Goal: Information Seeking & Learning: Learn about a topic

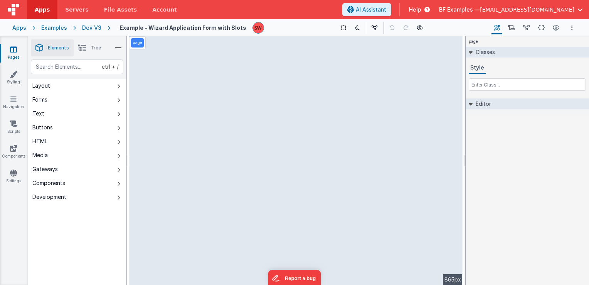
click at [91, 27] on div "Dev V3" at bounding box center [91, 28] width 19 height 8
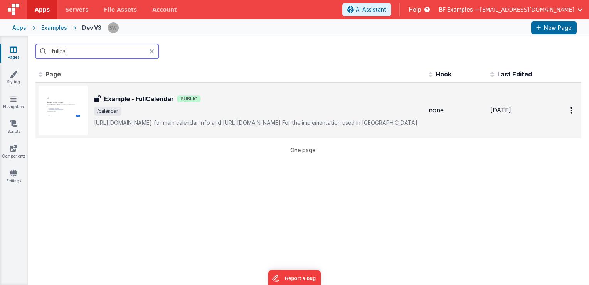
type input "fullcal"
click at [274, 127] on p "[URL][DOMAIN_NAME] for main calendar info and [URL][DOMAIN_NAME]For the impl…" at bounding box center [258, 123] width 329 height 8
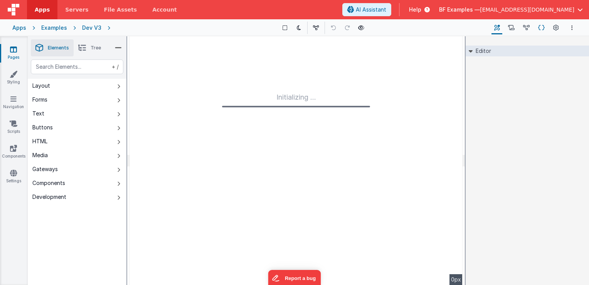
click at [543, 28] on icon at bounding box center [542, 28] width 7 height 8
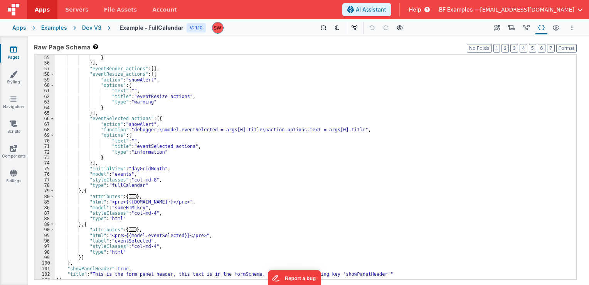
scroll to position [281, 0]
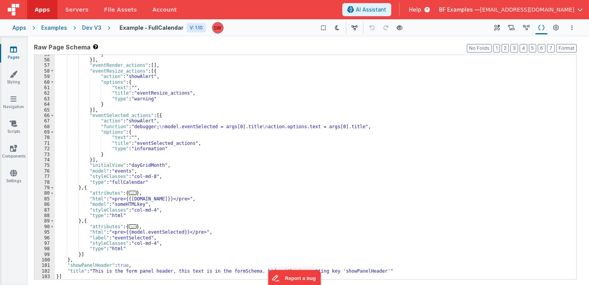
click at [137, 100] on div "} }] , "eventRender_actions" : [ ] , "eventResize_actions" : [{ "action" : "sho…" at bounding box center [313, 170] width 516 height 236
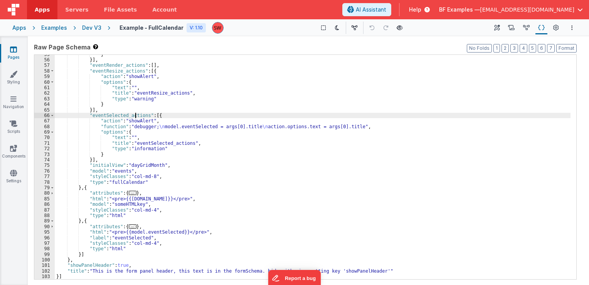
click at [136, 117] on div "} }] , "eventRender_actions" : [ ] , "eventResize_actions" : [{ "action" : "sho…" at bounding box center [313, 170] width 516 height 236
click at [140, 144] on div "} }] , "eventRender_actions" : [ ] , "eventResize_actions" : [{ "action" : "sho…" at bounding box center [313, 170] width 516 height 236
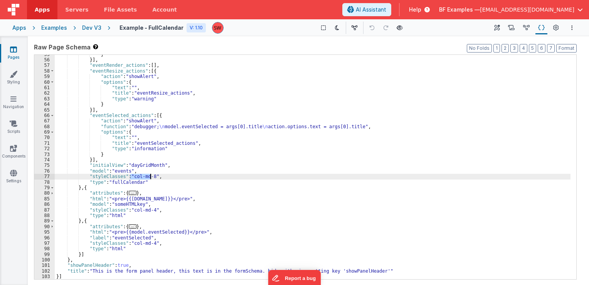
drag, startPoint x: 130, startPoint y: 177, endPoint x: 151, endPoint y: 176, distance: 21.2
click at [151, 176] on div "} }] , "eventRender_actions" : [ ] , "eventResize_actions" : [{ "action" : "sho…" at bounding box center [313, 170] width 516 height 236
drag, startPoint x: 130, startPoint y: 176, endPoint x: 150, endPoint y: 176, distance: 20.1
click at [150, 176] on div "} }] , "eventRender_actions" : [ ] , "eventResize_actions" : [{ "action" : "sho…" at bounding box center [313, 170] width 516 height 236
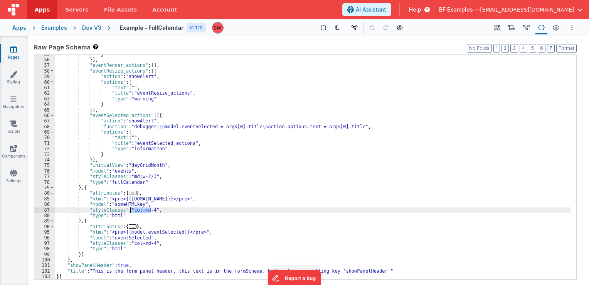
drag, startPoint x: 150, startPoint y: 210, endPoint x: 131, endPoint y: 209, distance: 18.6
click at [131, 209] on div "} }] , "eventRender_actions" : [ ] , "eventResize_actions" : [{ "action" : "sho…" at bounding box center [313, 170] width 516 height 236
paste textarea
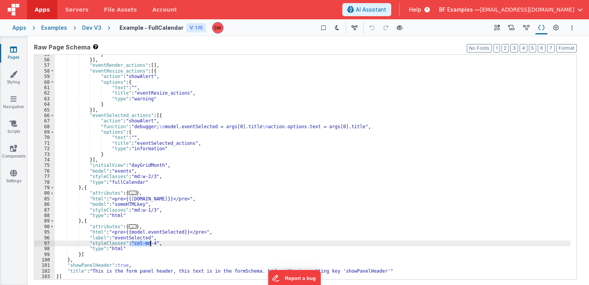
drag, startPoint x: 131, startPoint y: 243, endPoint x: 150, endPoint y: 243, distance: 18.9
click at [150, 243] on div "} }] , "eventRender_actions" : [ ] , "eventResize_actions" : [{ "action" : "sho…" at bounding box center [313, 170] width 516 height 236
paste textarea
click at [91, 29] on div "Dev V3" at bounding box center [91, 28] width 19 height 8
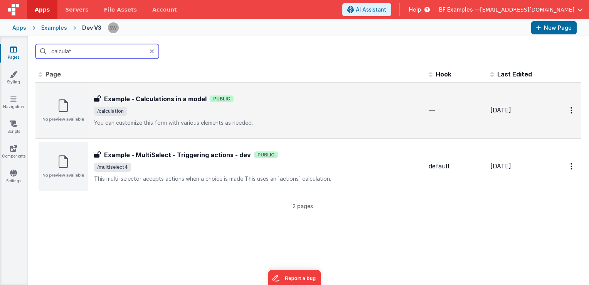
type input "calculat"
click at [282, 101] on div "Example - Calculations in a model Public" at bounding box center [258, 98] width 329 height 9
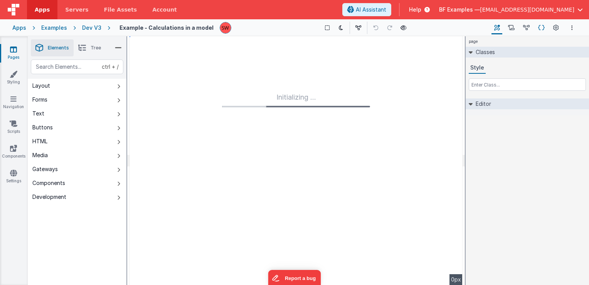
click at [540, 30] on icon at bounding box center [542, 28] width 7 height 8
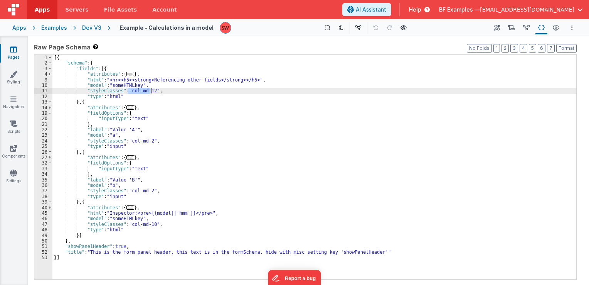
drag, startPoint x: 128, startPoint y: 89, endPoint x: 150, endPoint y: 91, distance: 22.0
click at [150, 91] on div "[{ "schema" : { "fields" : [{ "attributes" : { ... } , "html" : "<hr><h5><stron…" at bounding box center [314, 173] width 524 height 236
paste textarea
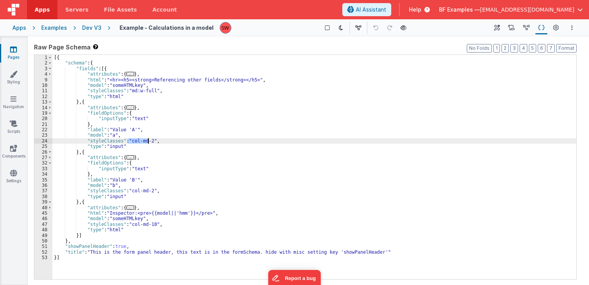
drag, startPoint x: 128, startPoint y: 140, endPoint x: 148, endPoint y: 141, distance: 19.7
click at [148, 141] on div "[{ "schema" : { "fields" : [{ "attributes" : { ... } , "html" : "<hr><h5><stron…" at bounding box center [314, 173] width 524 height 236
paste textarea
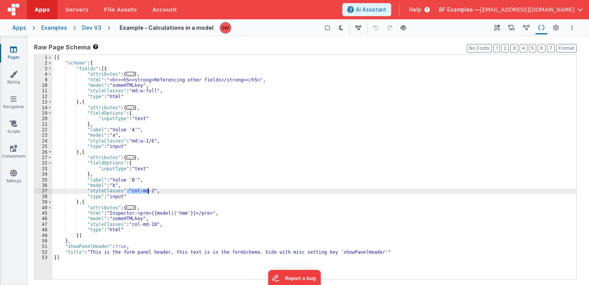
drag, startPoint x: 128, startPoint y: 192, endPoint x: 147, endPoint y: 192, distance: 19.3
click at [147, 192] on div "[{ "schema" : { "fields" : [{ "attributes" : { ... } , "html" : "<hr><h5><stron…" at bounding box center [314, 173] width 524 height 236
paste textarea
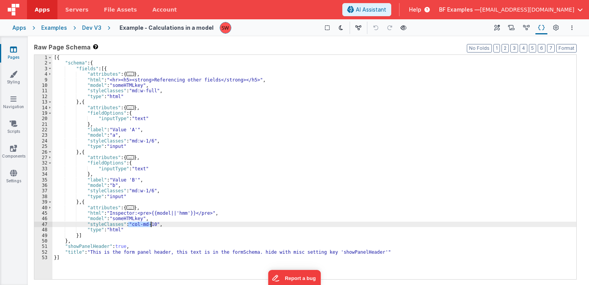
drag, startPoint x: 128, startPoint y: 224, endPoint x: 150, endPoint y: 225, distance: 21.6
click at [150, 225] on div "[{ "schema" : { "fields" : [{ "attributes" : { ... } , "html" : "<hr><h5><stron…" at bounding box center [314, 173] width 524 height 236
paste textarea
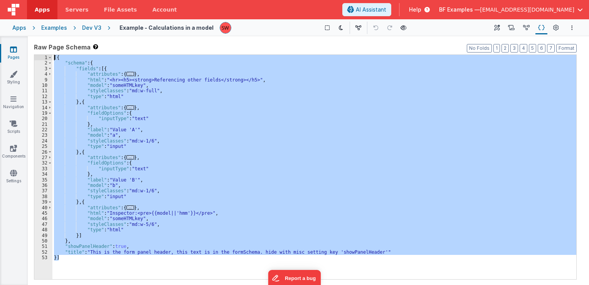
drag, startPoint x: 66, startPoint y: 257, endPoint x: 35, endPoint y: 50, distance: 208.7
click at [35, 50] on div "Raw Page Schema Shortcuts: Find: command-f Fold: command-option-L Unfold: comma…" at bounding box center [305, 160] width 543 height 236
click at [83, 25] on div "Dev V3" at bounding box center [91, 28] width 19 height 8
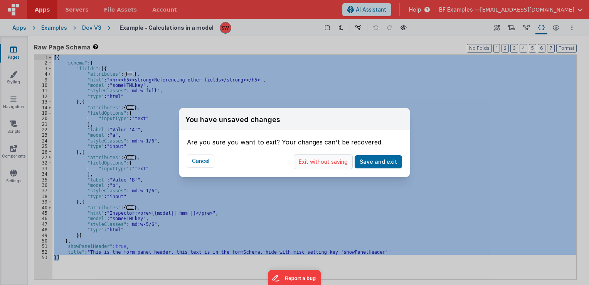
click at [326, 161] on button "Exit without saving" at bounding box center [323, 161] width 59 height 15
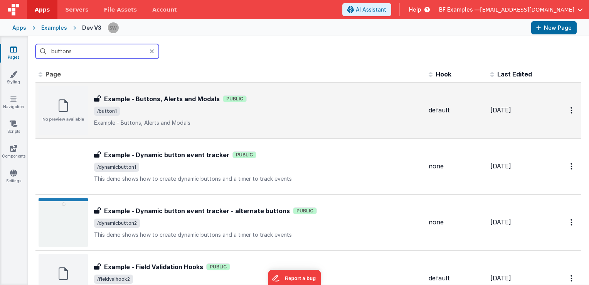
type input "buttons"
click at [284, 113] on span "/button1" at bounding box center [258, 110] width 329 height 9
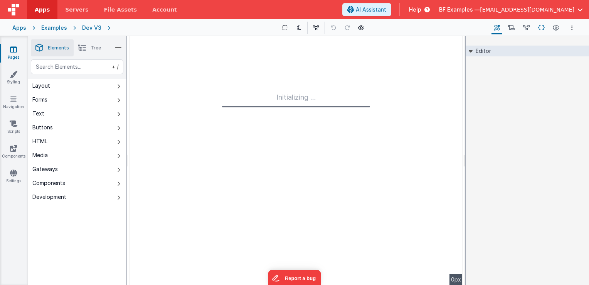
click at [542, 29] on icon at bounding box center [542, 28] width 7 height 8
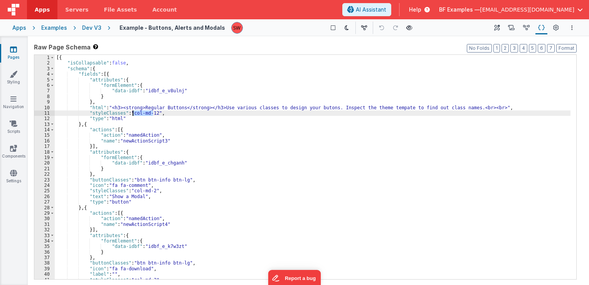
drag, startPoint x: 152, startPoint y: 113, endPoint x: 131, endPoint y: 113, distance: 21.6
click at [131, 113] on div "[{ "isCollapsable" : false , "schema" : { "fields" : [{ "attributes" : { "formE…" at bounding box center [313, 173] width 516 height 236
paste textarea
drag, startPoint x: 131, startPoint y: 114, endPoint x: 152, endPoint y: 115, distance: 21.6
click at [152, 115] on div "[{ "isCollapsable" : false , "schema" : { "fields" : [{ "attributes" : { "formE…" at bounding box center [313, 173] width 516 height 236
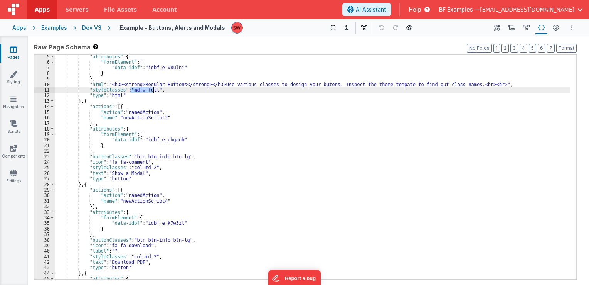
scroll to position [46, 0]
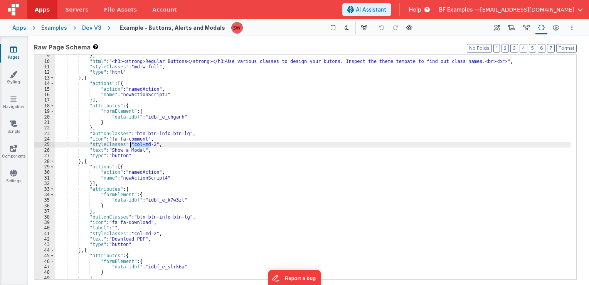
drag, startPoint x: 150, startPoint y: 144, endPoint x: 129, endPoint y: 146, distance: 20.6
click at [129, 146] on div "} , "html" : "<h3><strong>Regular Buttons</strong></h3>Use various classes to d…" at bounding box center [313, 171] width 516 height 236
paste textarea
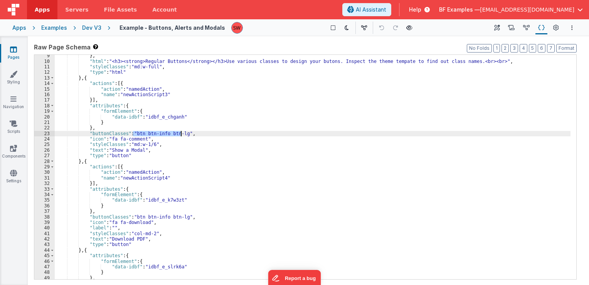
drag, startPoint x: 133, startPoint y: 133, endPoint x: 180, endPoint y: 133, distance: 47.4
click at [180, 133] on div "} , "html" : "<h3><strong>Regular Buttons</strong></h3>Use various classes to d…" at bounding box center [313, 171] width 516 height 236
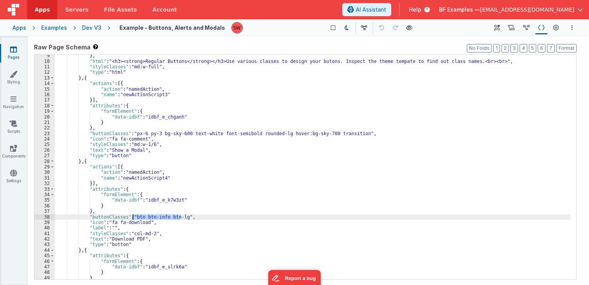
drag, startPoint x: 181, startPoint y: 216, endPoint x: 133, endPoint y: 218, distance: 48.3
click at [133, 218] on div "} , "html" : "<h3><strong>Regular Buttons</strong></h3>Use various classes to d…" at bounding box center [313, 171] width 516 height 236
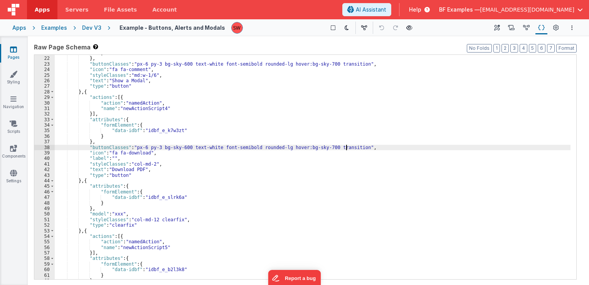
scroll to position [116, 0]
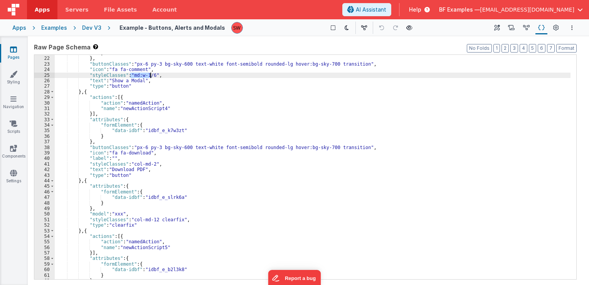
drag, startPoint x: 130, startPoint y: 75, endPoint x: 151, endPoint y: 76, distance: 21.7
click at [151, 76] on div "} } , "buttonClasses" : "px-6 py-3 bg-sky-600 text-white font-semibold rounded-…" at bounding box center [313, 168] width 516 height 236
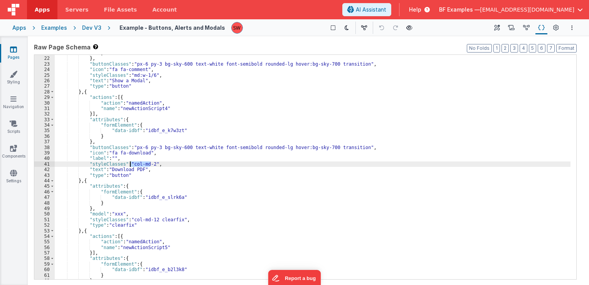
drag, startPoint x: 149, startPoint y: 163, endPoint x: 131, endPoint y: 164, distance: 18.5
click at [131, 164] on div "} } , "buttonClasses" : "px-6 py-3 bg-sky-600 text-white font-semibold rounded-…" at bounding box center [313, 168] width 516 height 236
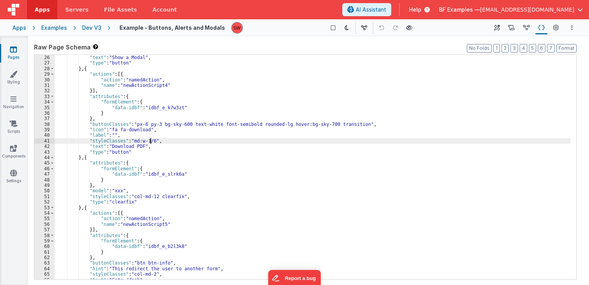
scroll to position [162, 0]
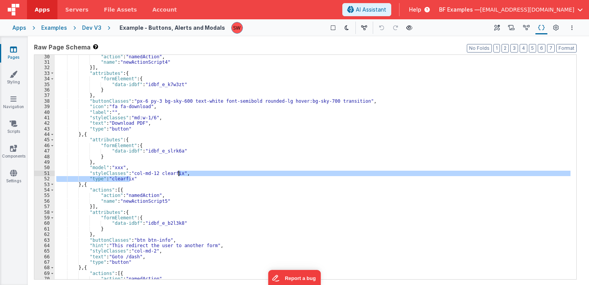
drag, startPoint x: 131, startPoint y: 180, endPoint x: 179, endPoint y: 175, distance: 47.7
click at [179, 175] on div ""action" : "namedAction" , "name" : "newActionScript4" }] , "attributes" : { "f…" at bounding box center [313, 172] width 516 height 236
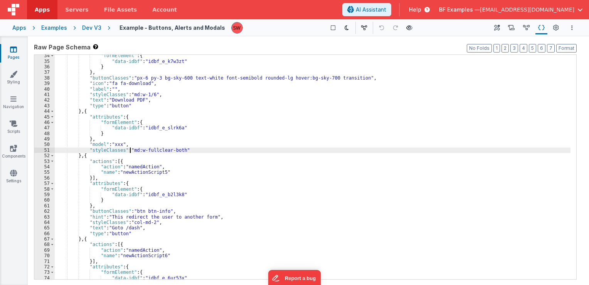
scroll to position [208, 0]
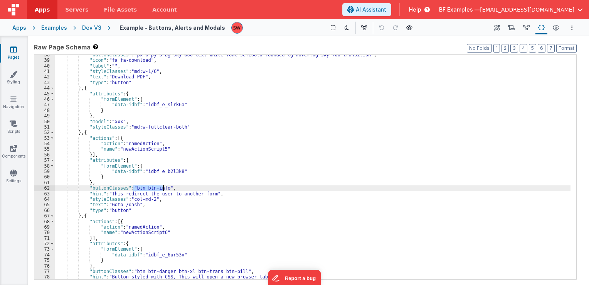
drag, startPoint x: 132, startPoint y: 187, endPoint x: 162, endPoint y: 187, distance: 30.5
click at [162, 187] on div ""buttonClasses" : "px-6 py-3 bg-sky-600 text-white font-semibold rounded-lg hov…" at bounding box center [313, 170] width 516 height 236
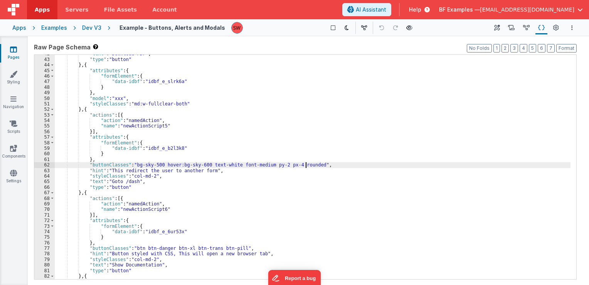
scroll to position [231, 0]
click at [154, 103] on div ""text" : "Download PDF" , "type" : "button" } , { "attributes" : { "formElement…" at bounding box center [313, 169] width 516 height 236
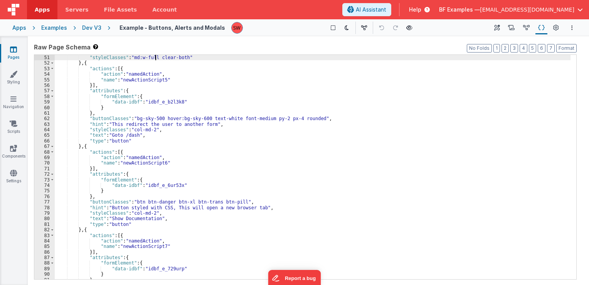
scroll to position [278, 0]
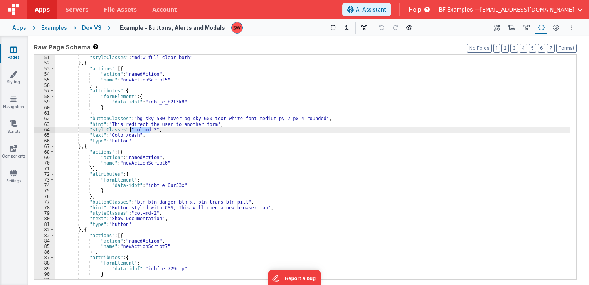
drag, startPoint x: 150, startPoint y: 130, endPoint x: 131, endPoint y: 131, distance: 18.9
click at [131, 131] on div ""model" : "xxx" , "styleClasses" : "md:w-full clear-both" } , { "actions" : [{ …" at bounding box center [313, 167] width 516 height 236
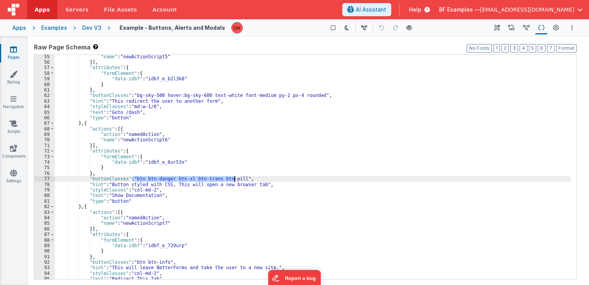
drag, startPoint x: 133, startPoint y: 178, endPoint x: 235, endPoint y: 179, distance: 101.8
click at [235, 179] on div ""name" : "newActionScript5" }] , "attributes" : { "formElement" : { "data-idbf"…" at bounding box center [313, 172] width 516 height 236
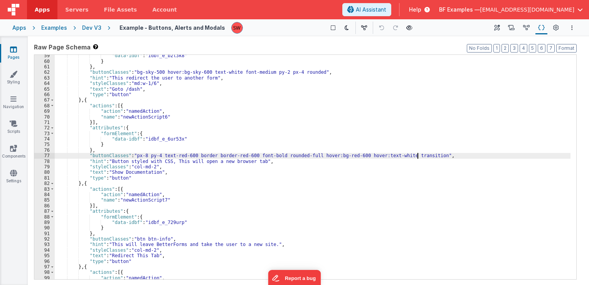
scroll to position [347, 0]
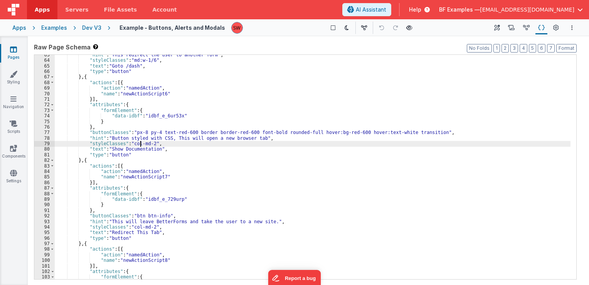
click at [141, 144] on div ""hint" : "This redirect the user to another form" , "styleClasses" : "md:w-1/6"…" at bounding box center [313, 170] width 516 height 236
drag, startPoint x: 150, startPoint y: 144, endPoint x: 131, endPoint y: 143, distance: 18.9
click at [131, 143] on div ""hint" : "This redirect the user to another form" , "styleClasses" : "md:w-1/6"…" at bounding box center [313, 170] width 516 height 236
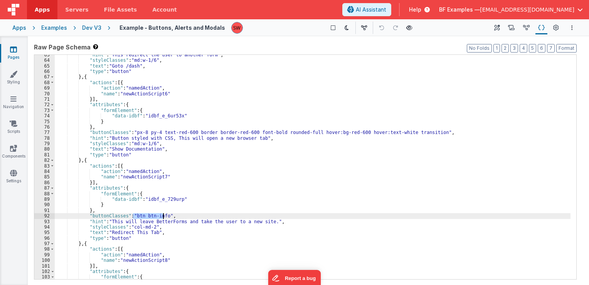
drag, startPoint x: 133, startPoint y: 214, endPoint x: 162, endPoint y: 216, distance: 29.8
click at [162, 216] on div ""hint" : "This redirect the user to another form" , "styleClasses" : "md:w-1/6"…" at bounding box center [313, 170] width 516 height 236
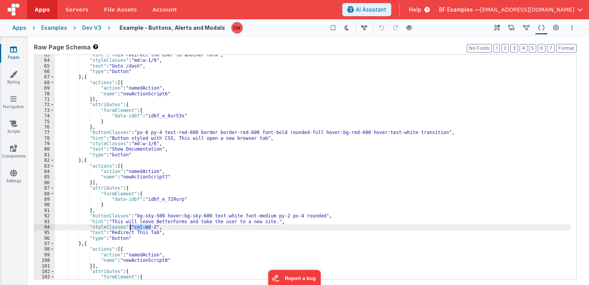
drag, startPoint x: 150, startPoint y: 225, endPoint x: 131, endPoint y: 227, distance: 18.7
click at [131, 227] on div ""hint" : "This redirect the user to another form" , "styleClasses" : "md:w-1/6"…" at bounding box center [313, 170] width 516 height 236
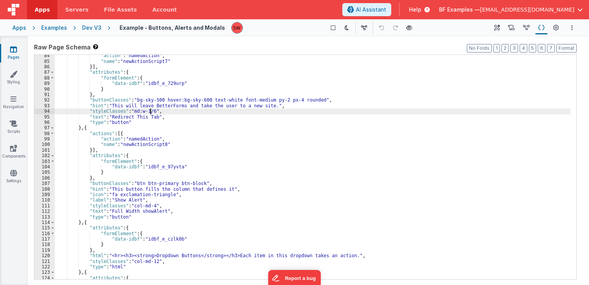
scroll to position [463, 0]
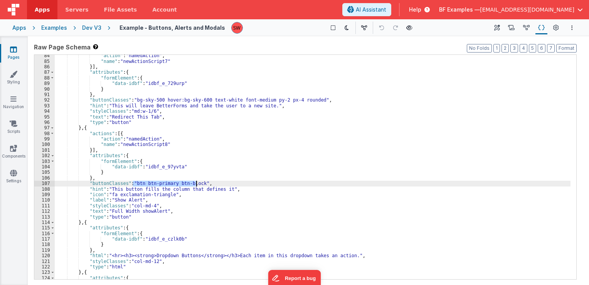
drag, startPoint x: 132, startPoint y: 183, endPoint x: 197, endPoint y: 183, distance: 64.4
click at [197, 183] on div ""action" : "namedAction" , "name" : "newActionScript7" }] , "attributes" : { "f…" at bounding box center [313, 171] width 516 height 236
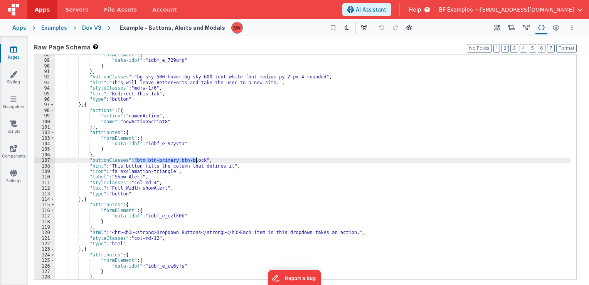
scroll to position [509, 0]
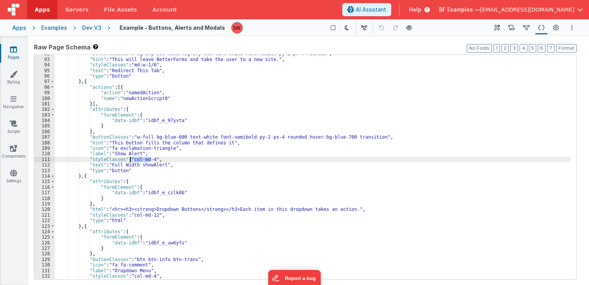
drag, startPoint x: 150, startPoint y: 159, endPoint x: 131, endPoint y: 158, distance: 19.3
click at [131, 158] on div ""buttonClasses" : "bg-sky-500 hover:bg-sky-600 text-white font-medium py-2 px-4…" at bounding box center [313, 169] width 516 height 236
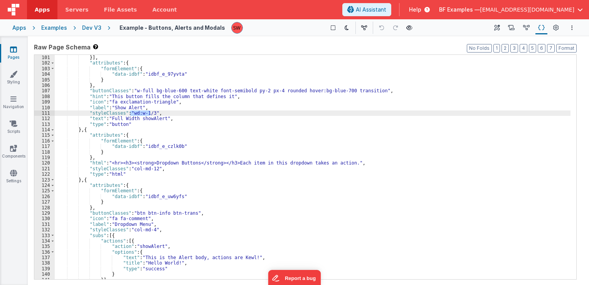
drag, startPoint x: 130, startPoint y: 113, endPoint x: 150, endPoint y: 112, distance: 19.7
click at [150, 112] on div ""name" : "newActionScript8" }] , "attributes" : { "formElement" : { "data-idbf"…" at bounding box center [313, 167] width 516 height 236
click at [133, 111] on div ""name" : "newActionScript8" }] , "attributes" : { "formElement" : { "data-idbf"…" at bounding box center [313, 167] width 516 height 224
drag, startPoint x: 128, startPoint y: 114, endPoint x: 138, endPoint y: 113, distance: 10.0
click at [138, 113] on div ""name" : "newActionScript8" }] , "attributes" : { "formElement" : { "data-idbf"…" at bounding box center [313, 167] width 516 height 236
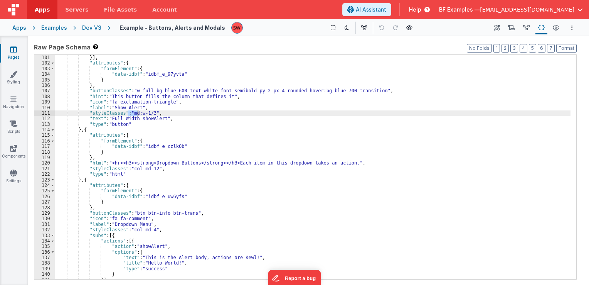
drag, startPoint x: 144, startPoint y: 113, endPoint x: 149, endPoint y: 111, distance: 4.9
click at [145, 113] on div ""name" : "newActionScript8" }] , "attributes" : { "formElement" : { "data-idbf"…" at bounding box center [313, 167] width 516 height 236
drag, startPoint x: 150, startPoint y: 111, endPoint x: 130, endPoint y: 113, distance: 20.1
click at [130, 113] on div ""name" : "newActionScript8" }] , "attributes" : { "formElement" : { "data-idbf"…" at bounding box center [313, 167] width 516 height 236
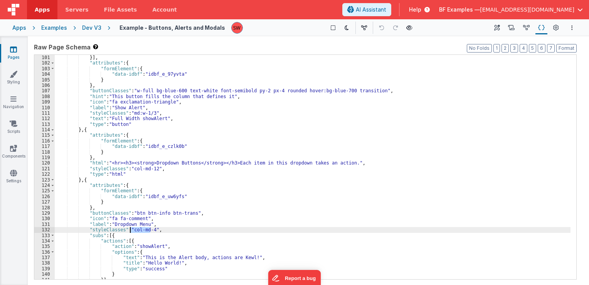
drag, startPoint x: 150, startPoint y: 228, endPoint x: 130, endPoint y: 227, distance: 19.3
click at [130, 227] on div ""name" : "newActionScript8" }] , "attributes" : { "formElement" : { "data-idbf"…" at bounding box center [313, 167] width 516 height 236
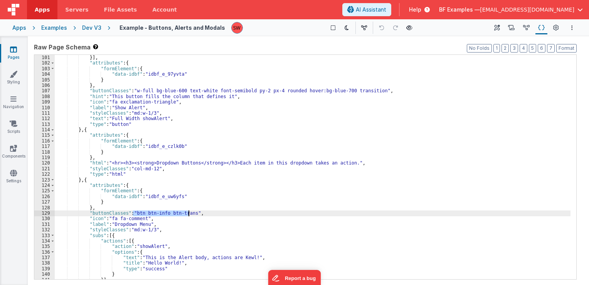
drag, startPoint x: 133, startPoint y: 211, endPoint x: 188, endPoint y: 213, distance: 54.8
click at [188, 213] on div ""name" : "newActionScript8" }] , "attributes" : { "formElement" : { "data-idbf"…" at bounding box center [313, 167] width 516 height 236
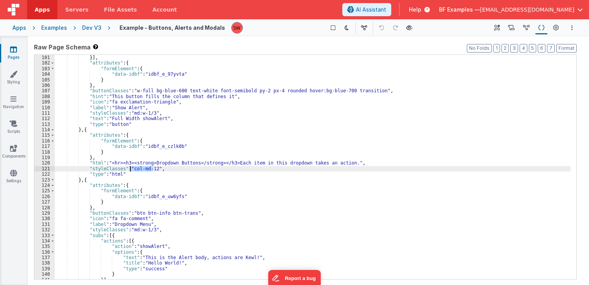
drag, startPoint x: 152, startPoint y: 169, endPoint x: 131, endPoint y: 169, distance: 20.8
click at [131, 169] on div ""name" : "newActionScript8" }] , "attributes" : { "formElement" : { "data-idbf"…" at bounding box center [313, 167] width 516 height 236
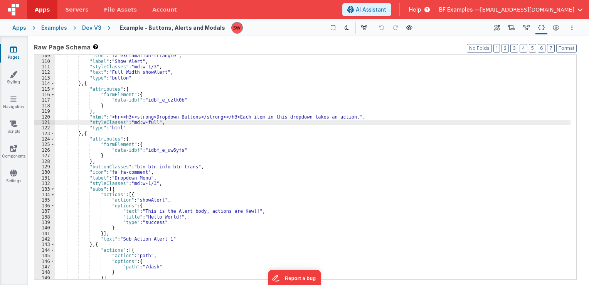
scroll to position [625, 0]
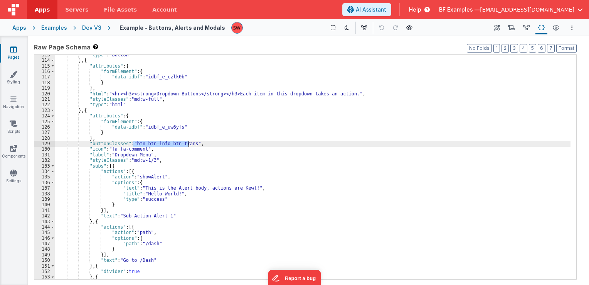
drag, startPoint x: 133, startPoint y: 141, endPoint x: 189, endPoint y: 143, distance: 55.2
click at [189, 143] on div ""type" : "button" } , { "attributes" : { "formElement" : { "data-idbf" : "idbf_…" at bounding box center [313, 170] width 516 height 236
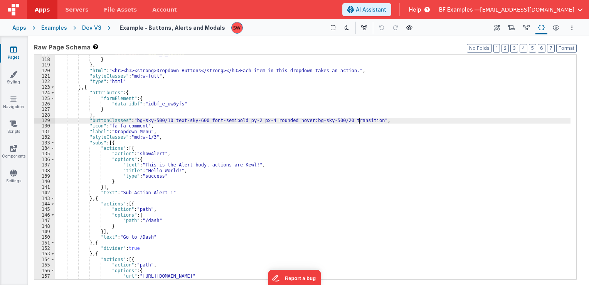
scroll to position [648, 0]
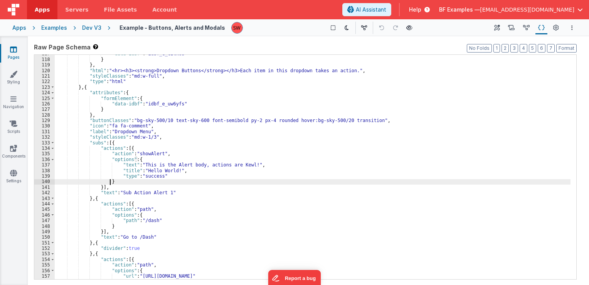
click at [164, 181] on div ""data-idbf" : "idbf_e_czlk0b" } } , "html" : "<hr><h3><strong>Dropdown Buttons<…" at bounding box center [313, 169] width 516 height 236
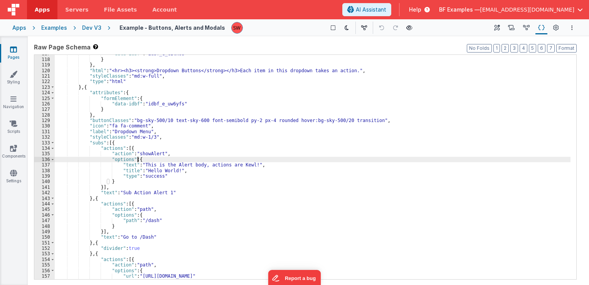
click at [157, 157] on div ""data-idbf" : "idbf_e_czlk0b" } } , "html" : "<hr><h3><strong>Dropdown Buttons<…" at bounding box center [313, 169] width 516 height 236
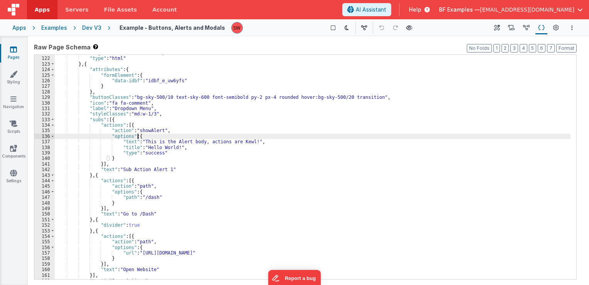
scroll to position [671, 0]
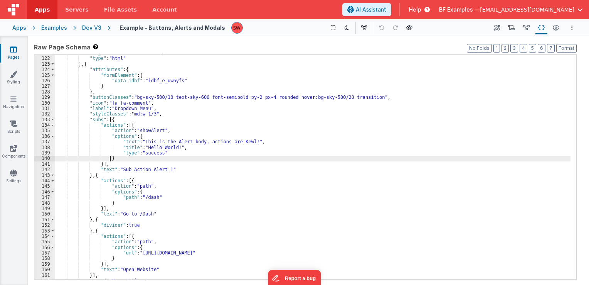
click at [157, 157] on div ""styleClasses" : "md:w-full" , "type" : "html" } , { "attributes" : { "formElem…" at bounding box center [313, 168] width 516 height 236
click at [157, 154] on div ""styleClasses" : "md:w-full" , "type" : "html" } , { "attributes" : { "formElem…" at bounding box center [313, 168] width 516 height 236
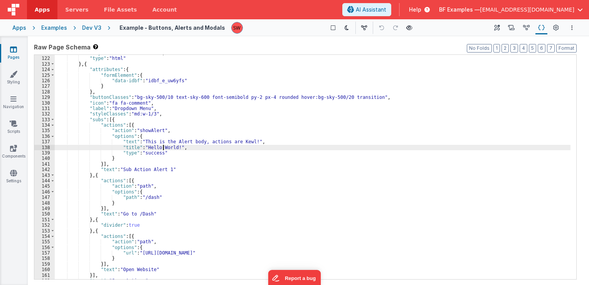
click at [163, 147] on div ""styleClasses" : "md:w-full" , "type" : "html" } , { "attributes" : { "formElem…" at bounding box center [313, 168] width 516 height 236
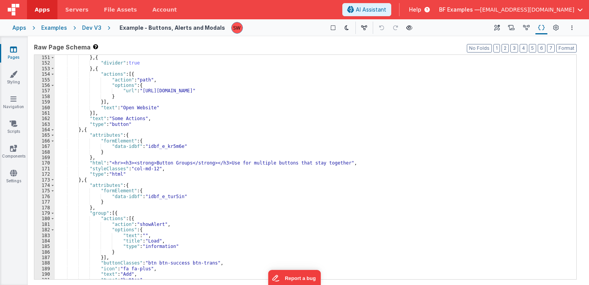
scroll to position [856, 0]
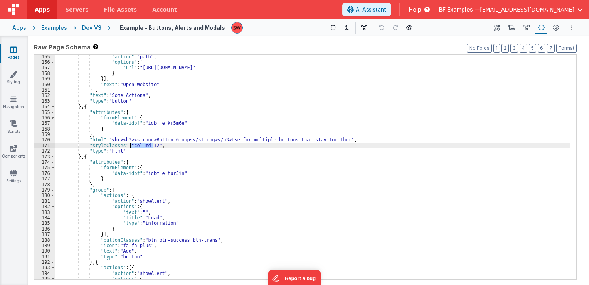
drag, startPoint x: 152, startPoint y: 146, endPoint x: 131, endPoint y: 147, distance: 20.8
click at [131, 147] on div ""action" : "path" , "options" : { "url" : "[URL][DOMAIN_NAME]" } }] , "text" : …" at bounding box center [313, 172] width 516 height 236
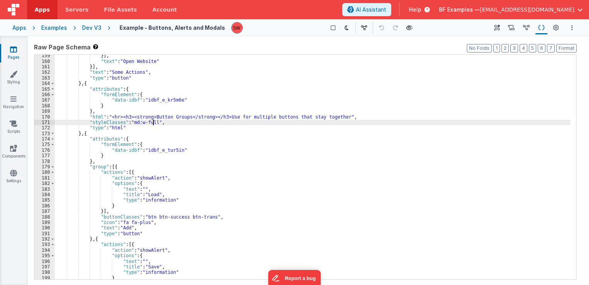
scroll to position [903, 0]
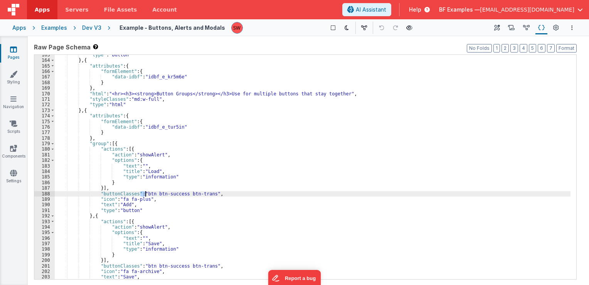
drag, startPoint x: 141, startPoint y: 194, endPoint x: 150, endPoint y: 194, distance: 9.3
click at [150, 194] on div ""type" : "button" } , { "attributes" : { "formElement" : { "data-idbf" : "idbf_…" at bounding box center [313, 170] width 516 height 236
click at [162, 194] on div ""type" : "button" } , { "attributes" : { "formElement" : { "data-idbf" : "idbf_…" at bounding box center [313, 170] width 516 height 236
drag, startPoint x: 206, startPoint y: 194, endPoint x: 144, endPoint y: 194, distance: 62.1
click at [144, 194] on div ""type" : "button" } , { "attributes" : { "formElement" : { "data-idbf" : "idbf_…" at bounding box center [313, 170] width 516 height 236
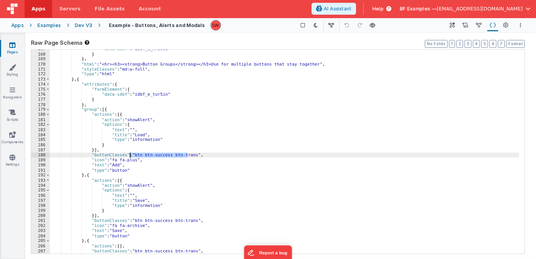
scroll to position [949, 0]
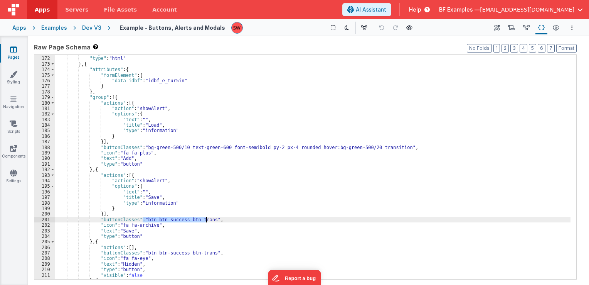
drag, startPoint x: 144, startPoint y: 219, endPoint x: 206, endPoint y: 218, distance: 61.7
click at [206, 218] on div ""styleClasses" : "md:w-full" , "type" : "html" } , { "attributes" : { "formElem…" at bounding box center [313, 168] width 516 height 236
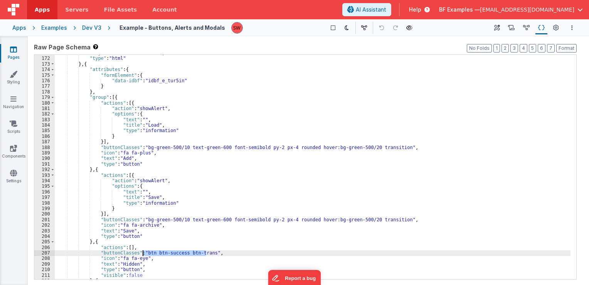
drag, startPoint x: 206, startPoint y: 253, endPoint x: 144, endPoint y: 252, distance: 62.1
click at [144, 252] on div ""styleClasses" : "md:w-full" , "type" : "html" } , { "attributes" : { "formElem…" at bounding box center [313, 168] width 516 height 236
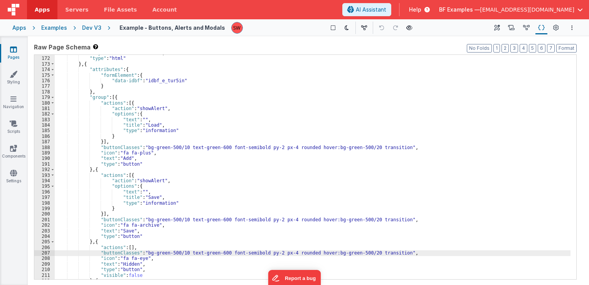
click at [353, 174] on div ""styleClasses" : "md:w-full" , "type" : "html" } , { "attributes" : { "formElem…" at bounding box center [313, 168] width 516 height 236
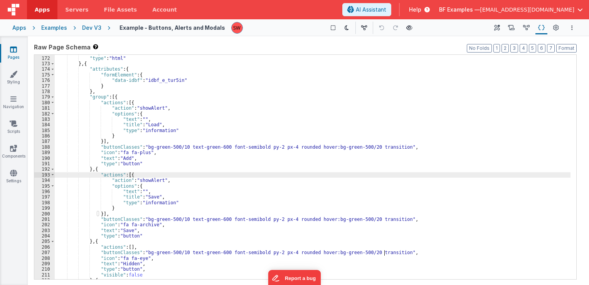
click at [302, 132] on div ""styleClasses" : "md:w-full" , "type" : "html" } , { "attributes" : { "formElem…" at bounding box center [313, 168] width 516 height 236
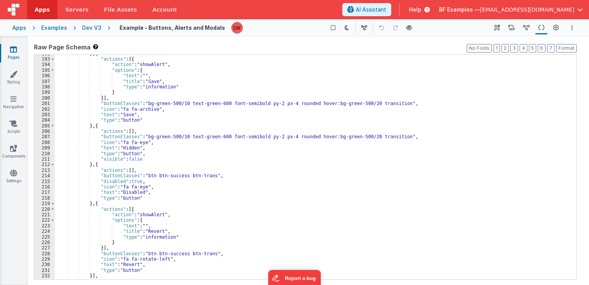
scroll to position [1088, 0]
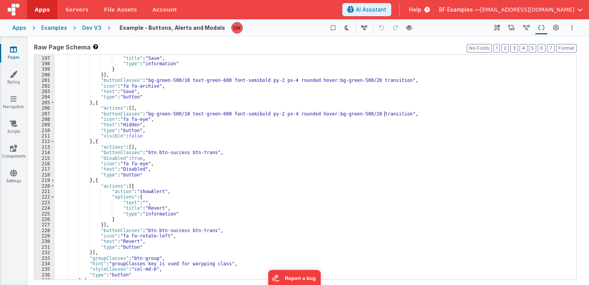
click at [201, 152] on div ""text" : "" , "title" : "Save" , "type" : "information" } }] , "buttonClasses" …" at bounding box center [313, 168] width 516 height 236
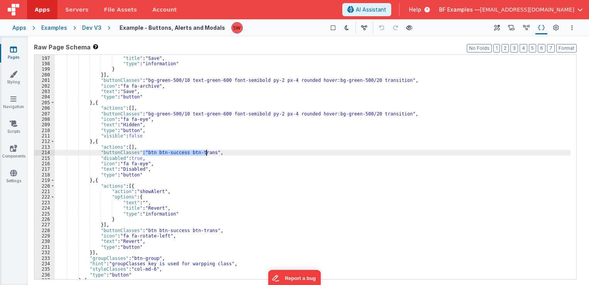
drag, startPoint x: 144, startPoint y: 152, endPoint x: 205, endPoint y: 154, distance: 61.7
click at [205, 154] on div ""text" : "" , "title" : "Save" , "type" : "information" } }] , "buttonClasses" …" at bounding box center [313, 168] width 516 height 236
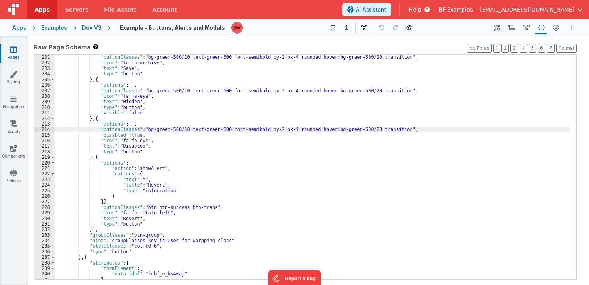
scroll to position [1134, 0]
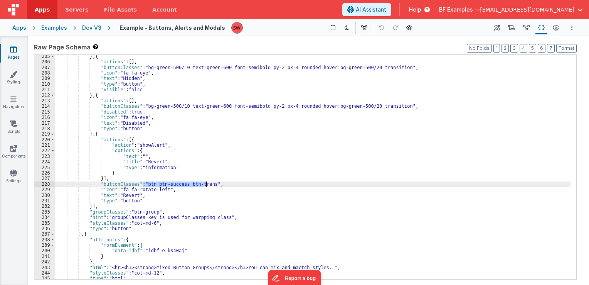
drag, startPoint x: 143, startPoint y: 183, endPoint x: 205, endPoint y: 181, distance: 62.1
click at [205, 181] on div "} , { "actions" : [ ] , "buttonClasses" : "bg-green-500/10 text-green-600 font-…" at bounding box center [313, 172] width 516 height 236
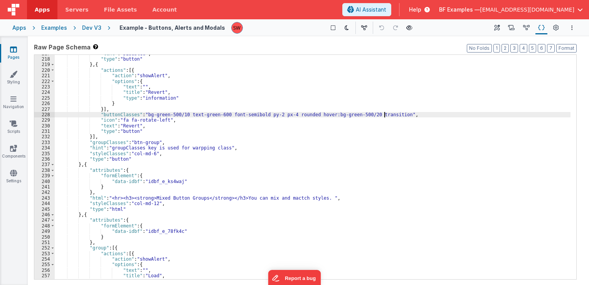
scroll to position [1204, 0]
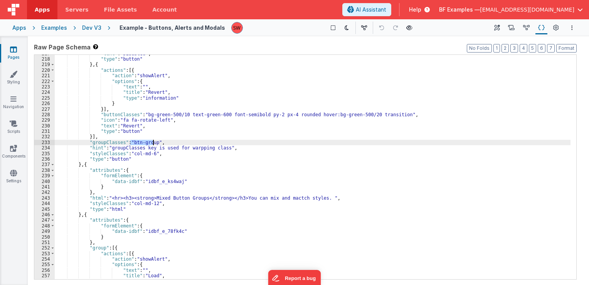
drag, startPoint x: 130, startPoint y: 142, endPoint x: 153, endPoint y: 144, distance: 22.8
click at [153, 144] on div ""text" : "Disabled" , "type" : "button" } , { "actions" : [{ "action" : "showAl…" at bounding box center [313, 169] width 516 height 236
paste textarea
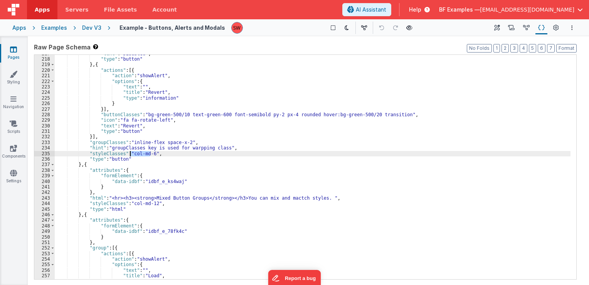
drag, startPoint x: 150, startPoint y: 154, endPoint x: 131, endPoint y: 155, distance: 18.9
click at [131, 155] on div ""text" : "Disabled" , "type" : "button" } , { "actions" : [{ "action" : "showAl…" at bounding box center [313, 169] width 516 height 236
drag, startPoint x: 131, startPoint y: 153, endPoint x: 150, endPoint y: 155, distance: 18.7
click at [150, 155] on div ""text" : "Disabled" , "type" : "button" } , { "actions" : [{ "action" : "showAl…" at bounding box center [313, 169] width 516 height 236
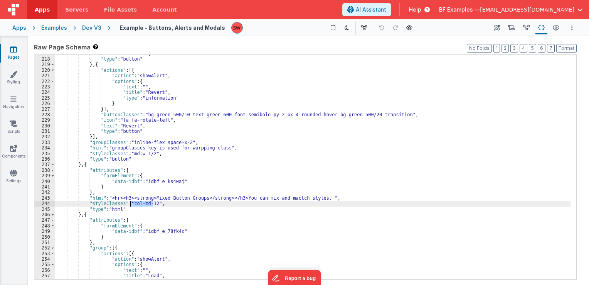
drag, startPoint x: 152, startPoint y: 203, endPoint x: 131, endPoint y: 203, distance: 20.8
click at [131, 203] on div ""text" : "Disabled" , "type" : "button" } , { "actions" : [{ "action" : "showAl…" at bounding box center [313, 169] width 516 height 236
paste textarea
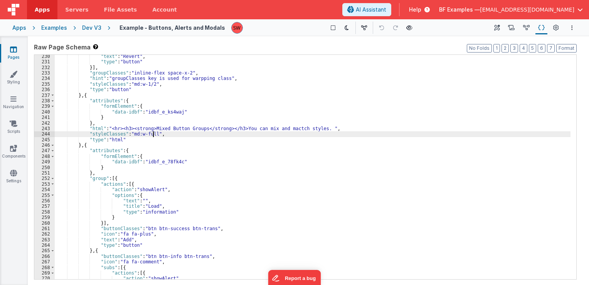
scroll to position [1273, 0]
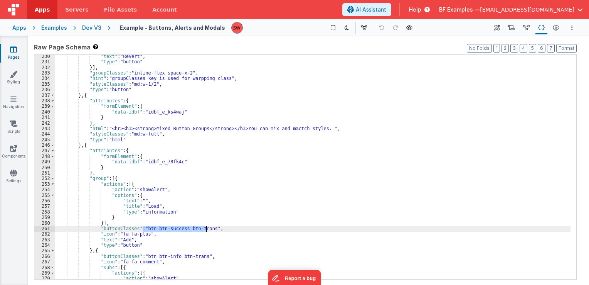
drag, startPoint x: 144, startPoint y: 228, endPoint x: 206, endPoint y: 228, distance: 62.9
click at [206, 228] on div ""text" : "Revert" , "type" : "button" }] , "groupClasses" : "inline-flex space-…" at bounding box center [313, 172] width 516 height 236
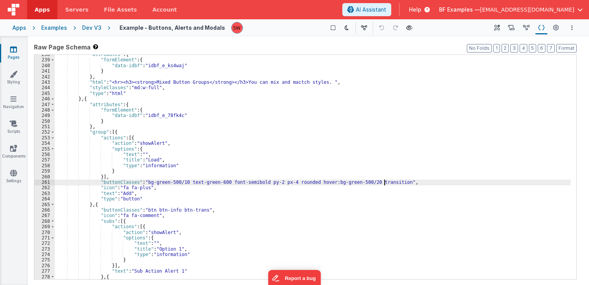
scroll to position [1319, 0]
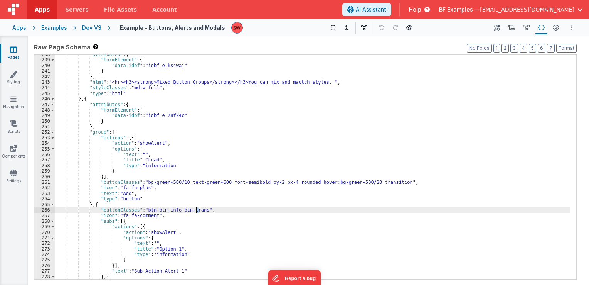
click at [197, 209] on div ""attributes" : { "formElement" : { "data-idbf" : "idbf_e_ks4waj" } } , "html" :…" at bounding box center [313, 170] width 516 height 236
click at [198, 210] on div ""attributes" : { "formElement" : { "data-idbf" : "idbf_e_ks4waj" } } , "html" :…" at bounding box center [313, 167] width 516 height 224
drag, startPoint x: 198, startPoint y: 211, endPoint x: 146, endPoint y: 209, distance: 52.1
click at [146, 209] on div ""attributes" : { "formElement" : { "data-idbf" : "idbf_e_ks4waj" } } , "html" :…" at bounding box center [313, 170] width 516 height 236
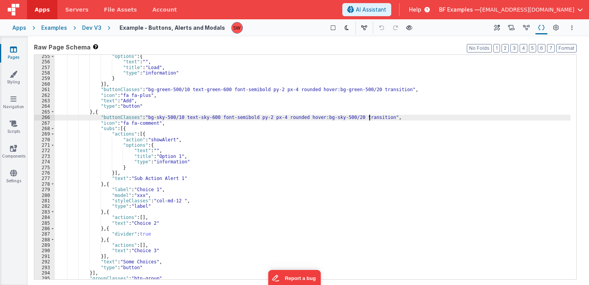
scroll to position [1435, 0]
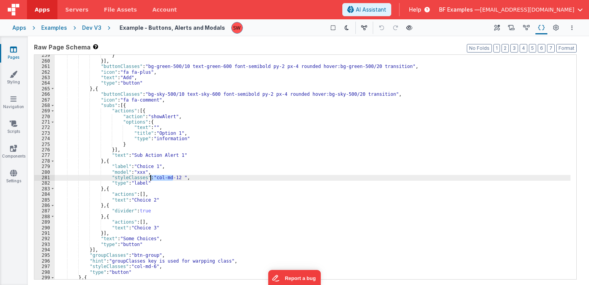
drag, startPoint x: 174, startPoint y: 175, endPoint x: 151, endPoint y: 177, distance: 22.5
click at [151, 177] on div "} }] , "buttonClasses" : "bg-green-500/10 text-green-600 font-semibold py-2 px-…" at bounding box center [313, 170] width 516 height 236
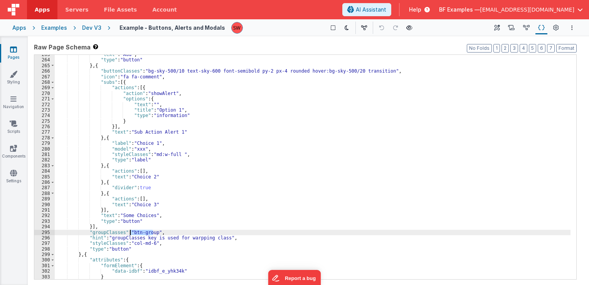
drag, startPoint x: 152, startPoint y: 231, endPoint x: 130, endPoint y: 231, distance: 22.4
click at [130, 231] on div ""text" : "Add" , "type" : "button" } , { "buttonClasses" : "bg-sky-500/10 text-…" at bounding box center [313, 170] width 516 height 236
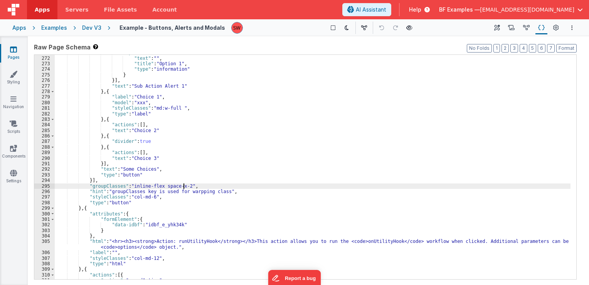
scroll to position [1528, 0]
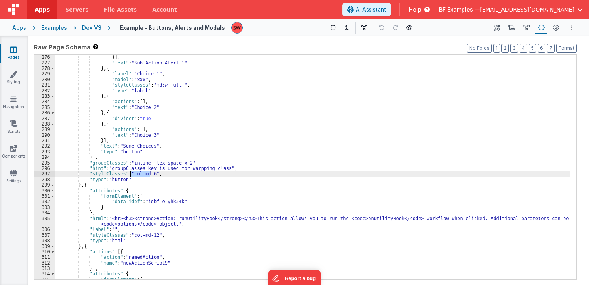
drag, startPoint x: 148, startPoint y: 174, endPoint x: 130, endPoint y: 173, distance: 18.6
click at [130, 173] on div "}] , "text" : "Sub Action Alert 1" } , { "label" : "Choice 1" , "model" : "xxx"…" at bounding box center [313, 172] width 516 height 236
click at [140, 176] on div "}] , "text" : "Sub Action Alert 1" } , { "label" : "Choice 1" , "model" : "xxx"…" at bounding box center [313, 172] width 516 height 236
click at [148, 174] on div "}] , "text" : "Sub Action Alert 1" } , { "label" : "Choice 1" , "model" : "xxx"…" at bounding box center [313, 172] width 516 height 236
click at [153, 174] on div "}] , "text" : "Sub Action Alert 1" } , { "label" : "Choice 1" , "model" : "xxx"…" at bounding box center [313, 172] width 516 height 236
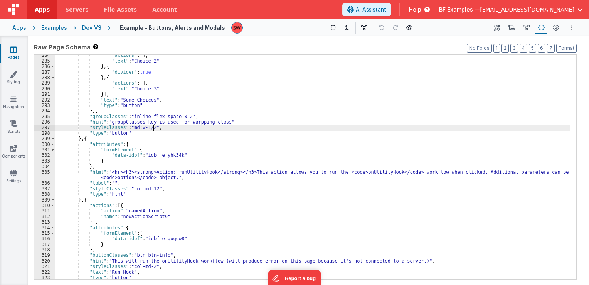
scroll to position [1597, 0]
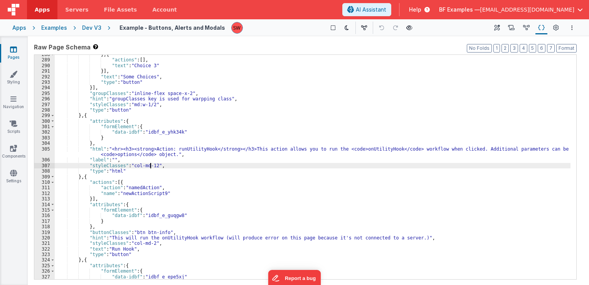
click at [152, 165] on div "} , { "actions" : [ ] , "text" : "Choice 3" }] , "text" : "Some Choices" , "typ…" at bounding box center [313, 170] width 516 height 236
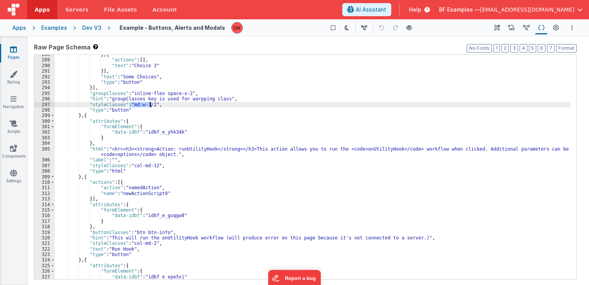
drag, startPoint x: 129, startPoint y: 106, endPoint x: 150, endPoint y: 105, distance: 20.5
click at [150, 105] on div "} , { "actions" : [ ] , "text" : "Choice 3" }] , "text" : "Some Choices" , "typ…" at bounding box center [313, 170] width 516 height 236
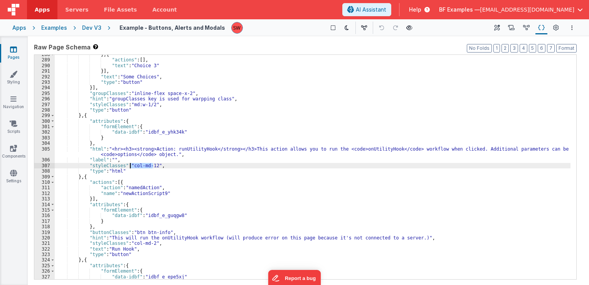
drag, startPoint x: 152, startPoint y: 165, endPoint x: 131, endPoint y: 164, distance: 20.8
click at [131, 164] on div "} , { "actions" : [ ] , "text" : "Choice 3" }] , "text" : "Some Choices" , "typ…" at bounding box center [313, 170] width 516 height 236
paste textarea
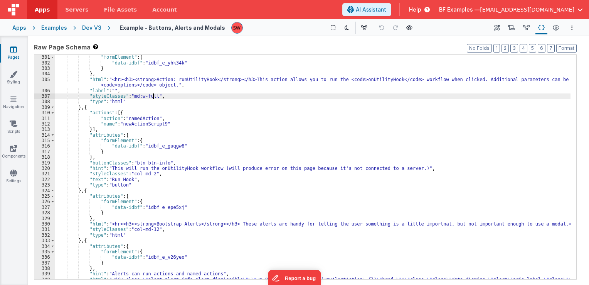
scroll to position [1667, 0]
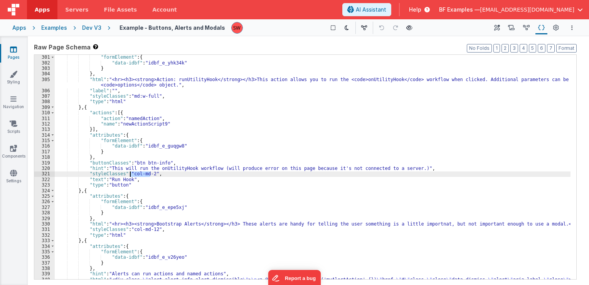
drag, startPoint x: 150, startPoint y: 173, endPoint x: 131, endPoint y: 173, distance: 18.9
click at [131, 173] on div ""formElement" : { "data-idbf" : "idbf_e_yhk34k" } } , "html" : "<hr><h3><strong…" at bounding box center [313, 174] width 516 height 241
paste textarea
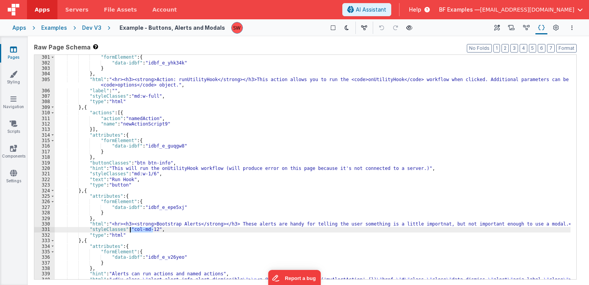
drag, startPoint x: 153, startPoint y: 231, endPoint x: 131, endPoint y: 227, distance: 22.3
click at [131, 227] on div ""formElement" : { "data-idbf" : "idbf_e_yhk34k" } } , "html" : "<hr><h3><strong…" at bounding box center [313, 174] width 516 height 241
paste textarea
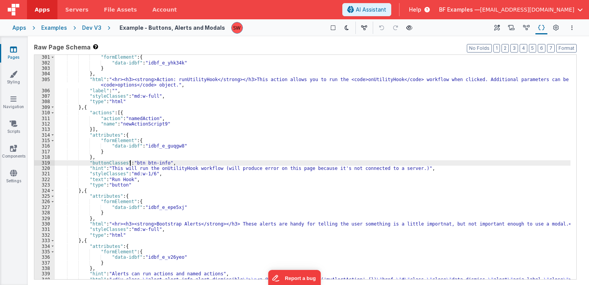
click at [131, 163] on div ""formElement" : { "data-idbf" : "idbf_e_yhk34k" } } , "html" : "<hr><h3><strong…" at bounding box center [313, 174] width 516 height 241
click at [132, 163] on div ""formElement" : { "data-idbf" : "idbf_e_yhk34k" } } , "html" : "<hr><h3><strong…" at bounding box center [313, 174] width 516 height 241
click at [136, 164] on div ""formElement" : { "data-idbf" : "idbf_e_yhk34k" } } , "html" : "<hr><h3><strong…" at bounding box center [313, 174] width 516 height 241
drag, startPoint x: 160, startPoint y: 162, endPoint x: 133, endPoint y: 161, distance: 27.0
click at [133, 161] on div ""formElement" : { "data-idbf" : "idbf_e_yhk34k" } } , "html" : "<hr><h3><strong…" at bounding box center [313, 174] width 516 height 241
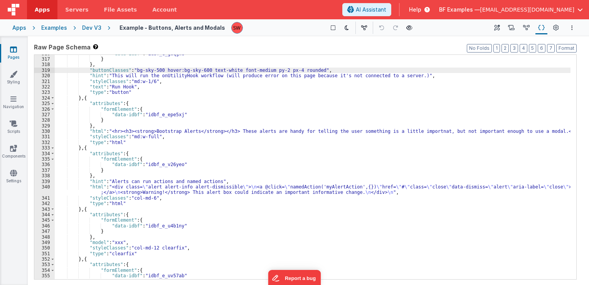
scroll to position [1782, 0]
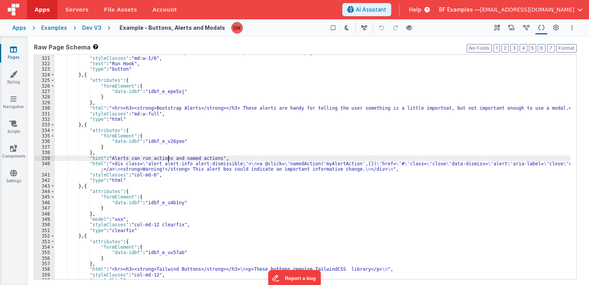
click at [167, 156] on div ""hint" : "This will run the onUtilityHook workflow (will produce error on this …" at bounding box center [313, 168] width 516 height 236
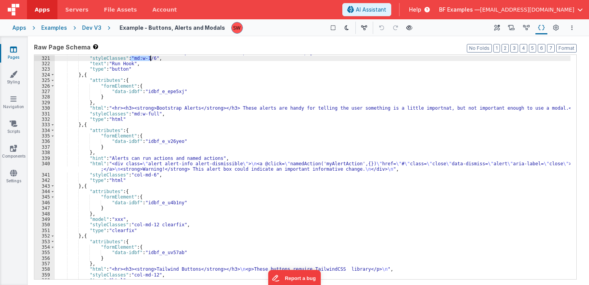
drag, startPoint x: 130, startPoint y: 58, endPoint x: 151, endPoint y: 60, distance: 20.9
click at [151, 60] on div ""hint" : "This will run the onUtilityHook workflow (will produce error on this …" at bounding box center [313, 168] width 516 height 236
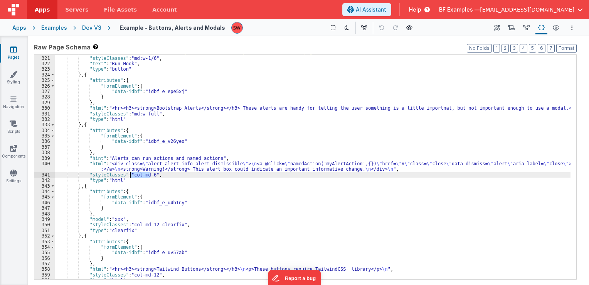
drag, startPoint x: 150, startPoint y: 173, endPoint x: 131, endPoint y: 173, distance: 19.3
click at [131, 173] on div ""hint" : "This will run the onUtilityHook workflow (will produce error on this …" at bounding box center [313, 168] width 516 height 236
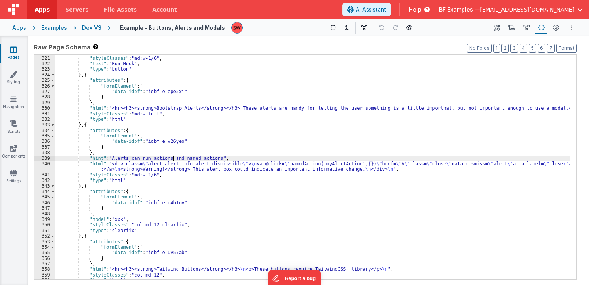
click at [172, 157] on div ""hint" : "This will run the onUtilityHook workflow (will produce error on this …" at bounding box center [313, 168] width 516 height 236
click at [176, 163] on div ""hint" : "This will run the onUtilityHook workflow (will produce error on this …" at bounding box center [313, 168] width 516 height 236
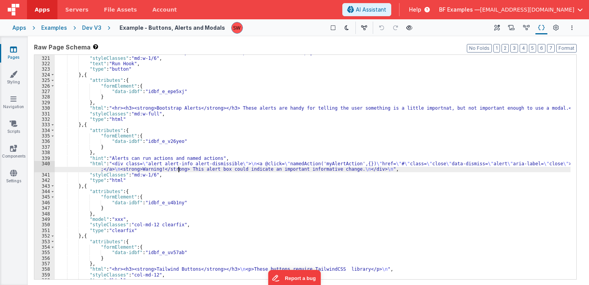
click at [179, 168] on div ""hint" : "This will run the onUtilityHook workflow (will produce error on this …" at bounding box center [313, 168] width 516 height 236
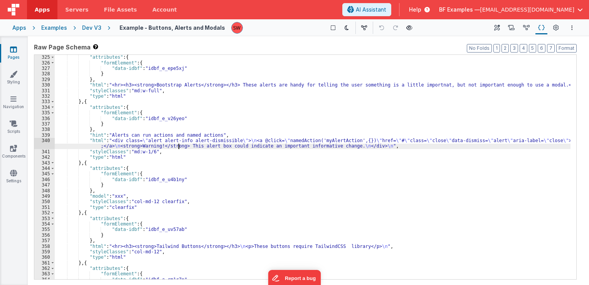
scroll to position [1829, 0]
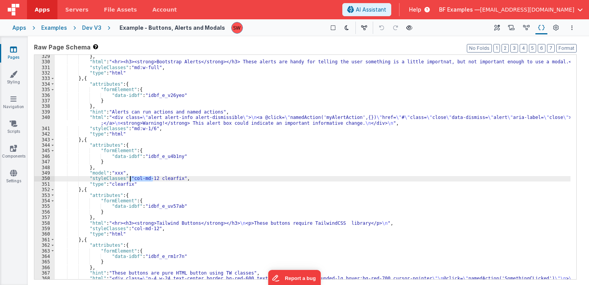
drag, startPoint x: 153, startPoint y: 178, endPoint x: 131, endPoint y: 177, distance: 21.6
click at [131, 177] on div "} , "html" : "<hr><h3><strong>Bootstrap Alerts</strong></h3> These alerts are h…" at bounding box center [313, 180] width 516 height 252
paste textarea
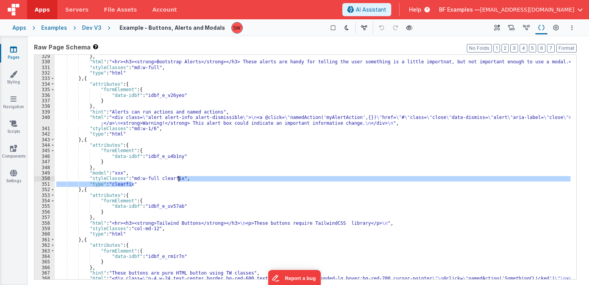
drag, startPoint x: 136, startPoint y: 184, endPoint x: 179, endPoint y: 179, distance: 42.7
click at [179, 179] on div "} , "html" : "<hr><h3><strong>Bootstrap Alerts</strong></h3> These alerts are h…" at bounding box center [313, 180] width 516 height 252
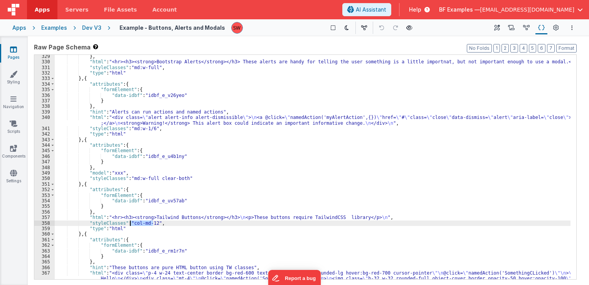
drag, startPoint x: 153, startPoint y: 223, endPoint x: 131, endPoint y: 221, distance: 21.6
click at [131, 221] on div "} , "html" : "<hr><h3><strong>Bootstrap Alerts</strong></h3> These alerts are h…" at bounding box center [313, 180] width 516 height 252
paste textarea
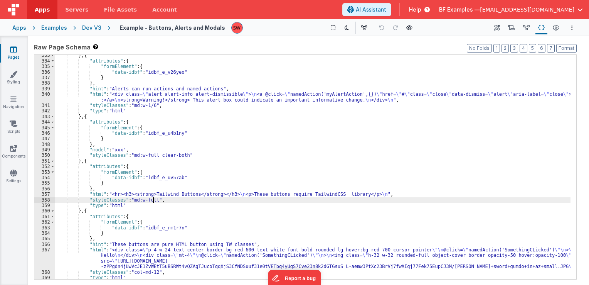
scroll to position [1852, 0]
click at [146, 198] on div "} , { "attributes" : { "formElement" : { "data-idbf" : "idbf_e_v26yeo" } } , "h…" at bounding box center [313, 170] width 516 height 236
click at [142, 200] on div "} , { "attributes" : { "formElement" : { "data-idbf" : "idbf_e_v26yeo" } } , "h…" at bounding box center [313, 170] width 516 height 236
click at [141, 200] on div "} , { "attributes" : { "formElement" : { "data-idbf" : "idbf_e_v26yeo" } } , "h…" at bounding box center [313, 170] width 516 height 236
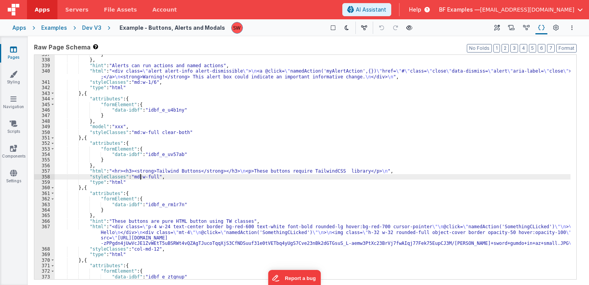
scroll to position [1875, 0]
click at [136, 176] on div "} } , "hint" : "Alerts can run actions and named actions" , "html" : "<div clas…" at bounding box center [313, 170] width 516 height 236
click at [137, 176] on div "} } , "hint" : "Alerts can run actions and named actions" , "html" : "<div clas…" at bounding box center [313, 170] width 516 height 236
click at [145, 177] on div "} } , "hint" : "Alerts can run actions and named actions" , "html" : "<div clas…" at bounding box center [313, 170] width 516 height 236
click at [148, 177] on div "} } , "hint" : "Alerts can run actions and named actions" , "html" : "<div clas…" at bounding box center [313, 170] width 516 height 236
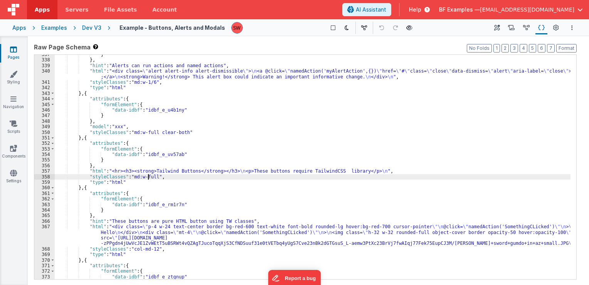
click at [150, 177] on div "} } , "hint" : "Alerts can run actions and named actions" , "html" : "<div clas…" at bounding box center [313, 170] width 516 height 236
click at [151, 178] on div "} } , "hint" : "Alerts can run actions and named actions" , "html" : "<div clas…" at bounding box center [313, 170] width 516 height 236
click at [153, 178] on div "} } , "hint" : "Alerts can run actions and named actions" , "html" : "<div clas…" at bounding box center [313, 170] width 516 height 236
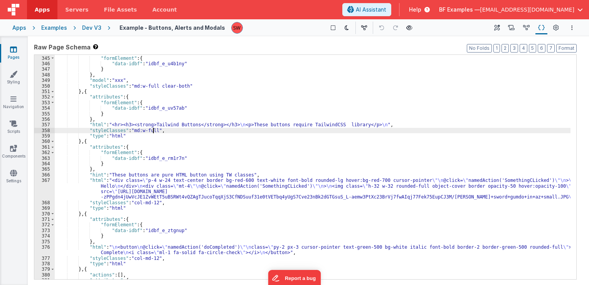
scroll to position [1921, 0]
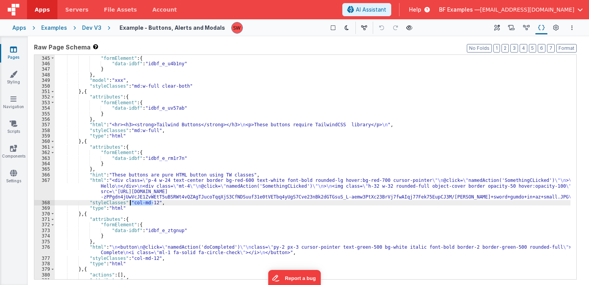
drag, startPoint x: 152, startPoint y: 202, endPoint x: 131, endPoint y: 204, distance: 21.0
click at [131, 204] on div ""attributes" : { "formElement" : { "data-idbf" : "idbf_e_u4b1ny" } } , "model" …" at bounding box center [313, 168] width 516 height 236
paste textarea
click at [130, 203] on div ""attributes" : { "formElement" : { "data-idbf" : "idbf_e_u4b1ny" } } , "model" …" at bounding box center [313, 168] width 516 height 236
click at [133, 203] on div ""attributes" : { "formElement" : { "data-idbf" : "idbf_e_u4b1ny" } } , "model" …" at bounding box center [313, 168] width 516 height 236
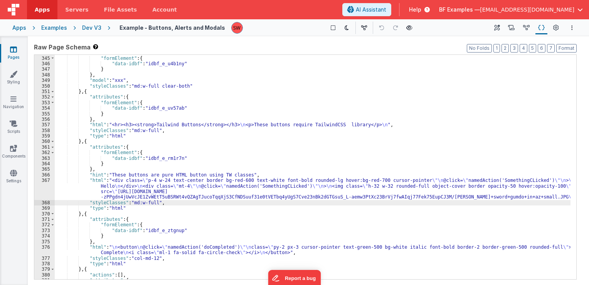
click at [135, 204] on div ""attributes" : { "formElement" : { "data-idbf" : "idbf_e_u4b1ny" } } , "model" …" at bounding box center [313, 168] width 516 height 236
click at [136, 204] on div ""attributes" : { "formElement" : { "data-idbf" : "idbf_e_u4b1ny" } } , "model" …" at bounding box center [313, 168] width 516 height 236
click at [138, 204] on div ""attributes" : { "formElement" : { "data-idbf" : "idbf_e_u4b1ny" } } , "model" …" at bounding box center [313, 168] width 516 height 236
click at [140, 204] on div ""attributes" : { "formElement" : { "data-idbf" : "idbf_e_u4b1ny" } } , "model" …" at bounding box center [313, 168] width 516 height 236
click at [141, 204] on div ""attributes" : { "formElement" : { "data-idbf" : "idbf_e_u4b1ny" } } , "model" …" at bounding box center [313, 168] width 516 height 236
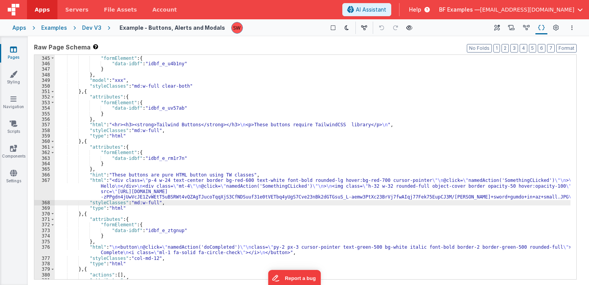
click at [143, 203] on div ""attributes" : { "formElement" : { "data-idbf" : "idbf_e_u4b1ny" } } , "model" …" at bounding box center [313, 168] width 516 height 236
click at [145, 203] on div ""attributes" : { "formElement" : { "data-idbf" : "idbf_e_u4b1ny" } } , "model" …" at bounding box center [313, 168] width 516 height 236
click at [147, 203] on div ""attributes" : { "formElement" : { "data-idbf" : "idbf_e_u4b1ny" } } , "model" …" at bounding box center [313, 168] width 516 height 236
click at [149, 203] on div ""attributes" : { "formElement" : { "data-idbf" : "idbf_e_u4b1ny" } } , "model" …" at bounding box center [313, 168] width 516 height 236
click at [151, 203] on div ""attributes" : { "formElement" : { "data-idbf" : "idbf_e_u4b1ny" } } , "model" …" at bounding box center [313, 168] width 516 height 236
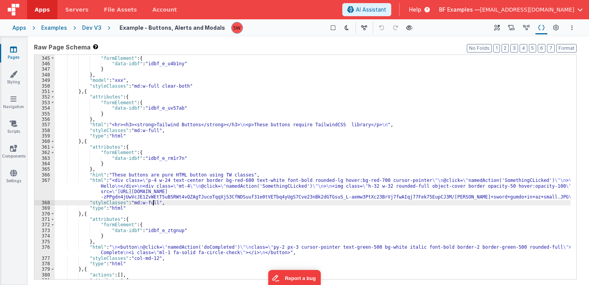
click at [152, 203] on div ""attributes" : { "formElement" : { "data-idbf" : "idbf_e_u4b1ny" } } , "model" …" at bounding box center [313, 168] width 516 height 236
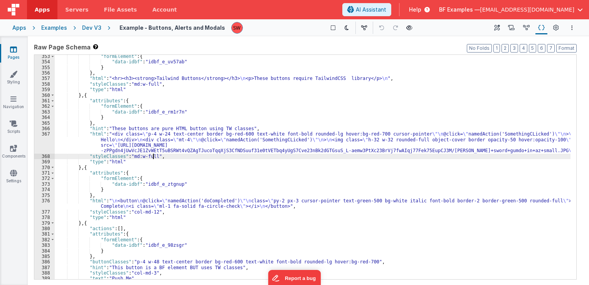
scroll to position [1991, 0]
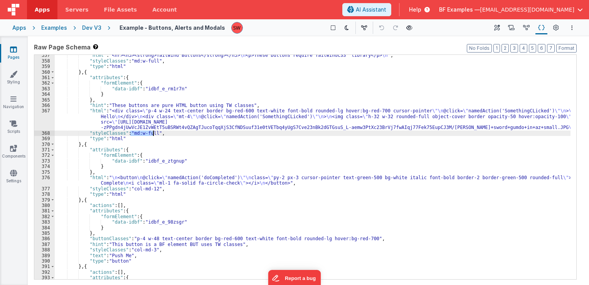
drag, startPoint x: 131, startPoint y: 135, endPoint x: 153, endPoint y: 135, distance: 22.0
click at [153, 135] on div ""html" : "<hr><h3><strong>Tailwind Buttons</strong></h3> \n <p>These buttons re…" at bounding box center [313, 170] width 516 height 236
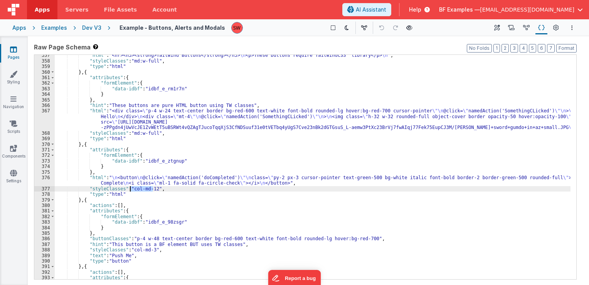
drag, startPoint x: 153, startPoint y: 189, endPoint x: 131, endPoint y: 188, distance: 22.0
click at [131, 188] on div ""html" : "<hr><h3><strong>Tailwind Buttons</strong></h3> \n <p>These buttons re…" at bounding box center [313, 170] width 516 height 236
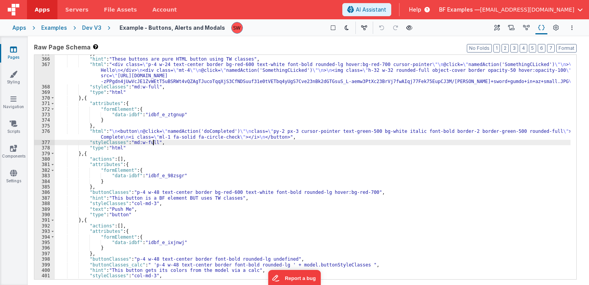
scroll to position [2060, 0]
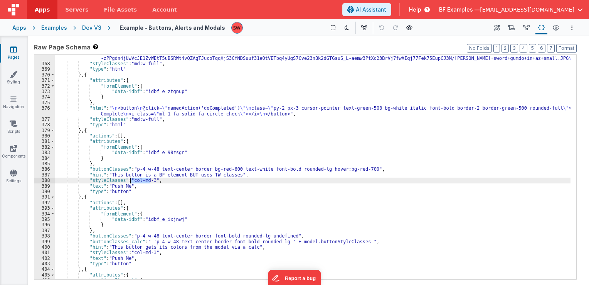
drag, startPoint x: 150, startPoint y: 180, endPoint x: 131, endPoint y: 182, distance: 18.6
click at [131, 182] on div ""html" : "<div class= \" p-4 w-24 text-center border bg-red-600 text-white font…" at bounding box center [313, 165] width 516 height 252
paste textarea
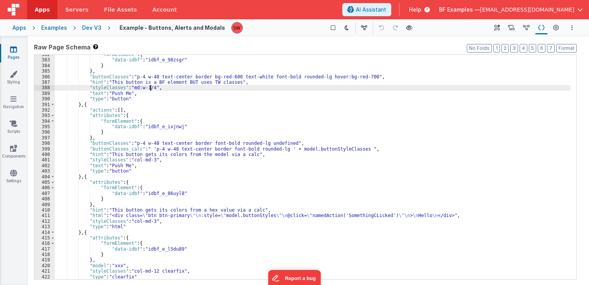
scroll to position [2153, 0]
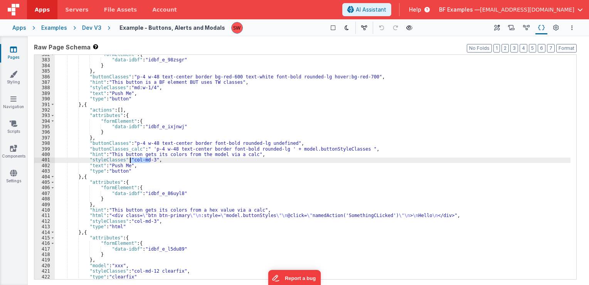
drag, startPoint x: 150, startPoint y: 160, endPoint x: 131, endPoint y: 160, distance: 19.3
click at [131, 160] on div ""formElement" : { "data-idbf" : "idbf_e_98zsgr" } } , "buttonClasses" : "p-4 w-…" at bounding box center [313, 170] width 516 height 236
paste textarea
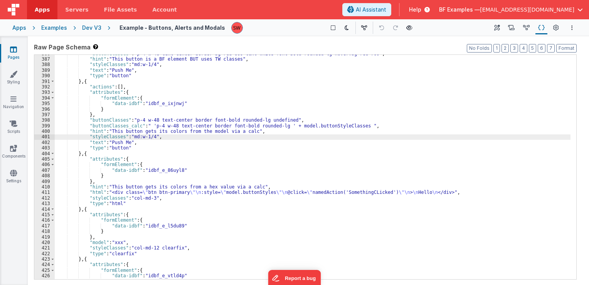
scroll to position [2199, 0]
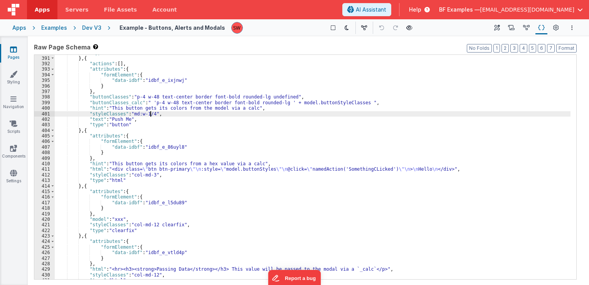
click at [239, 164] on div ""type" : "button" } , { "actions" : [ ] , "attributes" : { "formElement" : { "d…" at bounding box center [313, 168] width 516 height 236
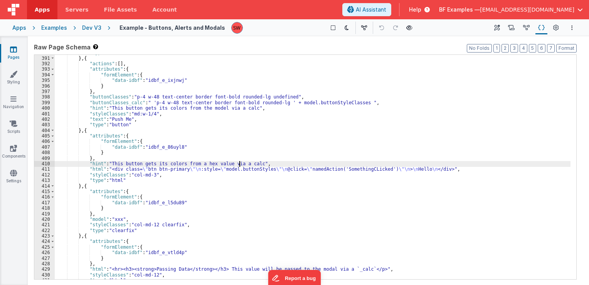
click at [249, 164] on div ""type" : "button" } , { "actions" : [ ] , "attributes" : { "formElement" : { "d…" at bounding box center [313, 168] width 516 height 236
click at [206, 164] on div ""type" : "button" } , { "actions" : [ ] , "attributes" : { "formElement" : { "d…" at bounding box center [313, 168] width 516 height 236
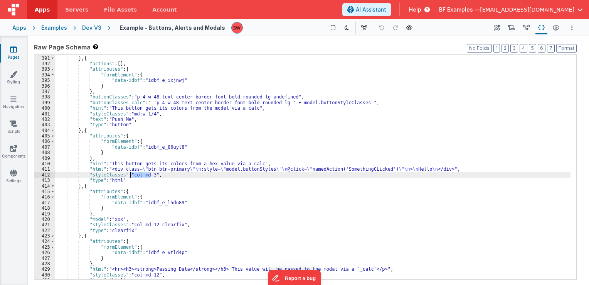
drag, startPoint x: 150, startPoint y: 176, endPoint x: 130, endPoint y: 175, distance: 19.3
click at [130, 175] on div ""type" : "button" } , { "actions" : [ ] , "attributes" : { "formElement" : { "d…" at bounding box center [313, 168] width 516 height 236
paste textarea
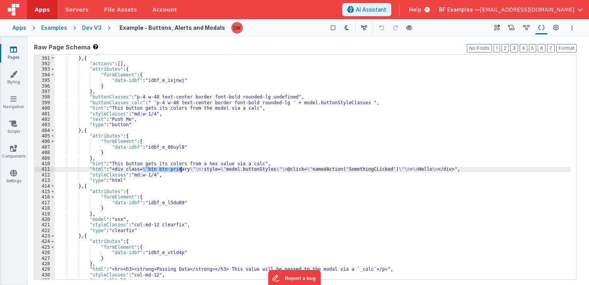
drag, startPoint x: 143, startPoint y: 168, endPoint x: 180, endPoint y: 169, distance: 37.0
click at [180, 169] on div ""type" : "button" } , { "actions" : [ ] , "attributes" : { "formElement" : { "d…" at bounding box center [313, 168] width 516 height 236
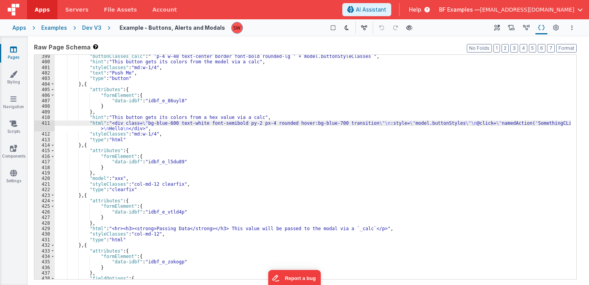
scroll to position [2268, 0]
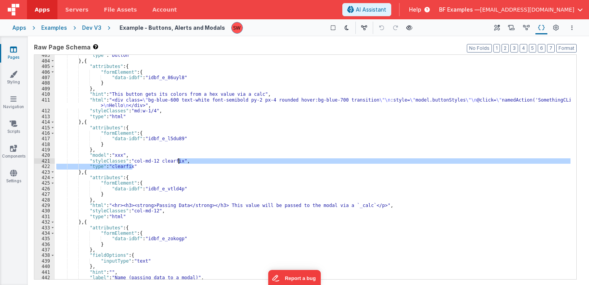
drag, startPoint x: 142, startPoint y: 167, endPoint x: 179, endPoint y: 162, distance: 37.7
click at [179, 162] on div ""type" : "button" } , { "attributes" : { "formElement" : { "data-idbf" : "idbf_…" at bounding box center [313, 170] width 516 height 236
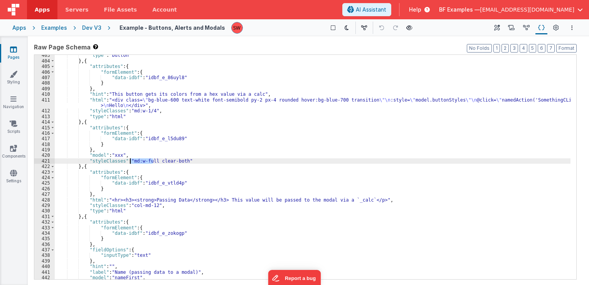
drag, startPoint x: 152, startPoint y: 160, endPoint x: 131, endPoint y: 161, distance: 20.8
click at [131, 161] on div ""type" : "button" } , { "attributes" : { "formElement" : { "data-idbf" : "idbf_…" at bounding box center [313, 170] width 516 height 236
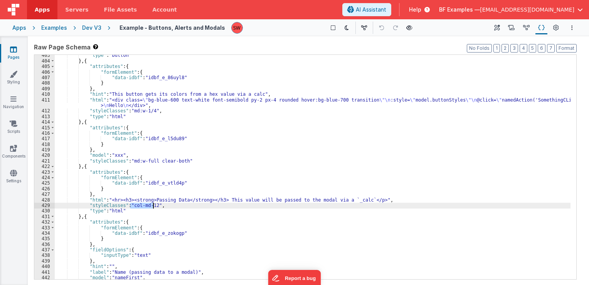
drag, startPoint x: 130, startPoint y: 205, endPoint x: 152, endPoint y: 205, distance: 22.4
click at [152, 205] on div ""type" : "button" } , { "attributes" : { "formElement" : { "data-idbf" : "idbf_…" at bounding box center [313, 170] width 516 height 236
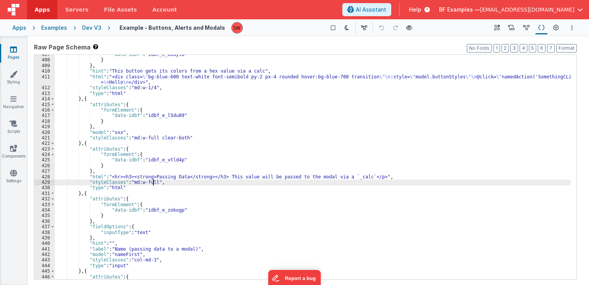
scroll to position [2291, 0]
click at [145, 190] on div ""data-idbf" : "idbf_e_86uyl8" } } , "hint" : "This button gets its colors from …" at bounding box center [313, 170] width 516 height 236
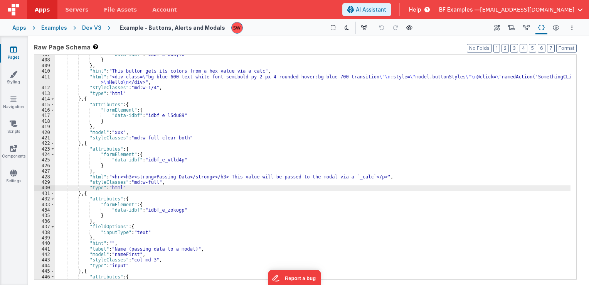
click at [159, 184] on div ""data-idbf" : "idbf_e_86uyl8" } } , "hint" : "This button gets its colors from …" at bounding box center [313, 170] width 516 height 236
click at [157, 187] on div ""data-idbf" : "idbf_e_86uyl8" } } , "hint" : "This button gets its colors from …" at bounding box center [313, 170] width 516 height 236
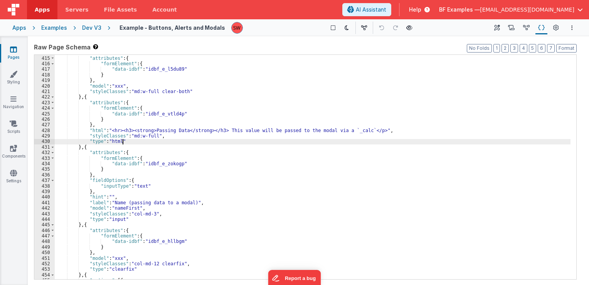
click at [159, 186] on div "} , { "attributes" : { "formElement" : { "data-idbf" : "idbf_e_l5du89" } } , "m…" at bounding box center [313, 168] width 516 height 236
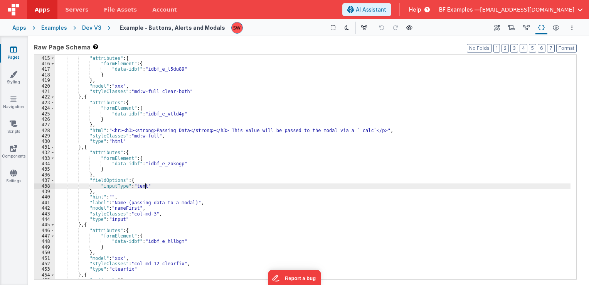
scroll to position [2361, 0]
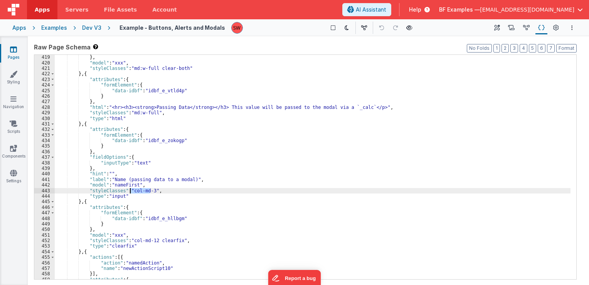
drag, startPoint x: 150, startPoint y: 192, endPoint x: 131, endPoint y: 191, distance: 18.6
click at [131, 191] on div "} , "model" : "xxx" , "styleClasses" : "md:w-full clear-both" } , { "attributes…" at bounding box center [313, 172] width 516 height 236
paste textarea
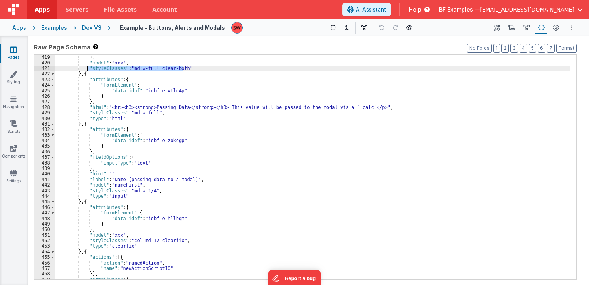
drag, startPoint x: 184, startPoint y: 68, endPoint x: 86, endPoint y: 71, distance: 97.2
click at [86, 71] on div "} , "model" : "xxx" , "styleClasses" : "md:w-full clear-both" } , { "attributes…" at bounding box center [313, 172] width 516 height 236
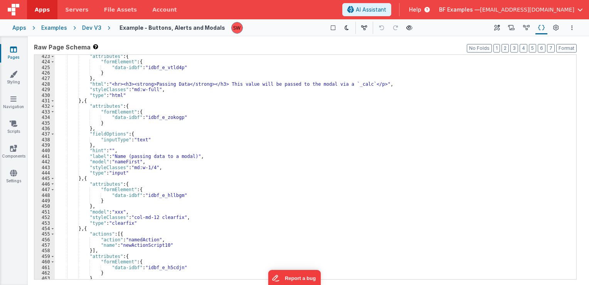
scroll to position [2407, 0]
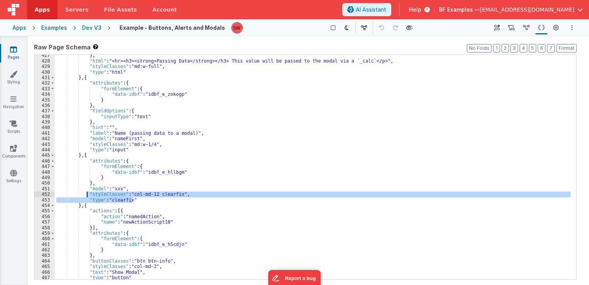
drag, startPoint x: 136, startPoint y: 200, endPoint x: 87, endPoint y: 192, distance: 49.3
click at [87, 192] on div "} , "html" : "<hr><h3><strong>Passing Data</strong></h3> This value will be pas…" at bounding box center [313, 170] width 516 height 236
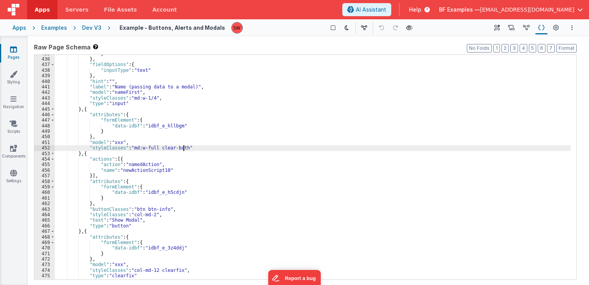
scroll to position [2453, 0]
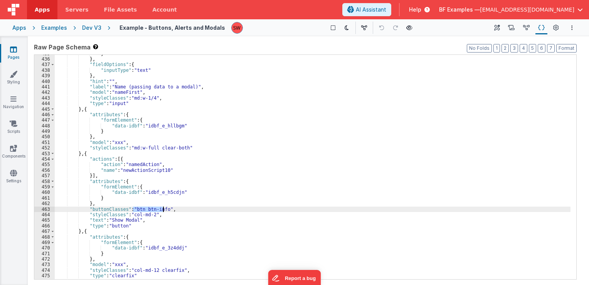
drag, startPoint x: 133, startPoint y: 209, endPoint x: 162, endPoint y: 209, distance: 29.3
click at [162, 209] on div "} } , "fieldOptions" : { "inputType" : "text" } , "hint" : "" , "label" : "Name…" at bounding box center [313, 169] width 516 height 236
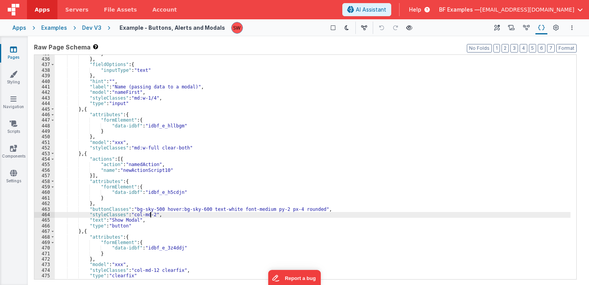
click at [150, 216] on div "} } , "fieldOptions" : { "inputType" : "text" } , "hint" : "" , "label" : "Name…" at bounding box center [313, 169] width 516 height 236
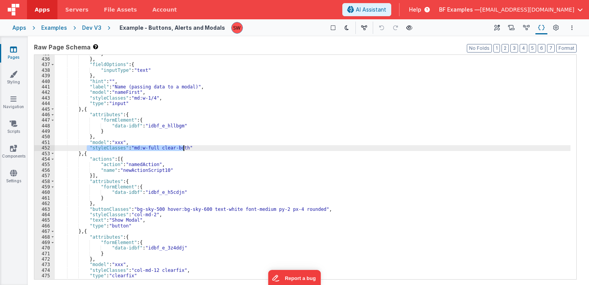
drag, startPoint x: 87, startPoint y: 147, endPoint x: 184, endPoint y: 150, distance: 97.3
click at [184, 150] on div "} } , "fieldOptions" : { "inputType" : "text" } , "hint" : "" , "label" : "Name…" at bounding box center [313, 169] width 516 height 236
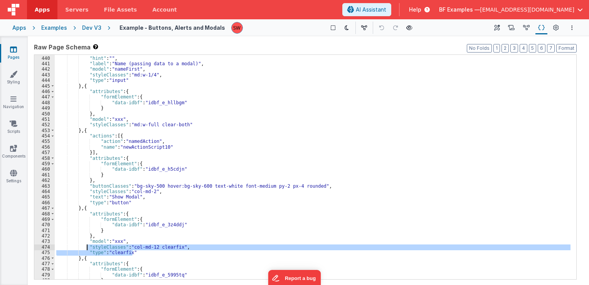
drag, startPoint x: 132, startPoint y: 252, endPoint x: 87, endPoint y: 247, distance: 45.0
click at [87, 247] on div "} , "hint" : "" , "label" : "Name (passing data to a modal)" , "model" : "nameF…" at bounding box center [313, 168] width 516 height 236
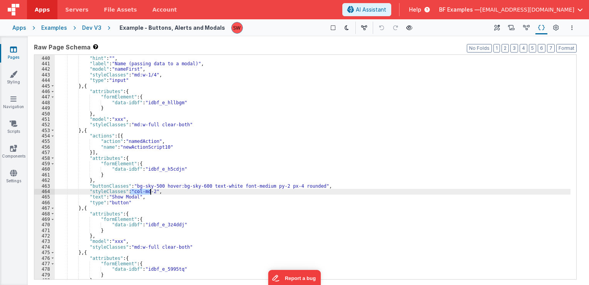
drag, startPoint x: 131, startPoint y: 190, endPoint x: 149, endPoint y: 192, distance: 18.3
click at [149, 192] on div "} , "hint" : "" , "label" : "Name (passing data to a modal)" , "model" : "nameF…" at bounding box center [313, 168] width 516 height 236
click at [147, 192] on div "} , "hint" : "" , "label" : "Name (passing data to a modal)" , "model" : "nameF…" at bounding box center [313, 168] width 516 height 236
click at [148, 192] on div "} , "hint" : "" , "label" : "Name (passing data to a modal)" , "model" : "nameF…" at bounding box center [313, 168] width 516 height 236
click at [150, 193] on div "} , "hint" : "" , "label" : "Name (passing data to a modal)" , "model" : "nameF…" at bounding box center [313, 168] width 516 height 236
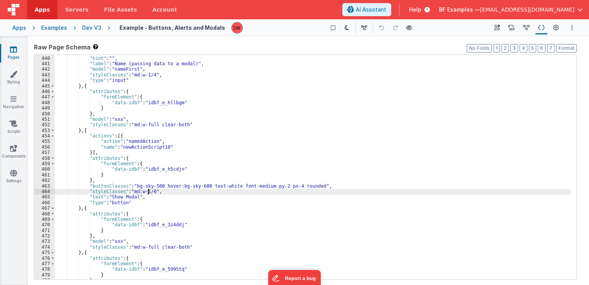
click at [148, 192] on div "} , "hint" : "" , "label" : "Name (passing data to a modal)" , "model" : "nameF…" at bounding box center [313, 168] width 516 height 236
click at [144, 192] on div "} , "hint" : "" , "label" : "Name (passing data to a modal)" , "model" : "nameF…" at bounding box center [313, 168] width 516 height 236
click at [145, 192] on div "} , "hint" : "" , "label" : "Name (passing data to a modal)" , "model" : "nameF…" at bounding box center [313, 168] width 516 height 236
click at [148, 192] on div "} , "hint" : "" , "label" : "Name (passing data to a modal)" , "model" : "nameF…" at bounding box center [313, 168] width 516 height 236
click at [145, 190] on div "} , "hint" : "" , "label" : "Name (passing data to a modal)" , "model" : "nameF…" at bounding box center [313, 168] width 516 height 236
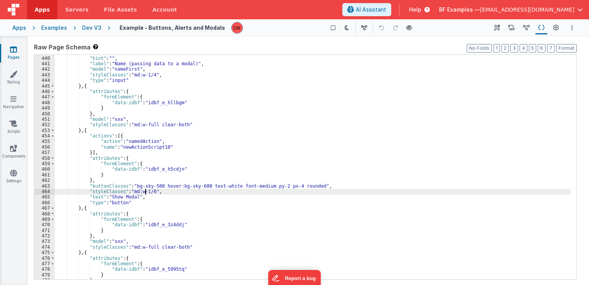
click at [148, 191] on div "} , "hint" : "" , "label" : "Name (passing data to a modal)" , "model" : "nameF…" at bounding box center [313, 168] width 516 height 236
click at [145, 191] on div "} , "hint" : "" , "label" : "Name (passing data to a modal)" , "model" : "nameF…" at bounding box center [313, 168] width 516 height 236
click at [147, 192] on div "} , "hint" : "" , "label" : "Name (passing data to a modal)" , "model" : "nameF…" at bounding box center [313, 168] width 516 height 236
click at [144, 191] on div "} , "hint" : "" , "label" : "Name (passing data to a modal)" , "model" : "nameF…" at bounding box center [313, 168] width 516 height 236
click at [146, 192] on div "} , "hint" : "" , "label" : "Name (passing data to a modal)" , "model" : "nameF…" at bounding box center [313, 168] width 516 height 236
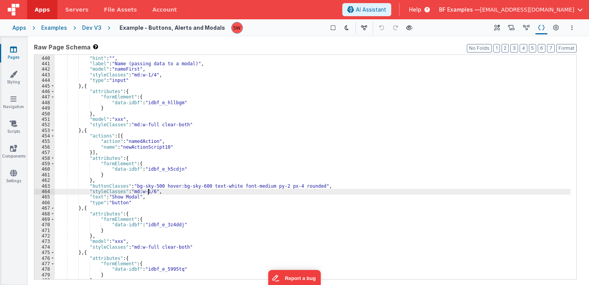
click at [148, 192] on div "} , "hint" : "" , "label" : "Name (passing data to a modal)" , "model" : "nameF…" at bounding box center [313, 168] width 516 height 236
click at [150, 192] on div "} , "hint" : "" , "label" : "Name (passing data to a modal)" , "model" : "nameF…" at bounding box center [313, 168] width 516 height 236
click at [147, 192] on div "} , "hint" : "" , "label" : "Name (passing data to a modal)" , "model" : "nameF…" at bounding box center [313, 168] width 516 height 236
click at [146, 191] on div "} , "hint" : "" , "label" : "Name (passing data to a modal)" , "model" : "nameF…" at bounding box center [313, 168] width 516 height 236
click at [148, 192] on div "} , "hint" : "" , "label" : "Name (passing data to a modal)" , "model" : "nameF…" at bounding box center [313, 168] width 516 height 236
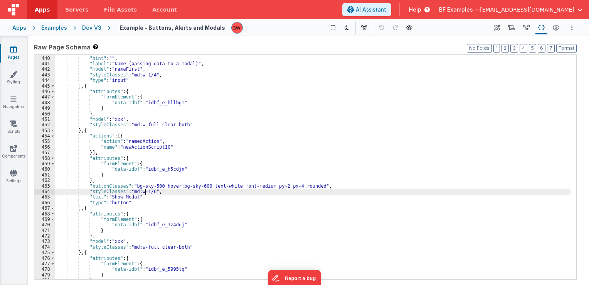
click at [145, 191] on div "} , "hint" : "" , "label" : "Name (passing data to a modal)" , "model" : "nameF…" at bounding box center [313, 168] width 516 height 236
click at [147, 191] on div "} , "hint" : "" , "label" : "Name (passing data to a modal)" , "model" : "nameF…" at bounding box center [313, 168] width 516 height 236
click at [146, 191] on div "} , "hint" : "" , "label" : "Name (passing data to a modal)" , "model" : "nameF…" at bounding box center [313, 168] width 516 height 236
click at [148, 191] on div "} , "hint" : "" , "label" : "Name (passing data to a modal)" , "model" : "nameF…" at bounding box center [313, 168] width 516 height 236
click at [145, 191] on div "} , "hint" : "" , "label" : "Name (passing data to a modal)" , "model" : "nameF…" at bounding box center [313, 168] width 516 height 236
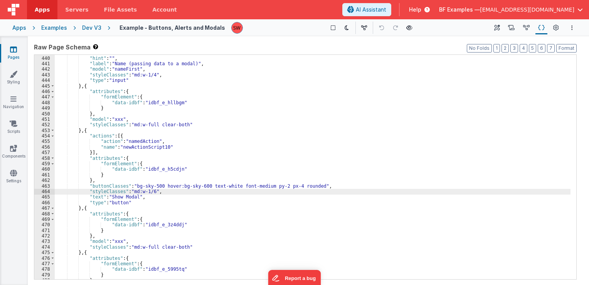
click at [147, 191] on div "} , "hint" : "" , "label" : "Name (passing data to a modal)" , "model" : "nameF…" at bounding box center [313, 168] width 516 height 236
click at [146, 191] on div "} , "hint" : "" , "label" : "Name (passing data to a modal)" , "model" : "nameF…" at bounding box center [313, 168] width 516 height 236
click at [149, 192] on div "} , "hint" : "" , "label" : "Name (passing data to a modal)" , "model" : "nameF…" at bounding box center [313, 168] width 516 height 236
click at [146, 191] on div "} , "hint" : "" , "label" : "Name (passing data to a modal)" , "model" : "nameF…" at bounding box center [313, 168] width 516 height 236
click at [147, 191] on div "} , "hint" : "" , "label" : "Name (passing data to a modal)" , "model" : "nameF…" at bounding box center [313, 168] width 516 height 236
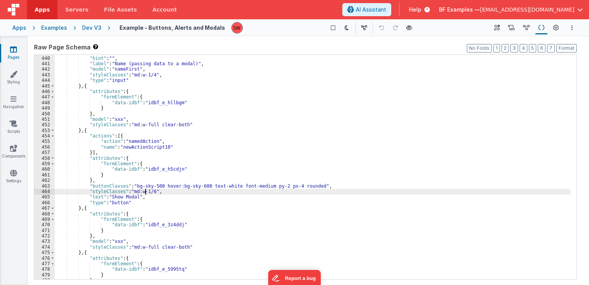
click at [145, 191] on div "} , "hint" : "" , "label" : "Name (passing data to a modal)" , "model" : "nameF…" at bounding box center [313, 168] width 516 height 236
click at [147, 192] on div "} , "hint" : "" , "label" : "Name (passing data to a modal)" , "model" : "nameF…" at bounding box center [313, 168] width 516 height 236
click at [148, 192] on div "} , "hint" : "" , "label" : "Name (passing data to a modal)" , "model" : "nameF…" at bounding box center [313, 168] width 516 height 236
click at [145, 192] on div "} , "hint" : "" , "label" : "Name (passing data to a modal)" , "model" : "nameF…" at bounding box center [313, 168] width 516 height 236
click at [147, 192] on div "} , "hint" : "" , "label" : "Name (passing data to a modal)" , "model" : "nameF…" at bounding box center [313, 168] width 516 height 236
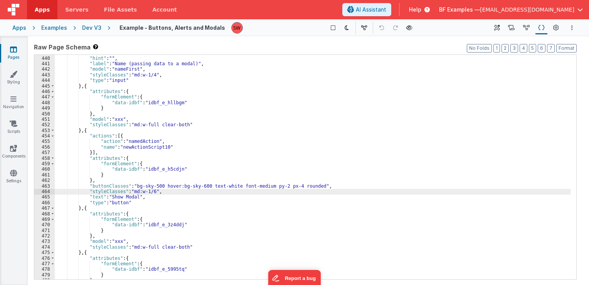
click at [145, 191] on div "} , "hint" : "" , "label" : "Name (passing data to a modal)" , "model" : "nameF…" at bounding box center [313, 168] width 516 height 236
click at [147, 192] on div "} , "hint" : "" , "label" : "Name (passing data to a modal)" , "model" : "nameF…" at bounding box center [313, 168] width 516 height 236
click at [145, 191] on div "} , "hint" : "" , "label" : "Name (passing data to a modal)" , "model" : "nameF…" at bounding box center [313, 168] width 516 height 236
click at [147, 192] on div "} , "hint" : "" , "label" : "Name (passing data to a modal)" , "model" : "nameF…" at bounding box center [313, 168] width 516 height 236
click at [146, 191] on div "} , "hint" : "" , "label" : "Name (passing data to a modal)" , "model" : "nameF…" at bounding box center [313, 168] width 516 height 236
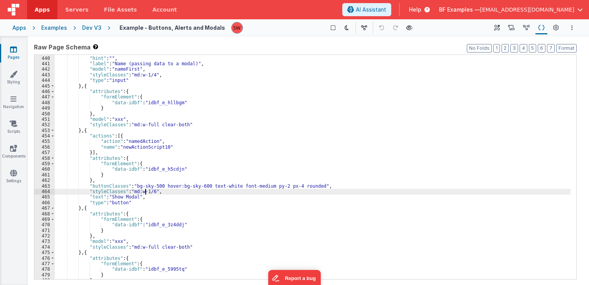
click at [148, 192] on div "} , "hint" : "" , "label" : "Name (passing data to a modal)" , "model" : "nameF…" at bounding box center [313, 168] width 516 height 236
click at [146, 192] on div "} , "hint" : "" , "label" : "Name (passing data to a modal)" , "model" : "nameF…" at bounding box center [313, 168] width 516 height 236
click at [149, 192] on div "} , "hint" : "" , "label" : "Name (passing data to a modal)" , "model" : "nameF…" at bounding box center [313, 168] width 516 height 236
click at [146, 192] on div "} , "hint" : "" , "label" : "Name (passing data to a modal)" , "model" : "nameF…" at bounding box center [313, 168] width 516 height 236
click at [148, 192] on div "} , "hint" : "" , "label" : "Name (passing data to a modal)" , "model" : "nameF…" at bounding box center [313, 168] width 516 height 236
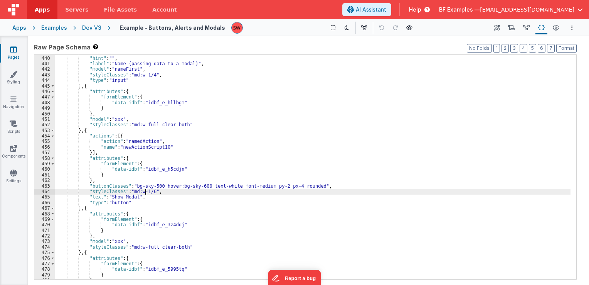
click at [146, 191] on div "} , "hint" : "" , "label" : "Name (passing data to a modal)" , "model" : "nameF…" at bounding box center [313, 168] width 516 height 236
click at [148, 192] on div "} , "hint" : "" , "label" : "Name (passing data to a modal)" , "model" : "nameF…" at bounding box center [313, 168] width 516 height 236
click at [150, 192] on div "} , "hint" : "" , "label" : "Name (passing data to a modal)" , "model" : "nameF…" at bounding box center [313, 168] width 516 height 236
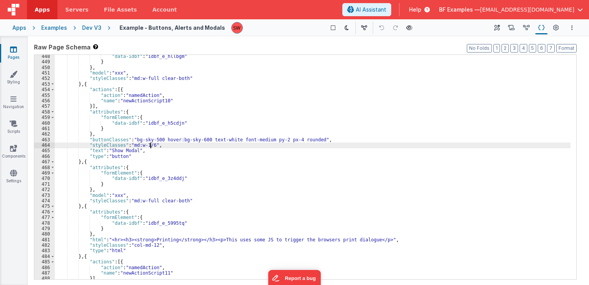
scroll to position [2546, 0]
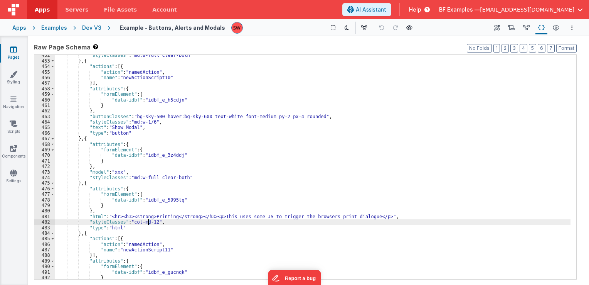
drag, startPoint x: 152, startPoint y: 221, endPoint x: 147, endPoint y: 221, distance: 4.6
click at [147, 221] on div ""styleClasses" : "md:w-full clear-both" } , { "actions" : [{ "action" : "namedA…" at bounding box center [313, 170] width 516 height 236
drag, startPoint x: 153, startPoint y: 222, endPoint x: 130, endPoint y: 223, distance: 23.2
click at [130, 223] on div ""styleClasses" : "md:w-full clear-both" } , { "actions" : [{ "action" : "namedA…" at bounding box center [313, 170] width 516 height 236
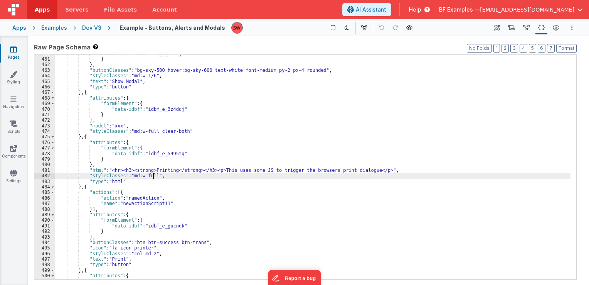
scroll to position [2615, 0]
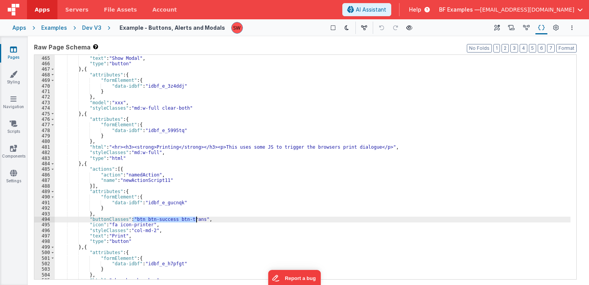
drag, startPoint x: 133, startPoint y: 220, endPoint x: 195, endPoint y: 221, distance: 62.5
click at [195, 221] on div ""styleClasses" : "md:w-1/6" , "text" : "Show Modal" , "type" : "button" } , { "…" at bounding box center [313, 168] width 516 height 236
paste textarea
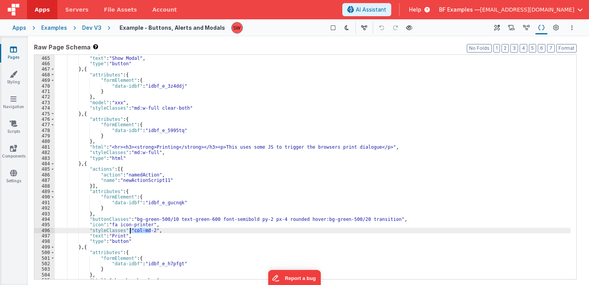
drag, startPoint x: 150, startPoint y: 231, endPoint x: 130, endPoint y: 231, distance: 19.3
click at [130, 231] on div ""styleClasses" : "md:w-1/6" , "text" : "Show Modal" , "type" : "button" } , { "…" at bounding box center [313, 168] width 516 height 236
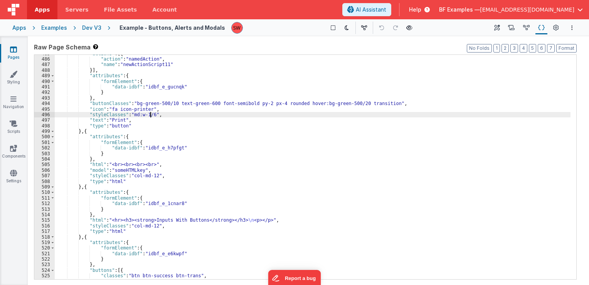
scroll to position [2754, 0]
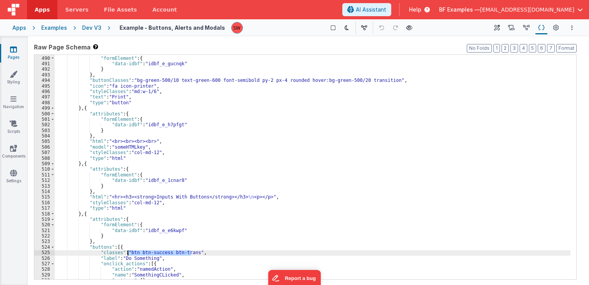
drag, startPoint x: 191, startPoint y: 253, endPoint x: 128, endPoint y: 252, distance: 62.5
click at [128, 252] on div ""attributes" : { "formElement" : { "data-idbf" : "idbf_e_gucnqk" } } , "buttonC…" at bounding box center [313, 168] width 516 height 236
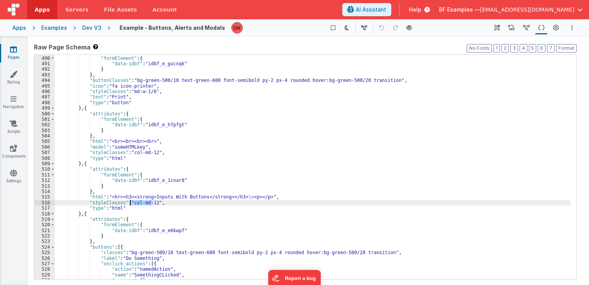
drag, startPoint x: 152, startPoint y: 201, endPoint x: 130, endPoint y: 203, distance: 22.1
click at [130, 203] on div ""attributes" : { "formElement" : { "data-idbf" : "idbf_e_gucnqk" } } , "buttonC…" at bounding box center [313, 168] width 516 height 236
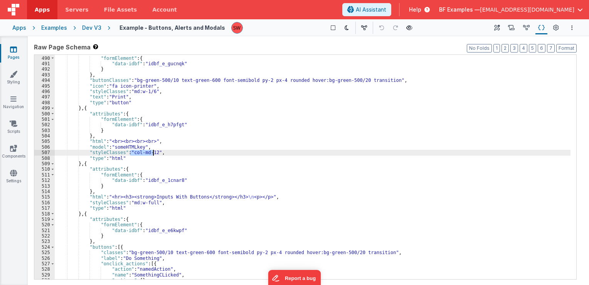
drag, startPoint x: 130, startPoint y: 153, endPoint x: 154, endPoint y: 155, distance: 24.0
click at [154, 155] on div ""attributes" : { "formElement" : { "data-idbf" : "idbf_e_gucnqk" } } , "buttonC…" at bounding box center [313, 168] width 516 height 236
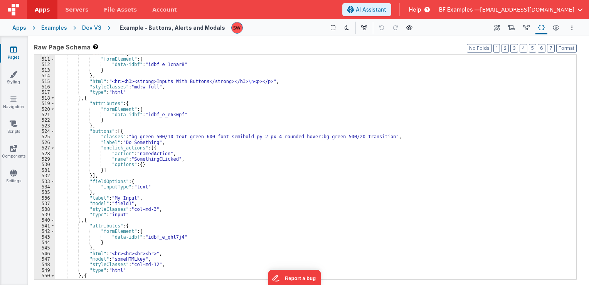
scroll to position [2916, 0]
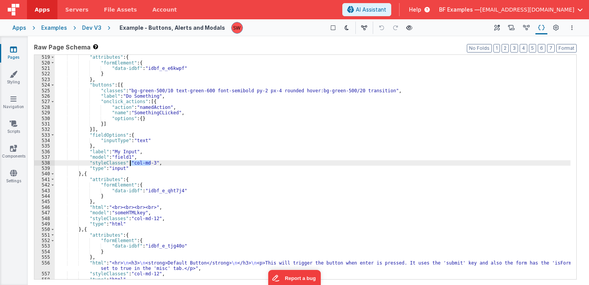
drag, startPoint x: 150, startPoint y: 162, endPoint x: 130, endPoint y: 163, distance: 19.3
click at [130, 163] on div ""attributes" : { "formElement" : { "data-idbf" : "idbf_e_e6kwpf" } } , "buttons…" at bounding box center [313, 172] width 516 height 236
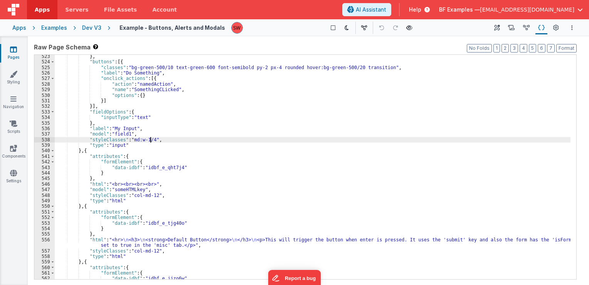
scroll to position [2963, 0]
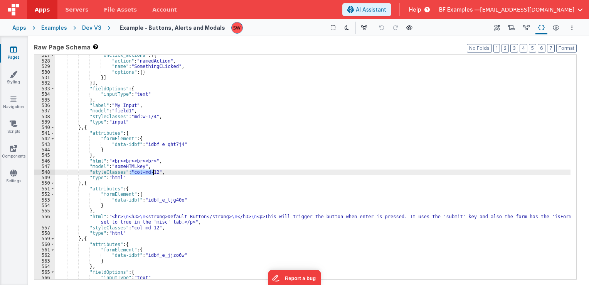
drag, startPoint x: 131, startPoint y: 172, endPoint x: 152, endPoint y: 173, distance: 20.9
click at [152, 173] on div ""onclick_actions" : [{ "action" : "namedAction" , "name" : "SomethingCLicked" ,…" at bounding box center [313, 170] width 516 height 236
drag, startPoint x: 151, startPoint y: 172, endPoint x: 130, endPoint y: 172, distance: 20.8
click at [130, 172] on div ""onclick_actions" : [{ "action" : "namedAction" , "name" : "SomethingCLicked" ,…" at bounding box center [313, 170] width 516 height 236
paste textarea
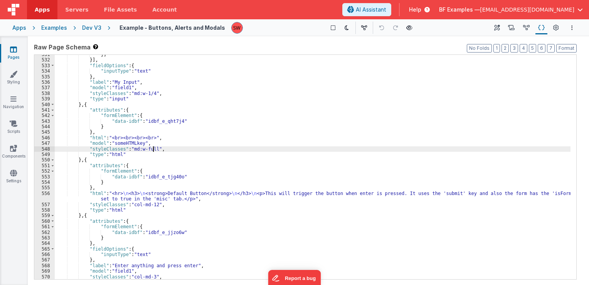
scroll to position [3009, 0]
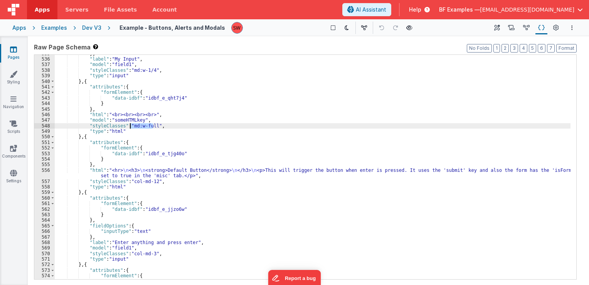
drag, startPoint x: 152, startPoint y: 125, endPoint x: 130, endPoint y: 126, distance: 22.4
click at [130, 126] on div "} , "label" : "My Input" , "model" : "field1" , "styleClasses" : "md:w-1/4" , "…" at bounding box center [313, 169] width 516 height 236
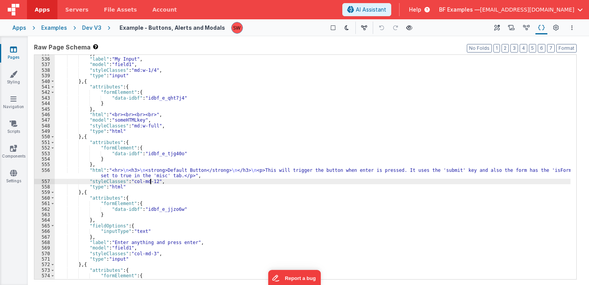
click at [148, 181] on div "} , "label" : "My Input" , "model" : "field1" , "styleClasses" : "md:w-1/4" , "…" at bounding box center [313, 169] width 516 height 236
drag, startPoint x: 152, startPoint y: 182, endPoint x: 131, endPoint y: 182, distance: 20.8
click at [131, 182] on div "} , "label" : "My Input" , "model" : "field1" , "styleClasses" : "md:w-1/4" , "…" at bounding box center [313, 169] width 516 height 236
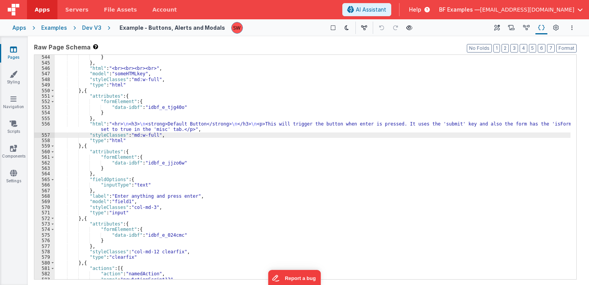
scroll to position [3078, 0]
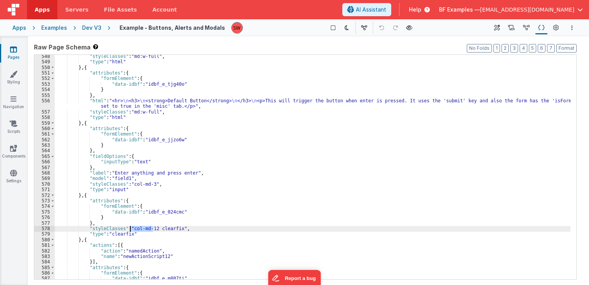
drag, startPoint x: 152, startPoint y: 227, endPoint x: 130, endPoint y: 226, distance: 22.0
click at [130, 226] on div ""styleClasses" : "md:w-full" , "type" : "html" } , { "attributes" : { "formElem…" at bounding box center [313, 172] width 516 height 236
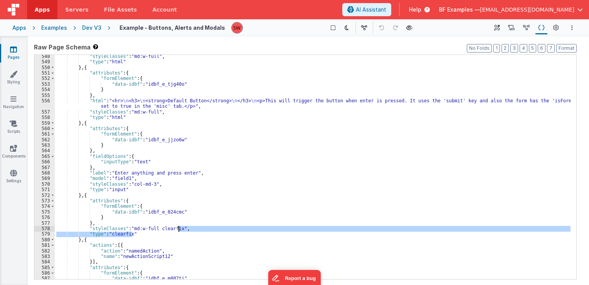
drag, startPoint x: 135, startPoint y: 233, endPoint x: 179, endPoint y: 229, distance: 44.1
click at [179, 229] on div ""styleClasses" : "md:w-full" , "type" : "html" } , { "attributes" : { "formElem…" at bounding box center [313, 172] width 516 height 236
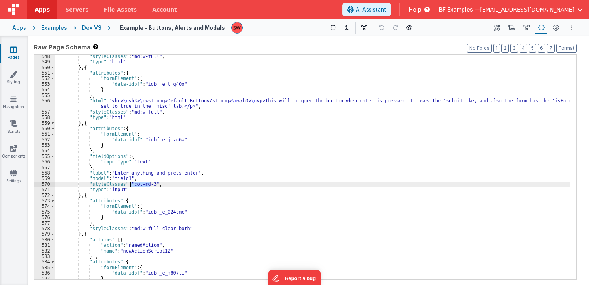
drag, startPoint x: 150, startPoint y: 184, endPoint x: 131, endPoint y: 185, distance: 18.9
click at [131, 185] on div ""styleClasses" : "md:w-full" , "type" : "html" } , { "attributes" : { "formElem…" at bounding box center [313, 172] width 516 height 236
paste textarea
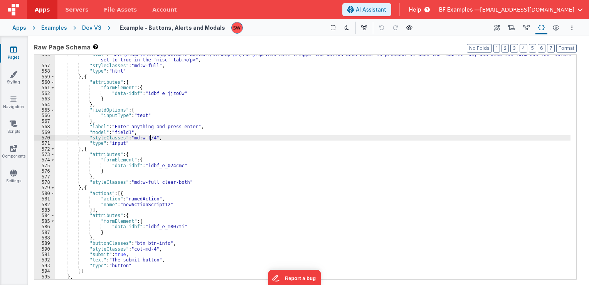
scroll to position [3136, 0]
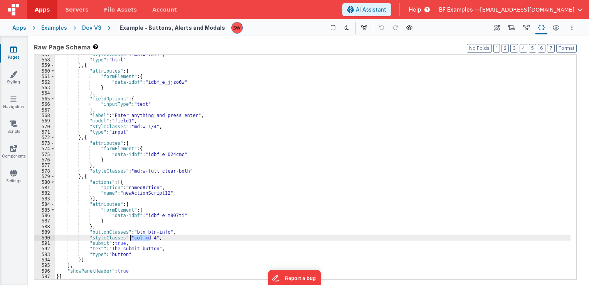
drag, startPoint x: 150, startPoint y: 237, endPoint x: 131, endPoint y: 237, distance: 18.5
click at [131, 237] on div ""styleClasses" : "md:w-full" , "type" : "html" } , { "attributes" : { "formElem…" at bounding box center [313, 170] width 516 height 236
paste textarea
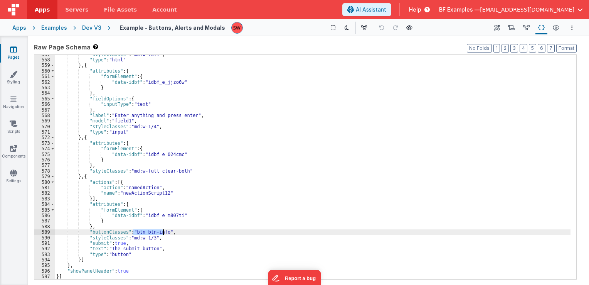
drag, startPoint x: 133, startPoint y: 231, endPoint x: 162, endPoint y: 230, distance: 29.4
click at [162, 230] on div ""styleClasses" : "md:w-full" , "type" : "html" } , { "attributes" : { "formElem…" at bounding box center [313, 170] width 516 height 236
drag, startPoint x: 88, startPoint y: 27, endPoint x: 139, endPoint y: 21, distance: 51.3
click at [88, 28] on div "Dev V3" at bounding box center [91, 28] width 19 height 8
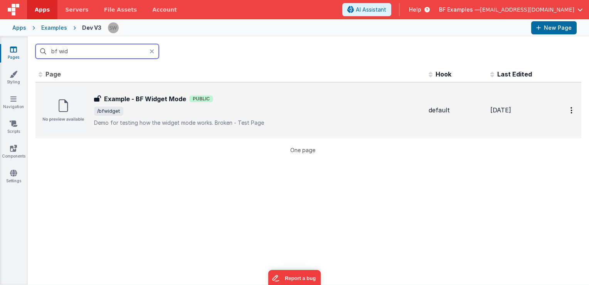
type input "bf wid"
click at [273, 103] on div "Example - BF Widget Mode Public" at bounding box center [258, 98] width 329 height 9
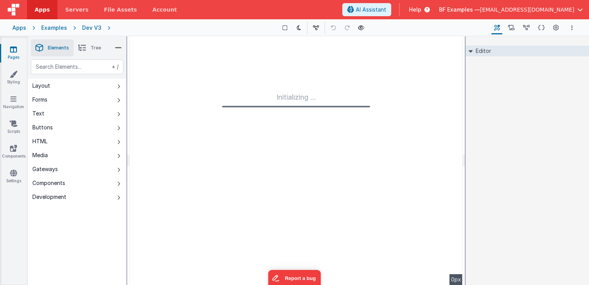
click at [540, 27] on icon at bounding box center [542, 28] width 7 height 8
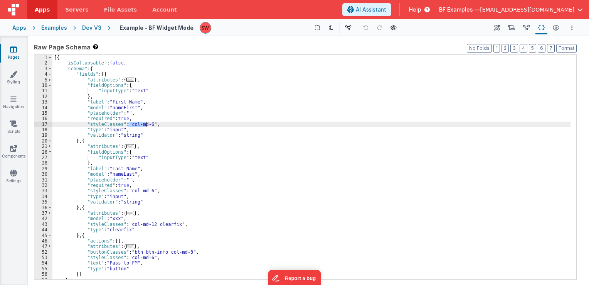
drag, startPoint x: 128, startPoint y: 126, endPoint x: 147, endPoint y: 126, distance: 18.9
click at [147, 126] on div "[{ "isCollapsable" : false , "schema" : { "fields" : [{ "attributes" : { ... } …" at bounding box center [311, 173] width 518 height 236
drag, startPoint x: 147, startPoint y: 125, endPoint x: 128, endPoint y: 126, distance: 18.5
click at [128, 126] on div "[{ "isCollapsable" : false , "schema" : { "fields" : [{ "attributes" : { ... } …" at bounding box center [311, 173] width 518 height 236
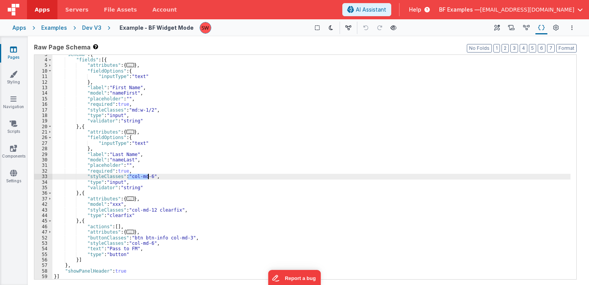
drag, startPoint x: 128, startPoint y: 176, endPoint x: 148, endPoint y: 178, distance: 20.2
click at [148, 178] on div ""schema" : { "fields" : [{ "attributes" : { ... } , "fieldOptions" : { "inputTy…" at bounding box center [311, 170] width 518 height 236
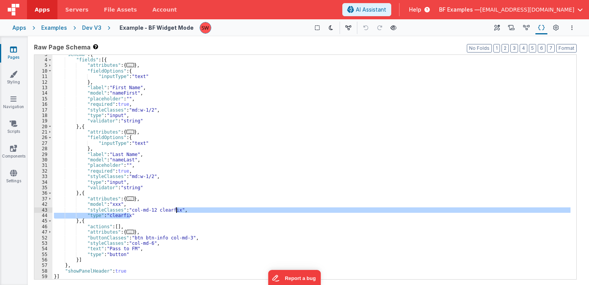
drag, startPoint x: 146, startPoint y: 214, endPoint x: 177, endPoint y: 212, distance: 30.6
click at [177, 212] on div ""schema" : { "fields" : [{ "attributes" : { ... } , "fieldOptions" : { "inputTy…" at bounding box center [311, 170] width 518 height 236
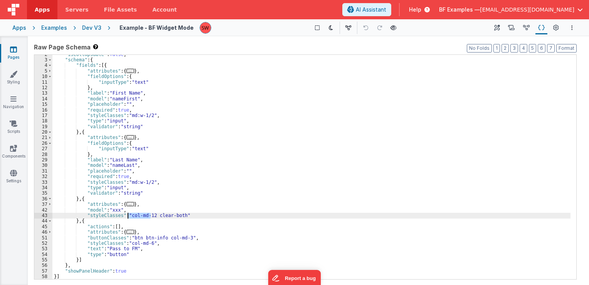
drag, startPoint x: 151, startPoint y: 215, endPoint x: 129, endPoint y: 216, distance: 22.0
click at [129, 216] on div ""isCollapsable" : false , "schema" : { "fields" : [{ "attributes" : { ... } , "…" at bounding box center [311, 170] width 518 height 236
paste textarea
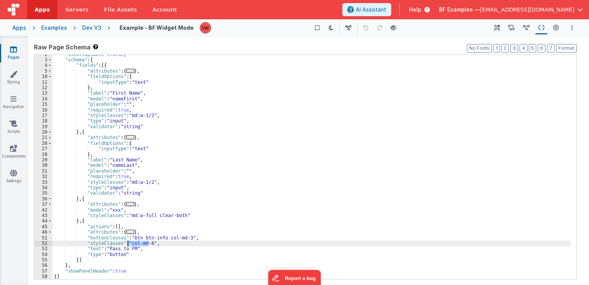
drag, startPoint x: 149, startPoint y: 243, endPoint x: 129, endPoint y: 242, distance: 20.1
click at [129, 242] on div ""isCollapsable" : false , "schema" : { "fields" : [{ "attributes" : { ... } , "…" at bounding box center [311, 170] width 518 height 236
paste textarea
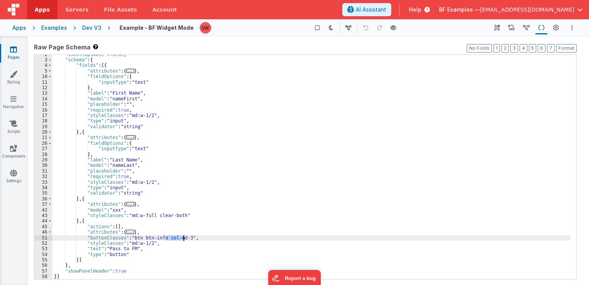
drag, startPoint x: 165, startPoint y: 238, endPoint x: 183, endPoint y: 237, distance: 18.5
click at [183, 237] on div ""isCollapsable" : false , "schema" : { "fields" : [{ "attributes" : { ... } , "…" at bounding box center [311, 170] width 518 height 236
paste textarea
drag, startPoint x: 131, startPoint y: 237, endPoint x: 160, endPoint y: 239, distance: 29.8
click at [160, 239] on div ""isCollapsable" : false , "schema" : { "fields" : [{ "attributes" : { ... } , "…" at bounding box center [311, 170] width 518 height 236
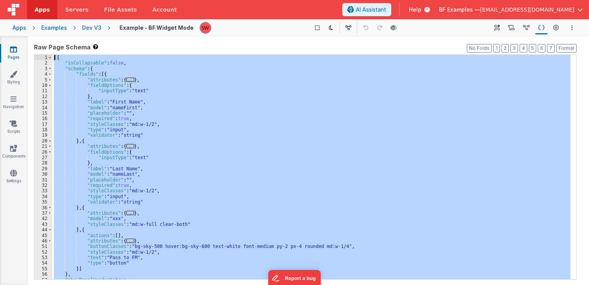
scroll to position [0, 0]
drag, startPoint x: 103, startPoint y: 261, endPoint x: 30, endPoint y: -26, distance: 295.8
click at [30, 0] on html "Apps Servers File Assets Account Some FUTURE Slot AI Assistant Help BF Examples…" at bounding box center [294, 142] width 589 height 285
click at [93, 25] on div "Dev V3" at bounding box center [91, 28] width 19 height 8
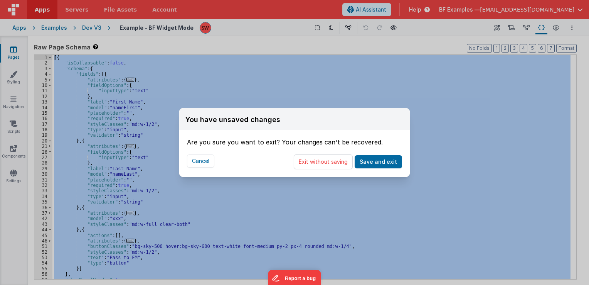
click at [320, 165] on button "Exit without saving" at bounding box center [323, 161] width 59 height 15
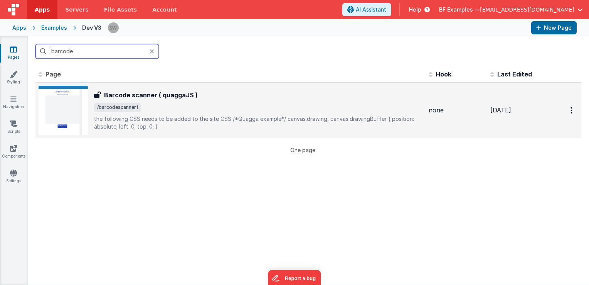
type input "barcode"
click at [327, 107] on span "/barcodescanner1" at bounding box center [258, 107] width 329 height 9
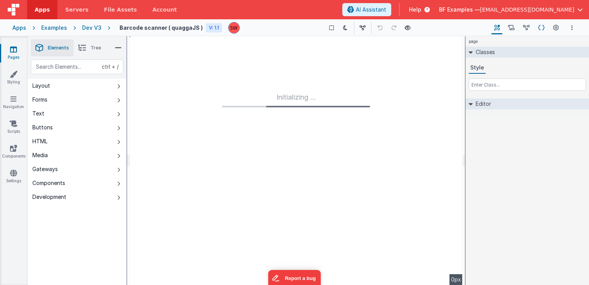
click at [541, 28] on icon at bounding box center [542, 28] width 7 height 8
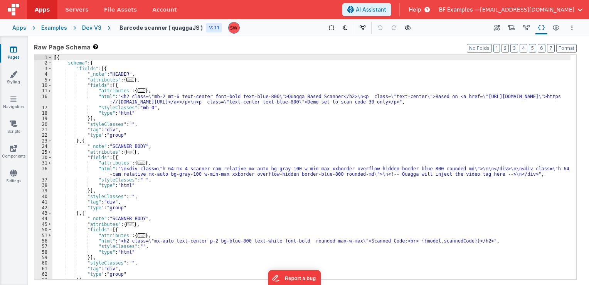
click at [144, 106] on div "[{ "schema" : { "fields" : [{ "_note" : "HEADER" , "attributes" : { ... } , "fi…" at bounding box center [311, 173] width 518 height 236
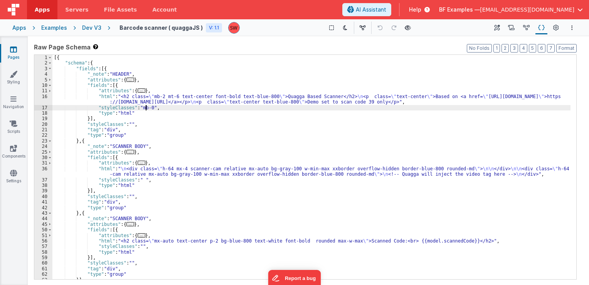
click at [147, 108] on div "[{ "schema" : { "fields" : [{ "_note" : "HEADER" , "attributes" : { ... } , "fi…" at bounding box center [311, 173] width 518 height 236
click at [89, 25] on div "Dev V3" at bounding box center [91, 28] width 19 height 8
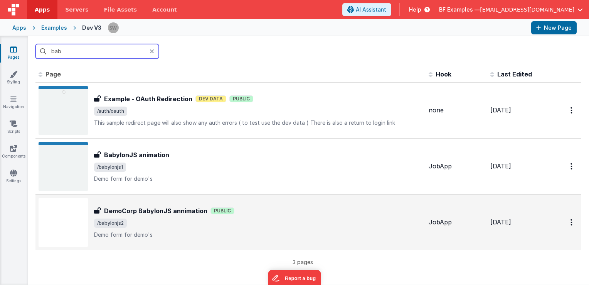
type input "bab"
click at [299, 213] on div "DemoCorp BabylonJS annimation Public" at bounding box center [258, 210] width 329 height 9
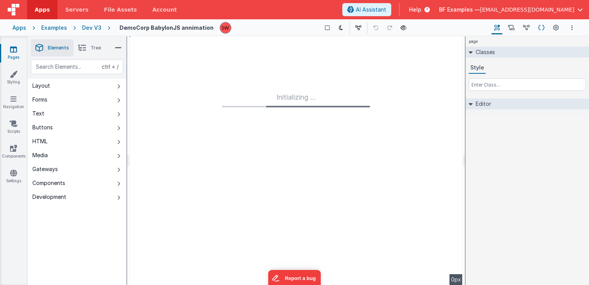
click at [542, 26] on icon at bounding box center [542, 28] width 7 height 8
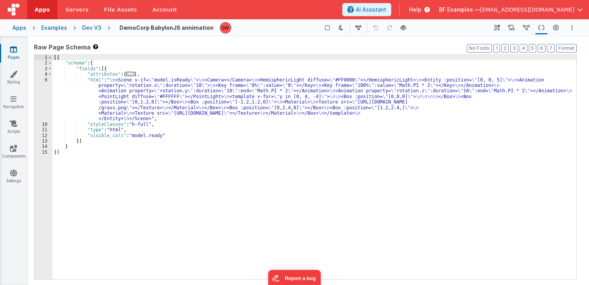
click at [84, 32] on div "Apps Examples Dev V3 DemoCorp BabylonJS annimation Show Group Outlines Toggle D…" at bounding box center [294, 27] width 589 height 17
click at [89, 29] on div "Dev V3" at bounding box center [91, 28] width 19 height 8
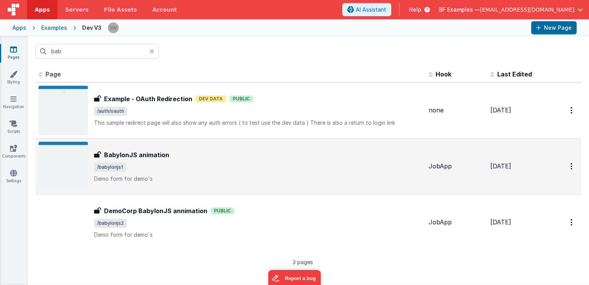
click at [185, 167] on span "/babylonjs1" at bounding box center [258, 166] width 329 height 9
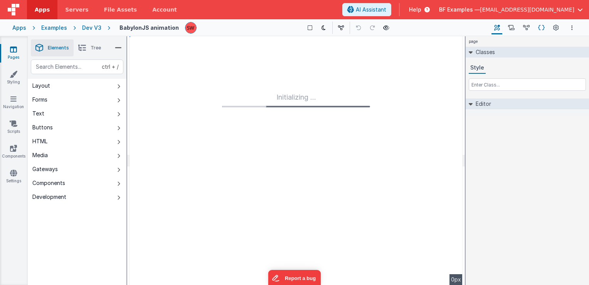
click at [542, 29] on icon at bounding box center [542, 28] width 7 height 8
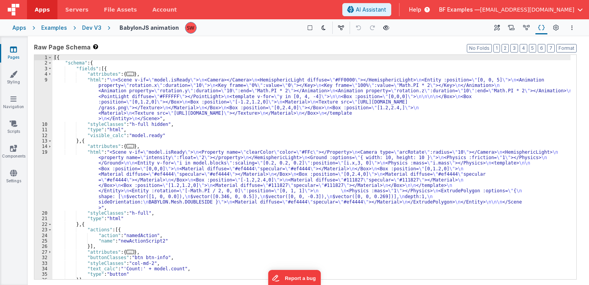
scroll to position [14, 0]
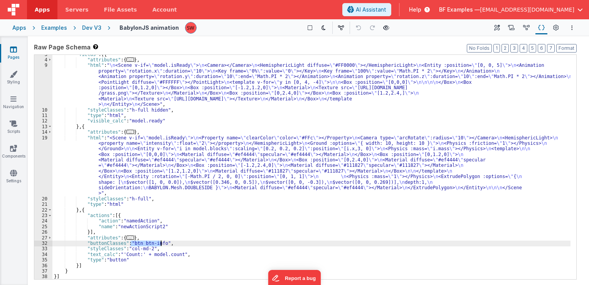
drag, startPoint x: 131, startPoint y: 244, endPoint x: 160, endPoint y: 244, distance: 28.5
click at [160, 244] on div ""fields" : [{ "attributes" : { ... } , "html" : " \n <Scene v-if= \" model.isRe…" at bounding box center [311, 170] width 518 height 236
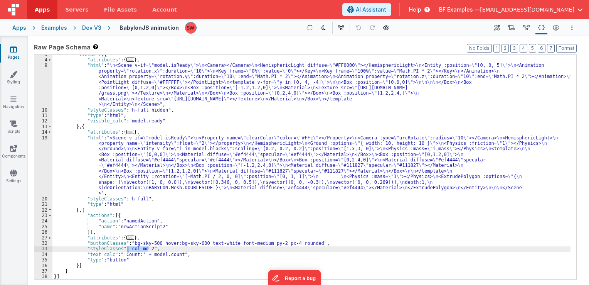
drag, startPoint x: 148, startPoint y: 249, endPoint x: 129, endPoint y: 247, distance: 19.4
click at [129, 247] on div ""fields" : [{ "attributes" : { ... } , "html" : " \n <Scene v-if= \" model.isRe…" at bounding box center [311, 170] width 518 height 236
click at [88, 28] on div "Dev V3" at bounding box center [91, 28] width 19 height 8
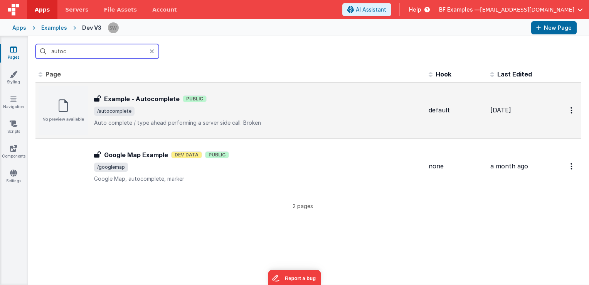
type input "autoc"
click at [324, 101] on div "Example - Autocomplete Public" at bounding box center [258, 98] width 329 height 9
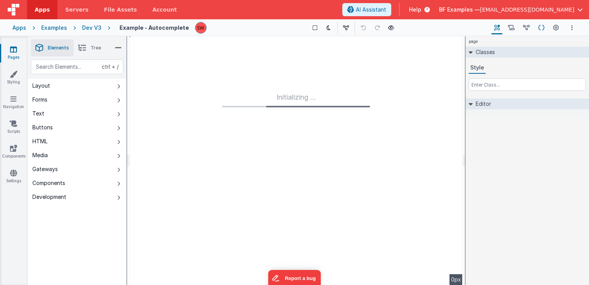
click at [540, 27] on icon at bounding box center [542, 28] width 7 height 8
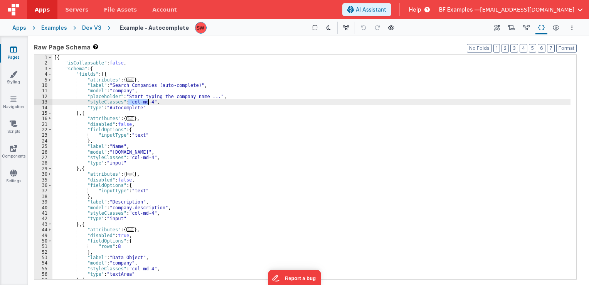
drag, startPoint x: 128, startPoint y: 102, endPoint x: 149, endPoint y: 103, distance: 20.8
click at [149, 103] on div "[{ "isCollapsable" : false , "schema" : { "fields" : [{ "attributes" : { ... } …" at bounding box center [311, 173] width 518 height 236
click at [147, 103] on div "[{ "isCollapsable" : false , "schema" : { "fields" : [{ "attributes" : { ... } …" at bounding box center [311, 173] width 518 height 236
drag, startPoint x: 147, startPoint y: 103, endPoint x: 128, endPoint y: 102, distance: 19.3
click at [128, 102] on div "[{ "isCollapsable" : false , "schema" : { "fields" : [{ "attributes" : { ... } …" at bounding box center [311, 173] width 518 height 236
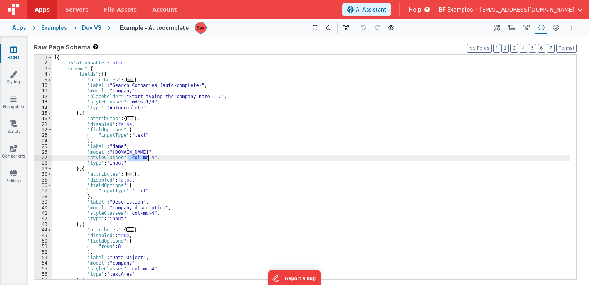
drag, startPoint x: 127, startPoint y: 157, endPoint x: 148, endPoint y: 158, distance: 21.2
click at [148, 158] on div "[{ "isCollapsable" : false , "schema" : { "fields" : [{ "attributes" : { ... } …" at bounding box center [311, 173] width 518 height 236
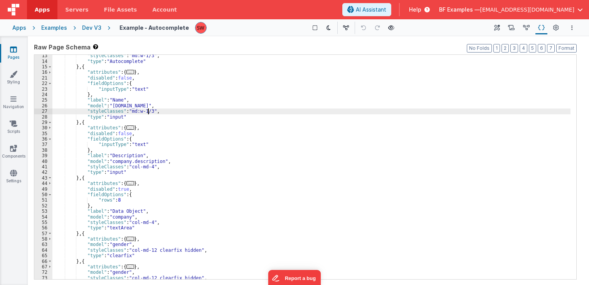
scroll to position [46, 0]
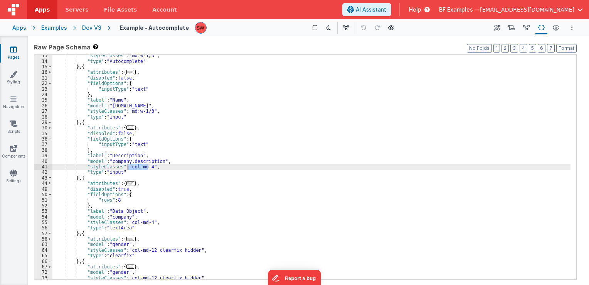
drag, startPoint x: 147, startPoint y: 166, endPoint x: 127, endPoint y: 165, distance: 20.8
click at [127, 165] on div ""styleClasses" : "md:w-1/3" , "type" : "Autocomplete" } , { "attributes" : { ..…" at bounding box center [311, 171] width 518 height 236
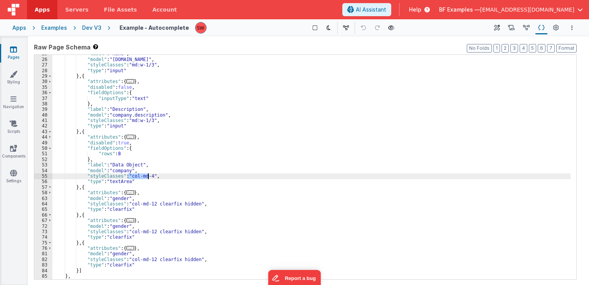
drag, startPoint x: 128, startPoint y: 176, endPoint x: 147, endPoint y: 176, distance: 18.9
click at [147, 176] on div ""label" : "Name" , "model" : "[DOMAIN_NAME]" , "styleClasses" : "md:w-1/3" , "t…" at bounding box center [311, 169] width 518 height 236
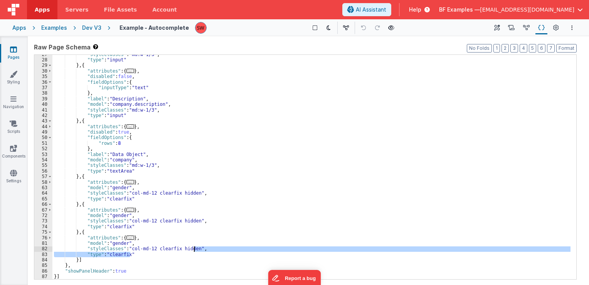
drag, startPoint x: 131, startPoint y: 255, endPoint x: 193, endPoint y: 251, distance: 61.8
click at [193, 251] on div ""styleClasses" : "md:w-1/3" , "type" : "input" } , { "attributes" : { ... } , "…" at bounding box center [311, 170] width 518 height 236
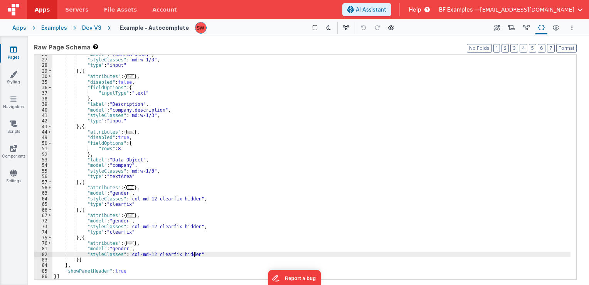
scroll to position [98, 0]
paste textarea
drag, startPoint x: 199, startPoint y: 254, endPoint x: 84, endPoint y: 253, distance: 115.4
click at [84, 253] on div ""model" : "[DOMAIN_NAME]" , "styleClasses" : "md:w-1/3" , "type" : "input" } , …" at bounding box center [311, 170] width 518 height 236
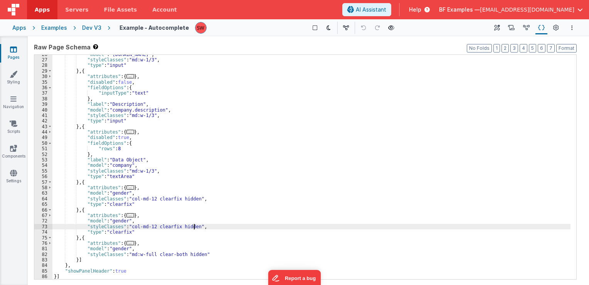
click at [194, 228] on div ""model" : "[DOMAIN_NAME]" , "styleClasses" : "md:w-1/3" , "type" : "input" } , …" at bounding box center [311, 170] width 518 height 236
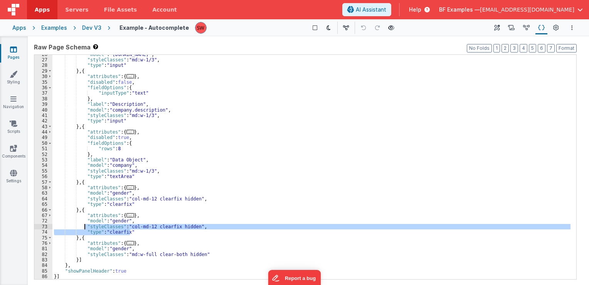
drag, startPoint x: 194, startPoint y: 232, endPoint x: 85, endPoint y: 226, distance: 108.9
click at [85, 226] on div ""model" : "[DOMAIN_NAME]" , "styleClasses" : "md:w-1/3" , "type" : "input" } , …" at bounding box center [311, 170] width 518 height 236
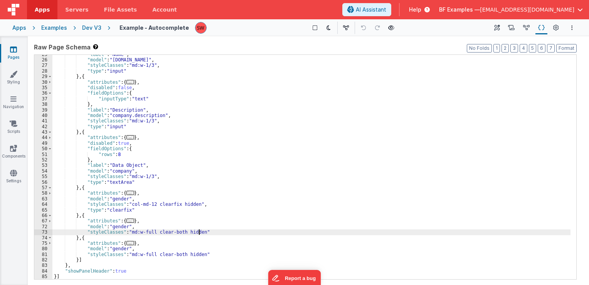
scroll to position [92, 0]
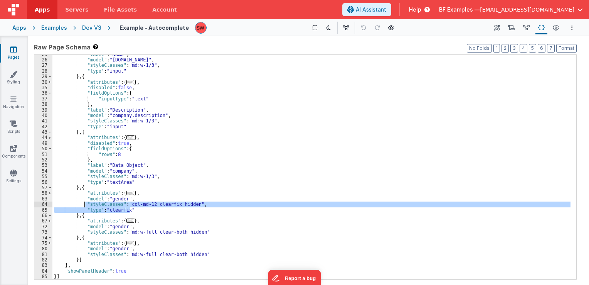
drag, startPoint x: 170, startPoint y: 209, endPoint x: 85, endPoint y: 204, distance: 85.4
click at [85, 204] on div ""label" : "Name" , "model" : "[DOMAIN_NAME]" , "styleClasses" : "md:w-1/3" , "t…" at bounding box center [311, 170] width 518 height 236
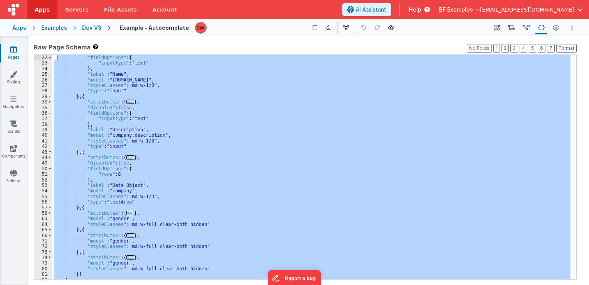
scroll to position [0, 0]
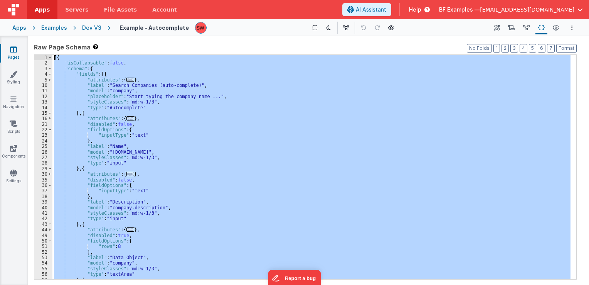
drag, startPoint x: 69, startPoint y: 274, endPoint x: 56, endPoint y: 26, distance: 248.4
click at [56, 26] on div "Apps Servers File Assets Account Some FUTURE Slot AI Assistant Help BF Examples…" at bounding box center [294, 142] width 589 height 285
click at [97, 25] on div "Dev V3" at bounding box center [91, 28] width 19 height 8
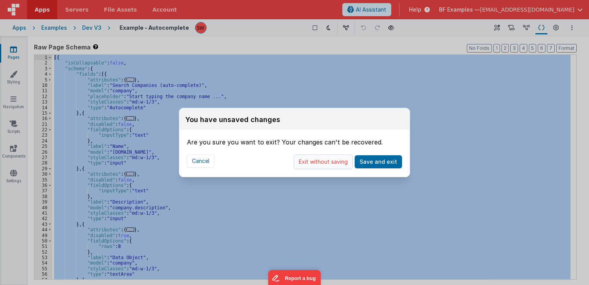
click at [326, 163] on button "Exit without saving" at bounding box center [323, 161] width 59 height 15
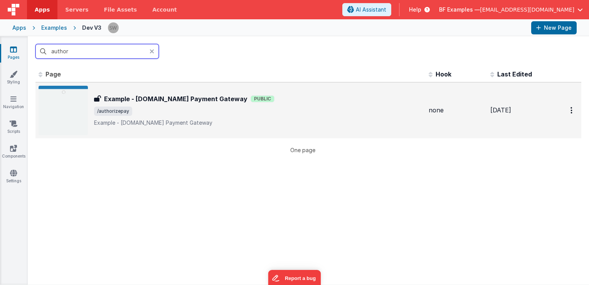
type input "author"
click at [272, 105] on div "Example - [DOMAIN_NAME] Payment Gateway Example - [DOMAIN_NAME] Payment Gateway…" at bounding box center [258, 110] width 329 height 32
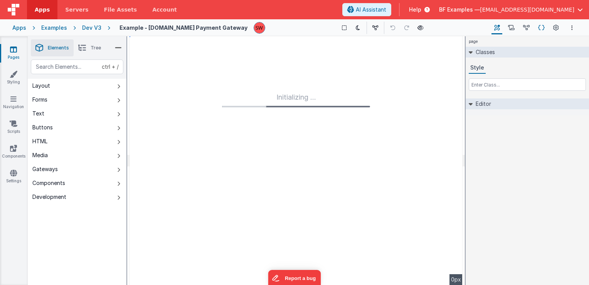
click at [545, 27] on button "Schema" at bounding box center [542, 27] width 12 height 13
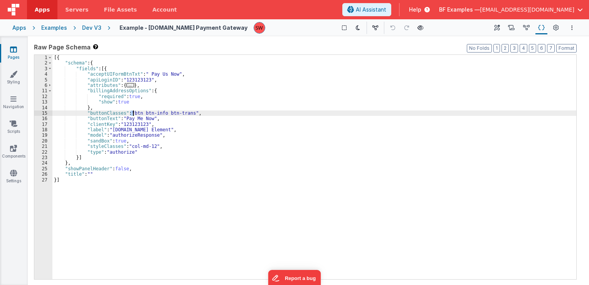
drag, startPoint x: 130, startPoint y: 114, endPoint x: 136, endPoint y: 115, distance: 5.5
click at [136, 115] on div "[{ "schema" : { "fields" : [{ "acceptUIFormBtnTxt" : " Pay Us Now" , "apiLoginI…" at bounding box center [314, 173] width 524 height 236
click at [132, 114] on div "[{ "schema" : { "fields" : [{ "acceptUIFormBtnTxt" : " Pay Us Now" , "apiLoginI…" at bounding box center [314, 167] width 524 height 224
drag, startPoint x: 132, startPoint y: 114, endPoint x: 184, endPoint y: 115, distance: 51.3
click at [184, 115] on div "[{ "schema" : { "fields" : [{ "acceptUIFormBtnTxt" : " Pay Us Now" , "apiLoginI…" at bounding box center [314, 173] width 524 height 236
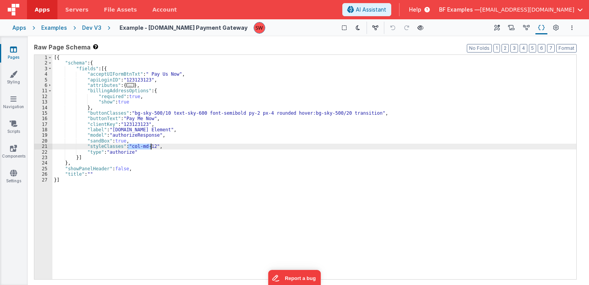
drag, startPoint x: 128, startPoint y: 146, endPoint x: 150, endPoint y: 147, distance: 22.4
click at [150, 147] on div "[{ "schema" : { "fields" : [{ "acceptUIFormBtnTxt" : " Pay Us Now" , "apiLoginI…" at bounding box center [314, 173] width 524 height 236
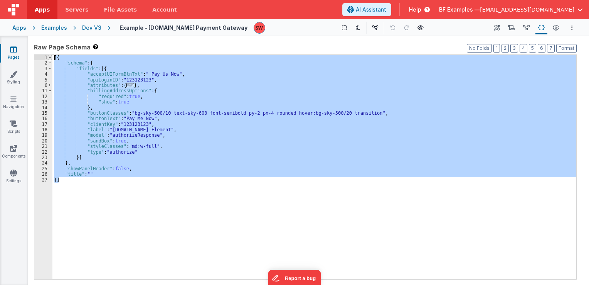
drag, startPoint x: 119, startPoint y: 181, endPoint x: 52, endPoint y: 59, distance: 138.7
click at [52, 59] on div "1 2 3 4 5 6 11 12 13 14 15 16 17 18 19 20 21 22 23 24 25 26 27 [{ "schema" : { …" at bounding box center [305, 166] width 543 height 225
click at [95, 28] on div "Dev V3" at bounding box center [91, 28] width 19 height 8
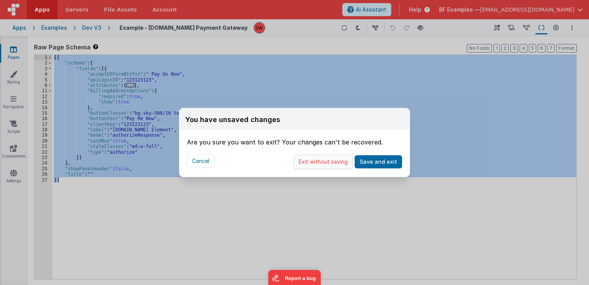
click at [329, 167] on button "Exit without saving" at bounding box center [323, 161] width 59 height 15
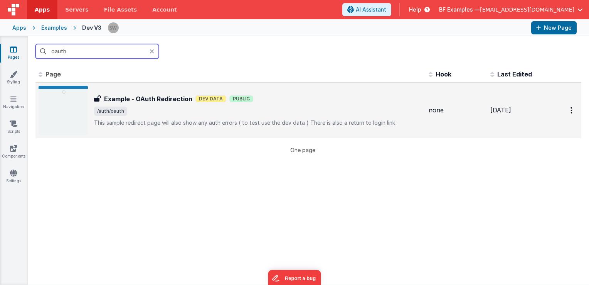
type input "oauth"
click at [324, 113] on span "/auth/oauth" at bounding box center [258, 110] width 329 height 9
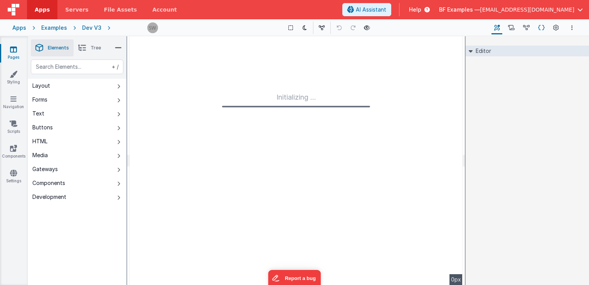
click at [542, 27] on icon at bounding box center [542, 28] width 7 height 8
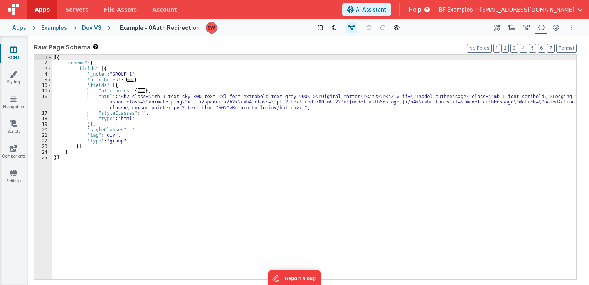
click at [85, 28] on div "Dev V3" at bounding box center [91, 28] width 19 height 8
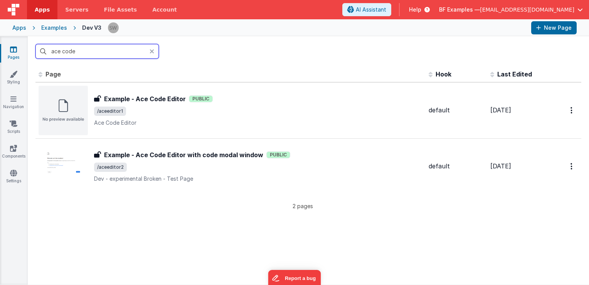
type input "ace code"
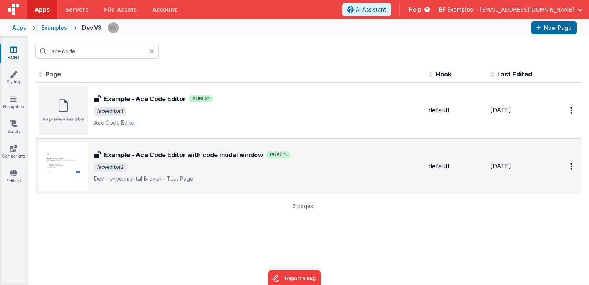
click at [319, 157] on div "Example - Ace Code Editor with code modal window Public" at bounding box center [258, 154] width 329 height 9
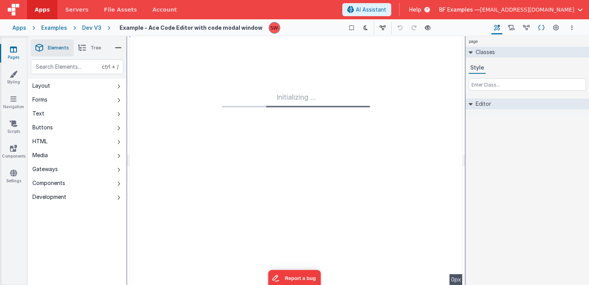
click at [537, 29] on button "Schema" at bounding box center [542, 27] width 12 height 13
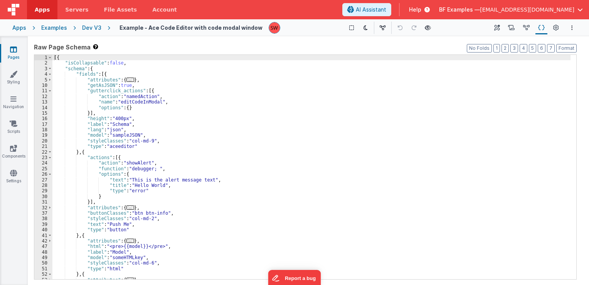
scroll to position [23, 0]
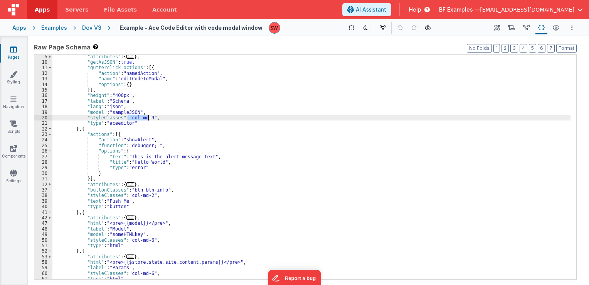
drag, startPoint x: 128, startPoint y: 118, endPoint x: 148, endPoint y: 118, distance: 20.4
click at [148, 118] on div ""attributes" : { ... } , "getAsJSON" : true , "gutterclick_actions" : [{ "actio…" at bounding box center [311, 172] width 518 height 236
drag, startPoint x: 148, startPoint y: 118, endPoint x: 128, endPoint y: 117, distance: 20.1
click at [128, 117] on div ""attributes" : { ... } , "getAsJSON" : true , "gutterclick_actions" : [{ "actio…" at bounding box center [311, 172] width 518 height 236
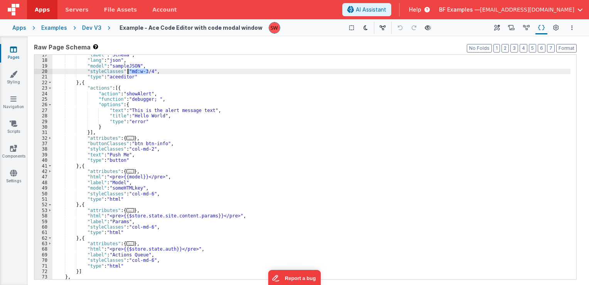
scroll to position [81, 0]
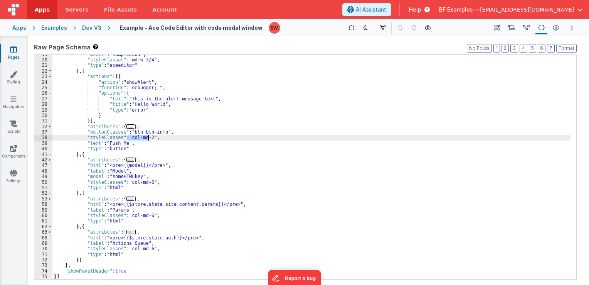
drag, startPoint x: 128, startPoint y: 137, endPoint x: 148, endPoint y: 138, distance: 20.1
click at [148, 138] on div ""model" : "sampleJSON" , "styleClasses" : "md:w-3/4" , "type" : "aceeditor" } ,…" at bounding box center [311, 170] width 518 height 236
paste textarea
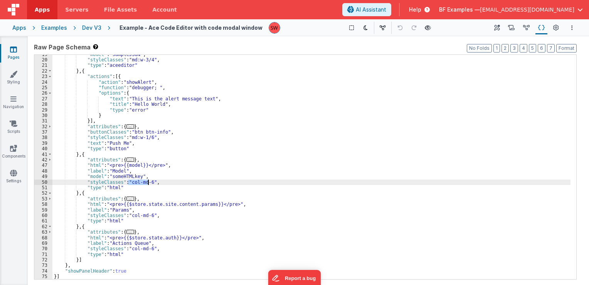
drag, startPoint x: 128, startPoint y: 181, endPoint x: 147, endPoint y: 181, distance: 18.5
click at [147, 181] on div ""model" : "sampleJSON" , "styleClasses" : "md:w-3/4" , "type" : "aceeditor" } ,…" at bounding box center [311, 170] width 518 height 236
paste textarea
drag, startPoint x: 128, startPoint y: 182, endPoint x: 148, endPoint y: 182, distance: 19.3
click at [148, 182] on div ""model" : "sampleJSON" , "styleClasses" : "md:w-3/4" , "type" : "aceeditor" } ,…" at bounding box center [311, 170] width 518 height 236
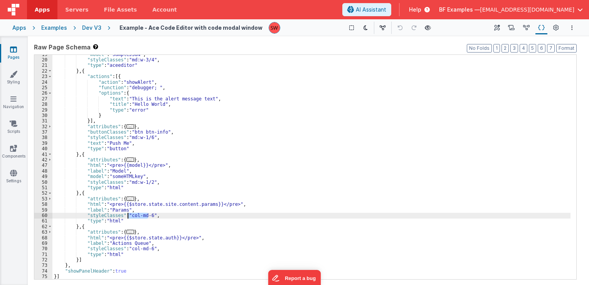
drag, startPoint x: 148, startPoint y: 214, endPoint x: 129, endPoint y: 215, distance: 18.9
click at [129, 215] on div ""model" : "sampleJSON" , "styleClasses" : "md:w-3/4" , "type" : "aceeditor" } ,…" at bounding box center [311, 170] width 518 height 236
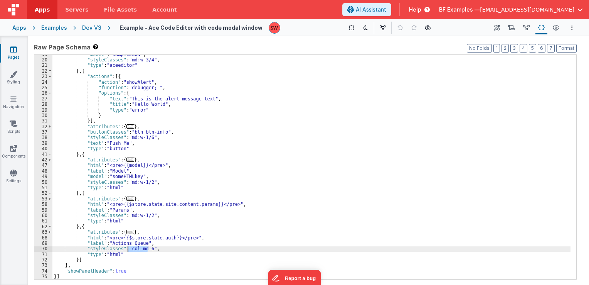
drag, startPoint x: 148, startPoint y: 248, endPoint x: 128, endPoint y: 248, distance: 20.1
click at [128, 248] on div ""model" : "sampleJSON" , "styleClasses" : "md:w-3/4" , "type" : "aceeditor" } ,…" at bounding box center [311, 170] width 518 height 236
click at [146, 203] on div ""model" : "sampleJSON" , "styleClasses" : "md:w-3/4" , "type" : "aceeditor" } ,…" at bounding box center [311, 170] width 518 height 236
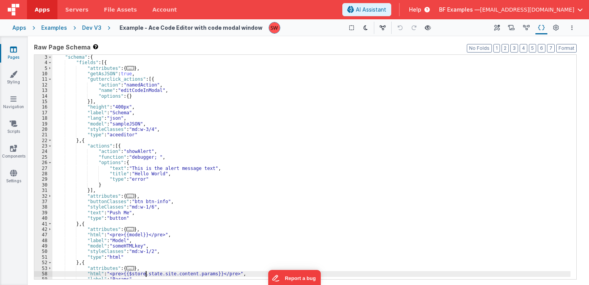
scroll to position [12, 0]
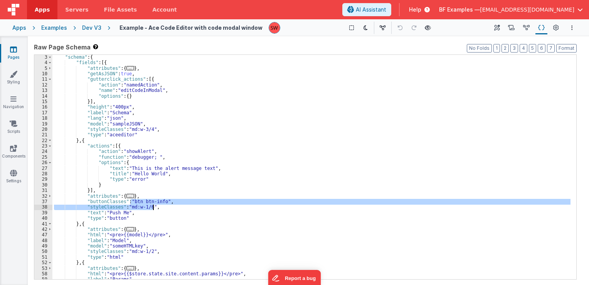
drag, startPoint x: 130, startPoint y: 201, endPoint x: 160, endPoint y: 204, distance: 29.9
click at [160, 204] on div ""schema" : { "fields" : [{ "attributes" : { ... } , "getAsJSON" : true , "gutte…" at bounding box center [311, 172] width 518 height 236
click at [159, 199] on div ""schema" : { "fields" : [{ "attributes" : { ... } , "getAsJSON" : true , "gutte…" at bounding box center [311, 167] width 518 height 224
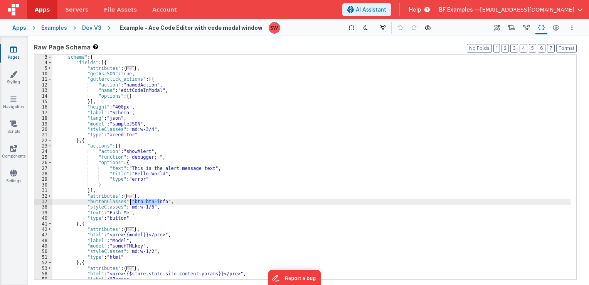
drag, startPoint x: 160, startPoint y: 201, endPoint x: 131, endPoint y: 201, distance: 29.3
click at [131, 201] on div ""schema" : { "fields" : [{ "attributes" : { ... } , "getAsJSON" : true , "gutte…" at bounding box center [311, 172] width 518 height 236
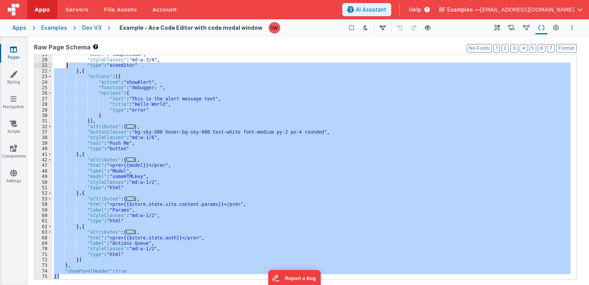
scroll to position [0, 0]
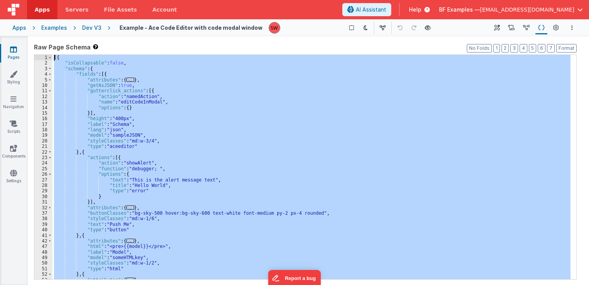
drag, startPoint x: 84, startPoint y: 277, endPoint x: 27, endPoint y: -27, distance: 309.4
click at [27, 0] on html "Apps Servers File Assets Account Some FUTURE Slot AI Assistant Help BF Examples…" at bounding box center [294, 142] width 589 height 285
click at [91, 25] on div "Dev V3" at bounding box center [91, 28] width 19 height 8
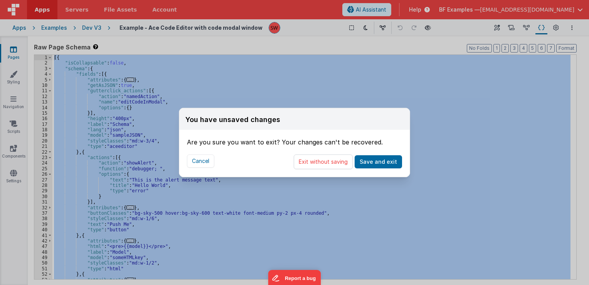
click at [312, 160] on button "Exit without saving" at bounding box center [323, 161] width 59 height 15
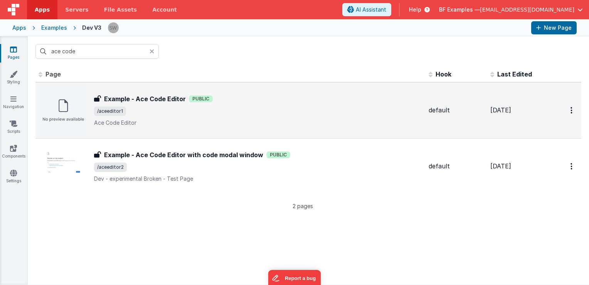
click at [313, 115] on div "Example - Ace Code Editor Example - Ace Code Editor Public /aceeditor1 Ace Code…" at bounding box center [258, 110] width 329 height 32
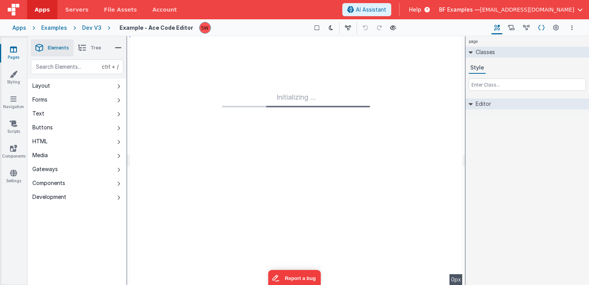
click at [543, 30] on icon at bounding box center [542, 28] width 7 height 8
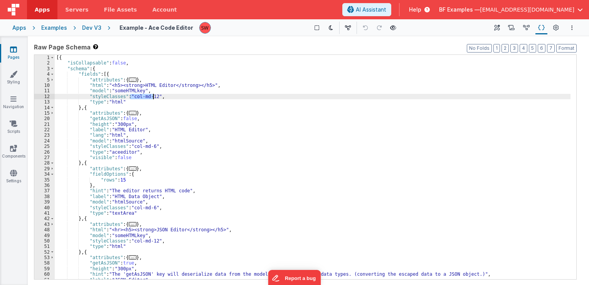
drag, startPoint x: 130, startPoint y: 96, endPoint x: 152, endPoint y: 96, distance: 22.4
click at [152, 96] on div "[{ "isCollapsable" : false , "schema" : { "fields" : [{ "attributes" : { ... } …" at bounding box center [313, 173] width 516 height 236
drag, startPoint x: 131, startPoint y: 98, endPoint x: 152, endPoint y: 98, distance: 21.2
click at [152, 98] on div "[{ "isCollapsable" : false , "schema" : { "fields" : [{ "attributes" : { ... } …" at bounding box center [313, 173] width 516 height 236
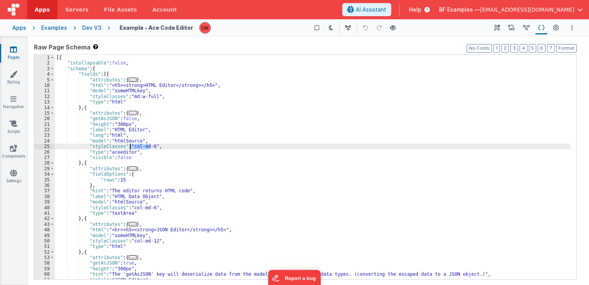
drag, startPoint x: 150, startPoint y: 146, endPoint x: 130, endPoint y: 147, distance: 20.1
click at [130, 147] on div "[{ "isCollapsable" : false , "schema" : { "fields" : [{ "attributes" : { ... } …" at bounding box center [313, 173] width 516 height 236
paste textarea
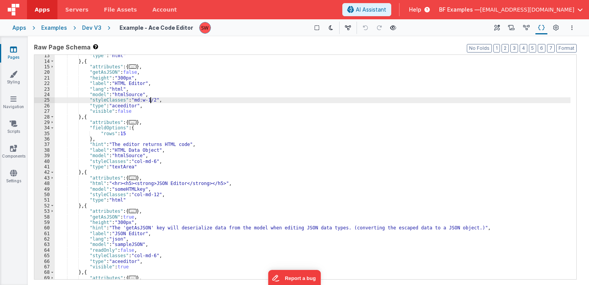
scroll to position [69, 0]
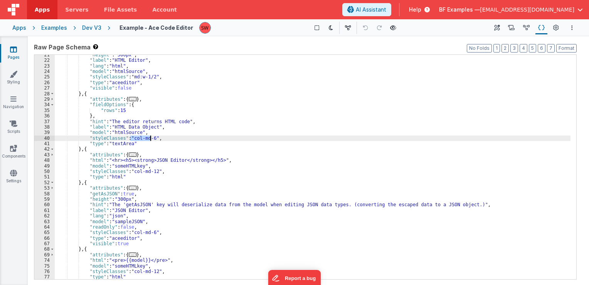
drag, startPoint x: 131, startPoint y: 137, endPoint x: 150, endPoint y: 138, distance: 19.3
click at [150, 138] on div ""height" : "300px" , "label" : "HTML Editor" , "lang" : "html" , "model" : "htm…" at bounding box center [313, 170] width 516 height 236
paste textarea
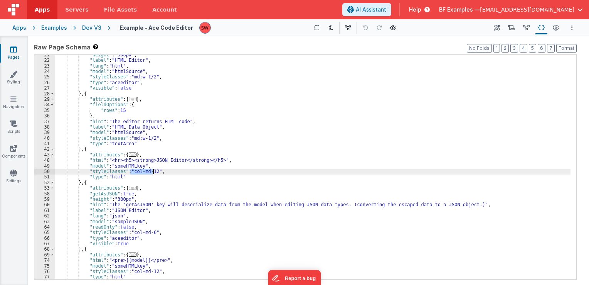
drag, startPoint x: 130, startPoint y: 172, endPoint x: 152, endPoint y: 171, distance: 22.0
click at [152, 171] on div ""height" : "300px" , "label" : "HTML Editor" , "lang" : "html" , "model" : "htm…" at bounding box center [313, 170] width 516 height 236
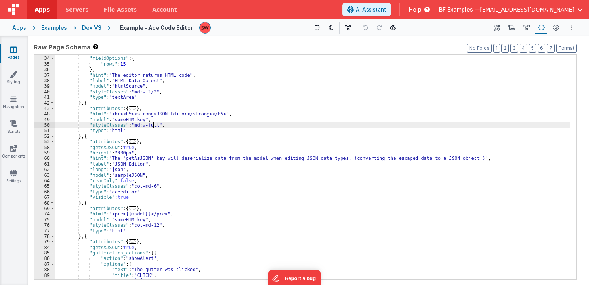
scroll to position [116, 0]
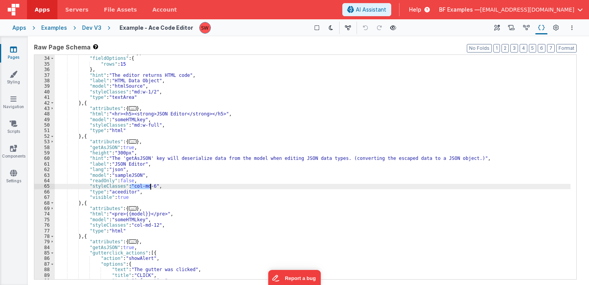
drag, startPoint x: 130, startPoint y: 186, endPoint x: 150, endPoint y: 187, distance: 20.1
click at [150, 187] on div ""attributes" : { ... } , "fieldOptions" : { "rows" : 15 } , "hint" : "The edito…" at bounding box center [313, 168] width 516 height 236
paste textarea
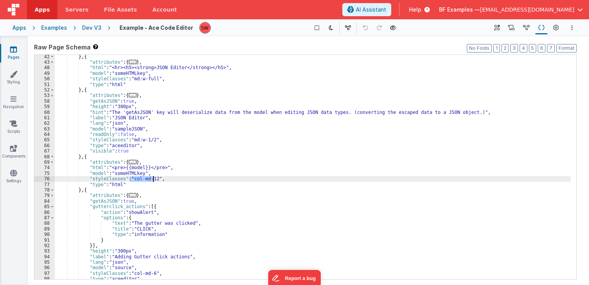
drag, startPoint x: 130, startPoint y: 178, endPoint x: 152, endPoint y: 180, distance: 22.1
click at [152, 180] on div "} , { "attributes" : { ... } , "html" : "<hr><h5><strong>JSON Editor</strong></…" at bounding box center [313, 172] width 516 height 236
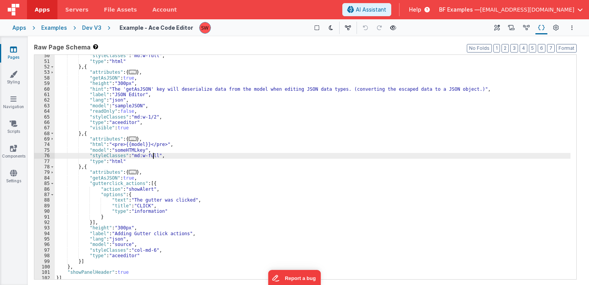
scroll to position [187, 0]
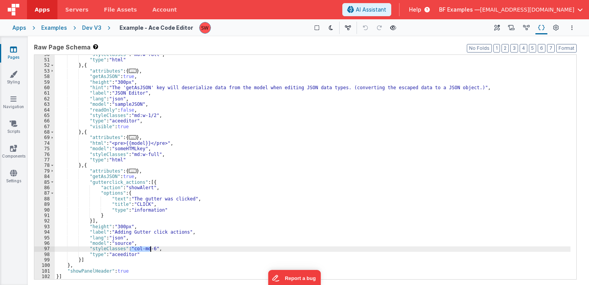
drag, startPoint x: 130, startPoint y: 248, endPoint x: 150, endPoint y: 250, distance: 20.1
click at [150, 250] on div ""styleClasses" : "md:w-full" , "type" : "html" } , { "attributes" : { ... } , "…" at bounding box center [313, 170] width 516 height 236
paste textarea
click at [89, 27] on div "Dev V3" at bounding box center [91, 28] width 19 height 8
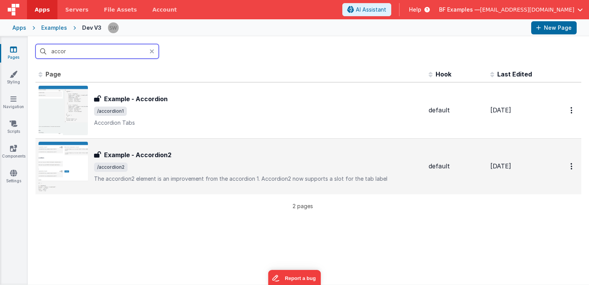
type input "accor"
click at [246, 160] on div "Example - Accordion2 Example - Accordion2 /accordion2 The accordion2 element is…" at bounding box center [258, 166] width 329 height 32
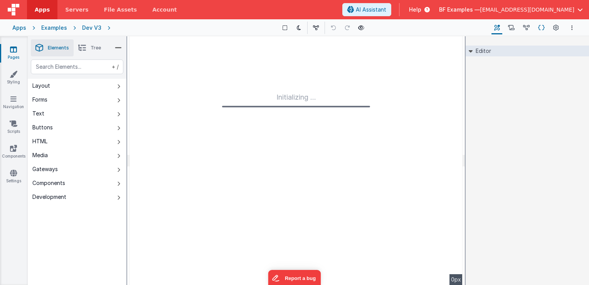
click at [541, 29] on icon at bounding box center [542, 28] width 7 height 8
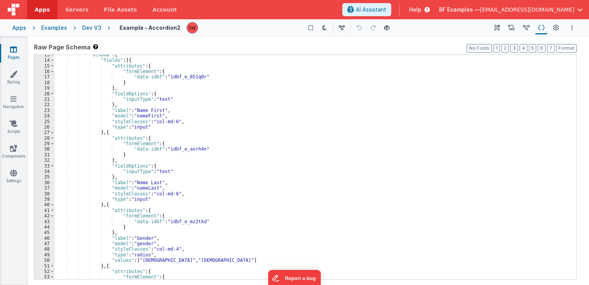
scroll to position [69, 0]
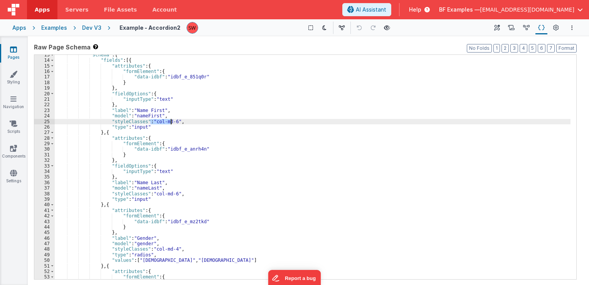
drag, startPoint x: 151, startPoint y: 124, endPoint x: 171, endPoint y: 123, distance: 19.7
click at [171, 123] on div ""schema" : { "fields" : [{ "attributes" : { "formElement" : { "data-idbf" : "id…" at bounding box center [313, 170] width 516 height 236
paste textarea
drag, startPoint x: 170, startPoint y: 120, endPoint x: 151, endPoint y: 121, distance: 18.9
click at [151, 121] on div ""schema" : { "fields" : [{ "attributes" : { "formElement" : { "data-idbf" : "id…" at bounding box center [313, 170] width 516 height 236
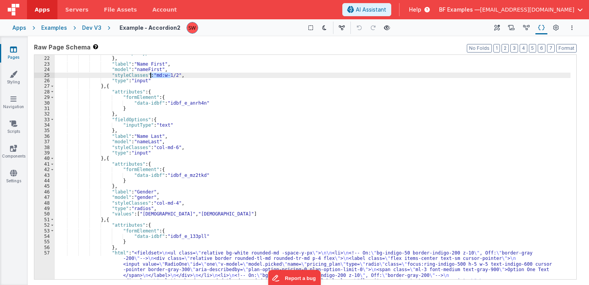
scroll to position [116, 0]
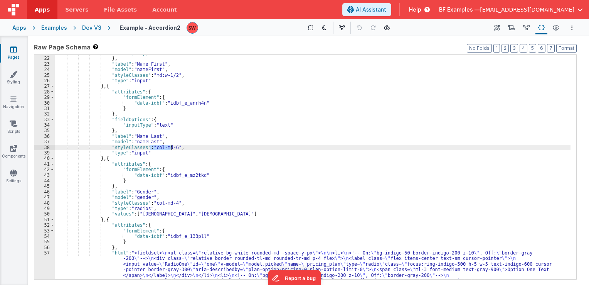
drag, startPoint x: 150, startPoint y: 147, endPoint x: 171, endPoint y: 149, distance: 20.9
click at [171, 149] on div ""inputType" : "text" } , "label" : "Name First" , "model" : "nameFirst" , "styl…" at bounding box center [313, 190] width 516 height 280
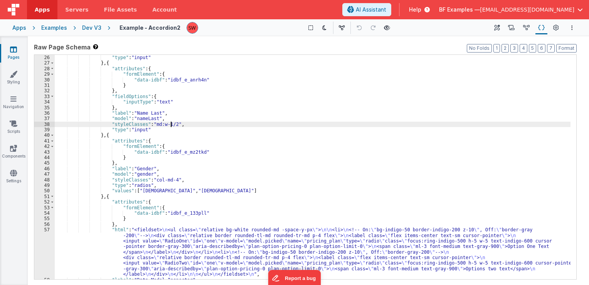
scroll to position [162, 0]
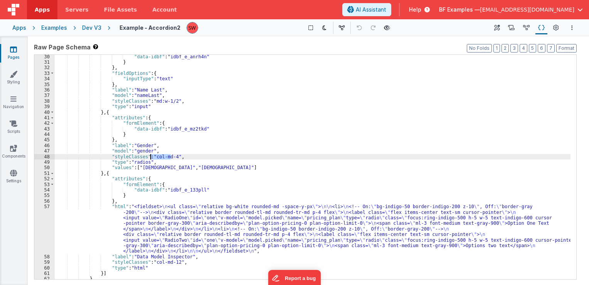
drag, startPoint x: 171, startPoint y: 156, endPoint x: 151, endPoint y: 158, distance: 19.3
click at [151, 158] on div ""data-idbf" : "idbf_e_anrh4n" } } , "fieldOptions" : { "inputType" : "text" } ,…" at bounding box center [313, 172] width 516 height 236
paste textarea
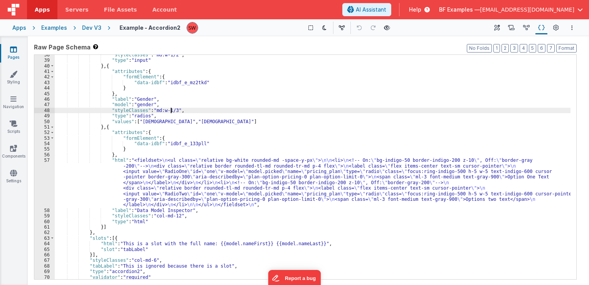
scroll to position [231, 0]
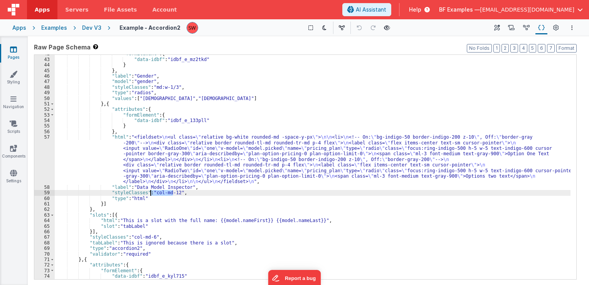
paste textarea
drag, startPoint x: 173, startPoint y: 192, endPoint x: 151, endPoint y: 193, distance: 22.0
click at [151, 193] on div ""formElement" : { "data-idbf" : "idbf_e_mz2tkd" } } , "label" : "Gender" , "mod…" at bounding box center [313, 169] width 516 height 236
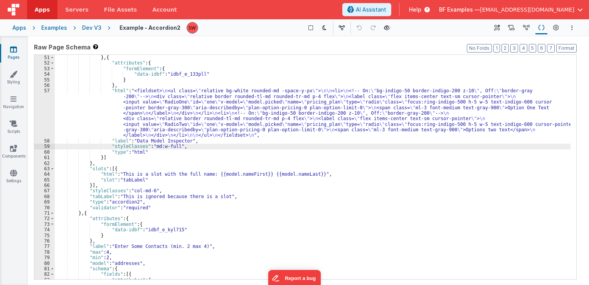
scroll to position [301, 0]
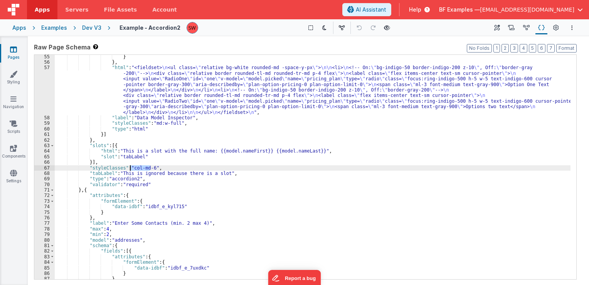
drag, startPoint x: 150, startPoint y: 167, endPoint x: 130, endPoint y: 168, distance: 20.1
click at [130, 168] on div "} } , "html" : "<fieldset> \n <ul class= \" relative bg-white rounded-md -space…" at bounding box center [313, 172] width 516 height 236
paste textarea
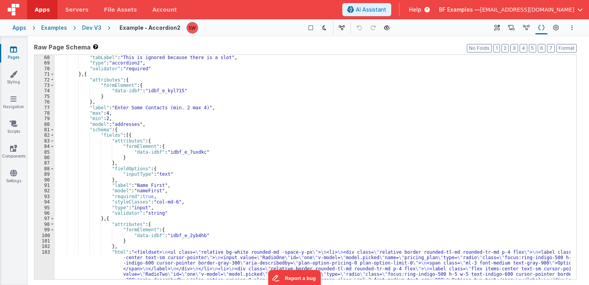
scroll to position [440, 0]
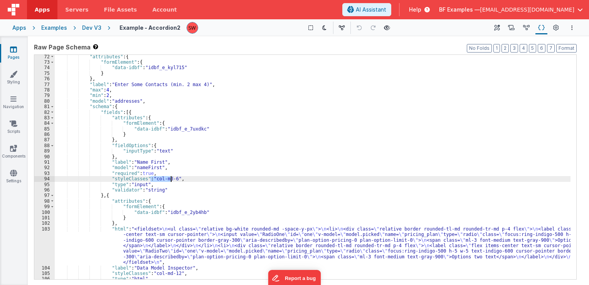
drag, startPoint x: 150, startPoint y: 179, endPoint x: 171, endPoint y: 179, distance: 20.1
click at [171, 179] on div ""attributes" : { "formElement" : { "data-idbf" : "idbf_e_kyl715" } } , "label" …" at bounding box center [313, 172] width 516 height 236
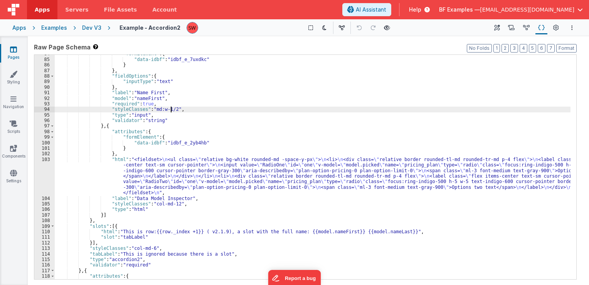
scroll to position [532, 0]
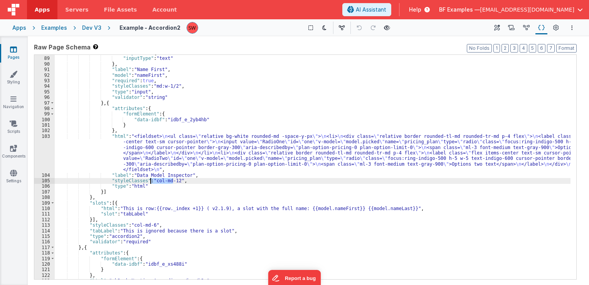
drag, startPoint x: 173, startPoint y: 181, endPoint x: 151, endPoint y: 181, distance: 22.0
click at [151, 181] on div ""fieldOptions" : { "inputType" : "text" } , "label" : "Name First" , "model" : …" at bounding box center [313, 168] width 516 height 236
paste textarea
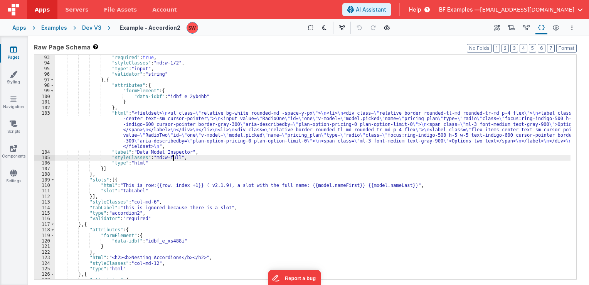
scroll to position [556, 0]
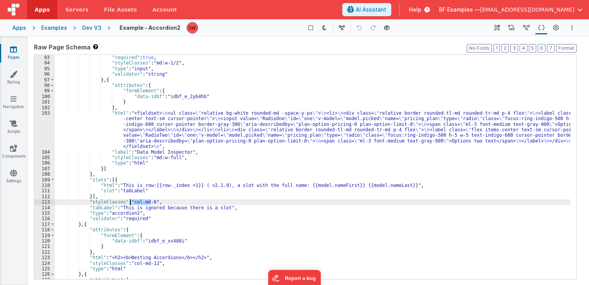
drag, startPoint x: 150, startPoint y: 201, endPoint x: 130, endPoint y: 201, distance: 20.4
click at [130, 201] on div ""model" : "nameFirst" , "required" : true , "styleClasses" : "md:w-1/2" , "type…" at bounding box center [313, 167] width 516 height 236
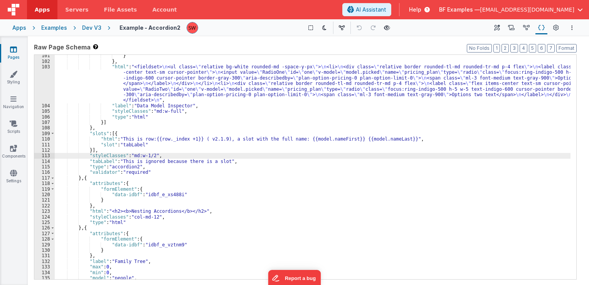
scroll to position [625, 0]
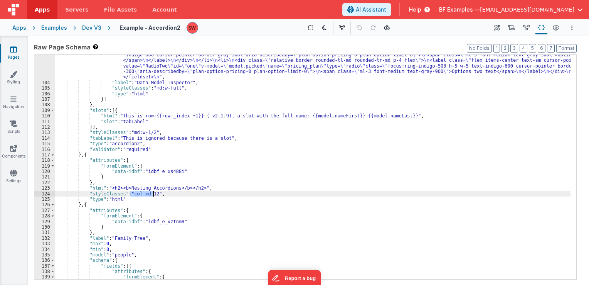
drag, startPoint x: 130, startPoint y: 194, endPoint x: 152, endPoint y: 196, distance: 21.7
click at [152, 196] on div ""html" : "<fieldset> \n <ul class= \" relative bg-white rounded-md -space-y-px …" at bounding box center [313, 175] width 516 height 269
paste textarea
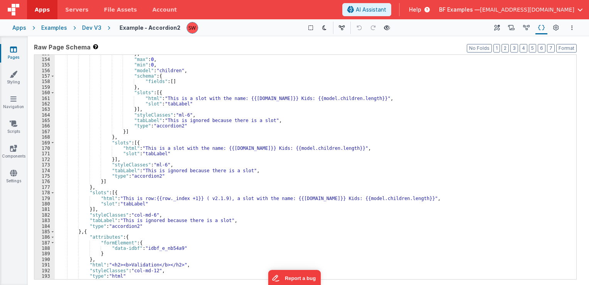
scroll to position [949, 0]
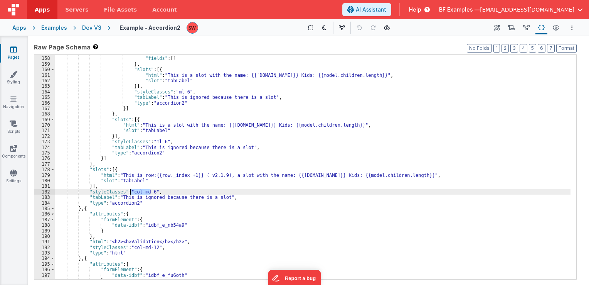
drag, startPoint x: 150, startPoint y: 192, endPoint x: 131, endPoint y: 192, distance: 18.9
click at [131, 192] on div ""schema" : { "fields" : [ ] } , "slots" : [{ "html" : "This is a slot with the …" at bounding box center [313, 168] width 516 height 236
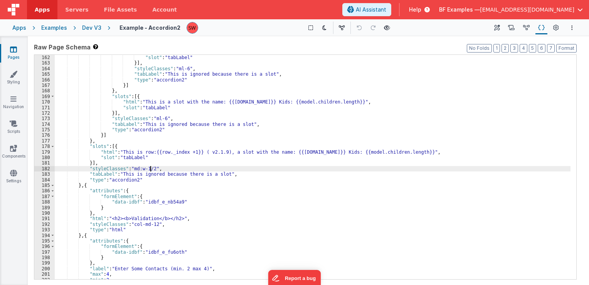
scroll to position [995, 0]
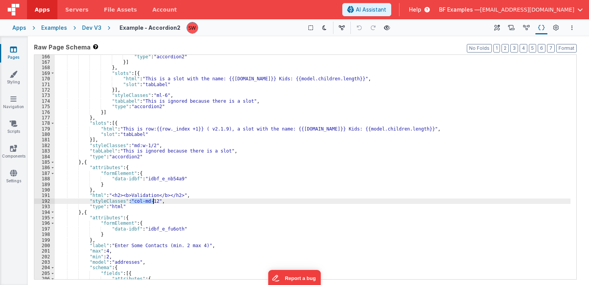
drag, startPoint x: 130, startPoint y: 202, endPoint x: 153, endPoint y: 202, distance: 23.1
click at [153, 202] on div ""type" : "accordion2" }] } , "slots" : [{ "html" : "This is a slot with the nam…" at bounding box center [313, 172] width 516 height 236
paste textarea
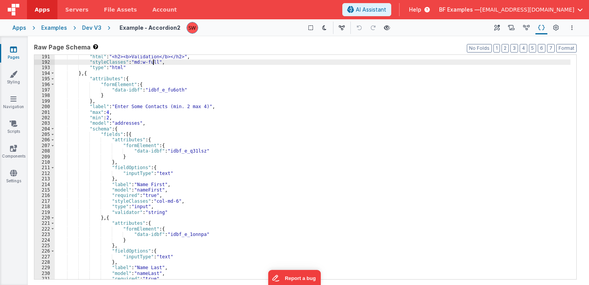
scroll to position [1157, 0]
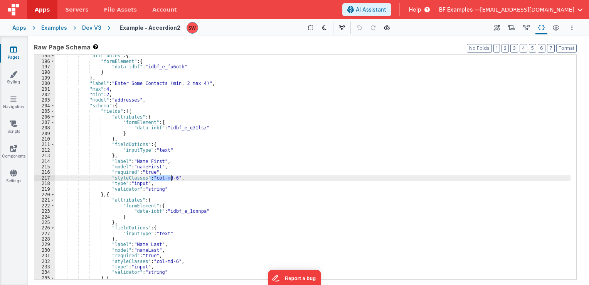
drag, startPoint x: 151, startPoint y: 179, endPoint x: 170, endPoint y: 180, distance: 18.9
click at [170, 180] on div ""attributes" : { "formElement" : { "data-idbf" : "idbf_e_fu6oth" } } , "label" …" at bounding box center [313, 171] width 516 height 236
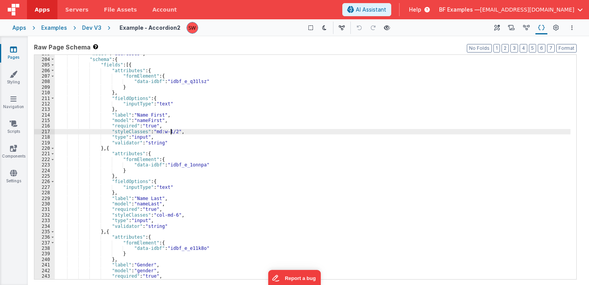
scroll to position [1227, 0]
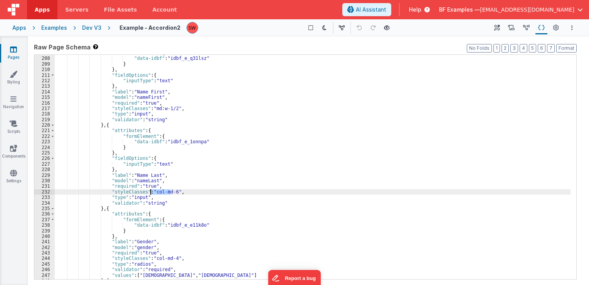
drag, startPoint x: 171, startPoint y: 193, endPoint x: 151, endPoint y: 192, distance: 20.1
click at [151, 192] on div ""formElement" : { "data-idbf" : "idbf_e_q31lsz" } } , "fieldOptions" : { "input…" at bounding box center [313, 168] width 516 height 236
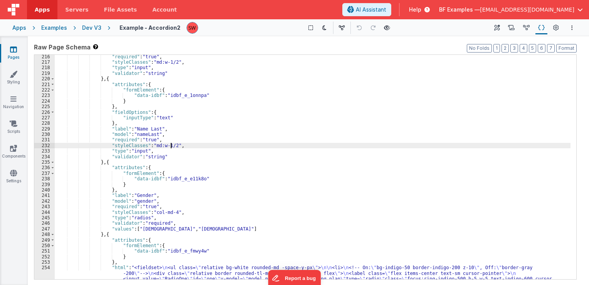
scroll to position [1296, 0]
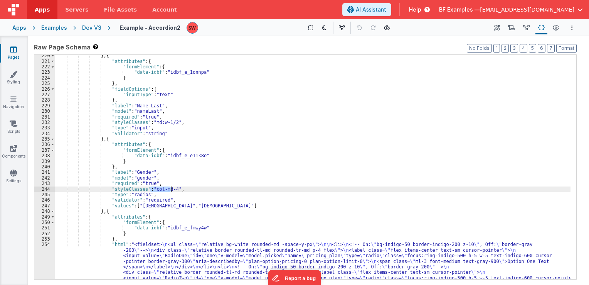
drag, startPoint x: 151, startPoint y: 187, endPoint x: 170, endPoint y: 189, distance: 19.0
click at [170, 189] on div "} , { "attributes" : { "formElement" : { "data-idbf" : "idbf_e_1onnpa" } } , "f…" at bounding box center [313, 193] width 516 height 280
paste textarea
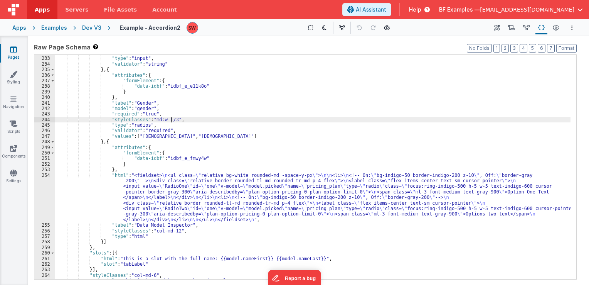
scroll to position [1389, 0]
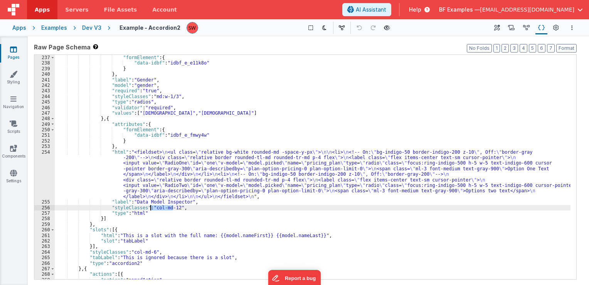
drag, startPoint x: 173, startPoint y: 208, endPoint x: 151, endPoint y: 207, distance: 21.6
click at [151, 207] on div ""attributes" : { "formElement" : { "data-idbf" : "idbf_e_e11k8o" } } , "label" …" at bounding box center [313, 167] width 516 height 236
paste textarea
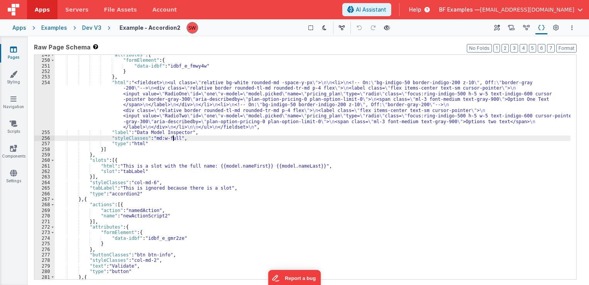
scroll to position [1458, 0]
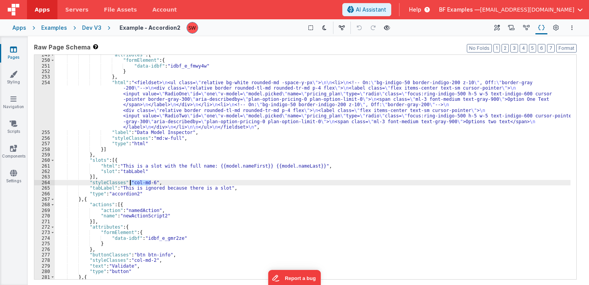
drag, startPoint x: 150, startPoint y: 182, endPoint x: 130, endPoint y: 182, distance: 20.1
click at [130, 182] on div ""attributes" : { "formElement" : { "data-idbf" : "idbf_e_fmwy4w" } } , "html" :…" at bounding box center [313, 170] width 516 height 236
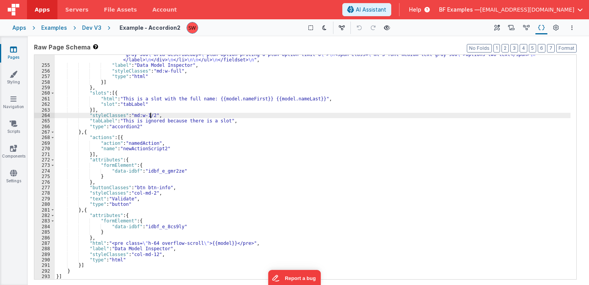
scroll to position [1525, 0]
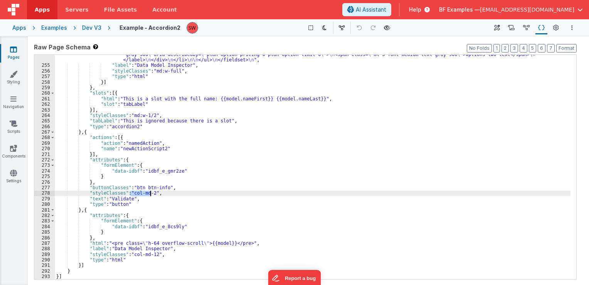
drag, startPoint x: 130, startPoint y: 192, endPoint x: 150, endPoint y: 194, distance: 20.1
click at [150, 194] on div ""html" : "<fieldset> \n <ul class= \" relative bg-white rounded-md -space-y-px …" at bounding box center [313, 153] width 516 height 280
paste textarea
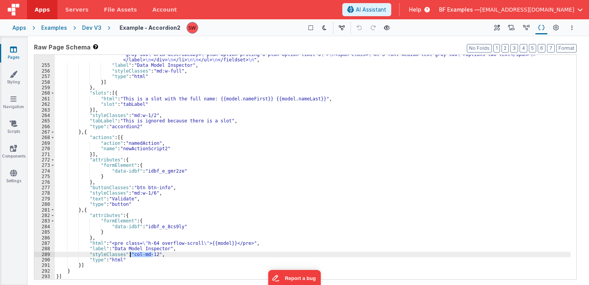
drag, startPoint x: 153, startPoint y: 253, endPoint x: 132, endPoint y: 255, distance: 21.3
click at [131, 255] on div ""html" : "<fieldset> \n <ul class= \" relative bg-white rounded-md -space-y-px …" at bounding box center [313, 153] width 516 height 280
paste textarea
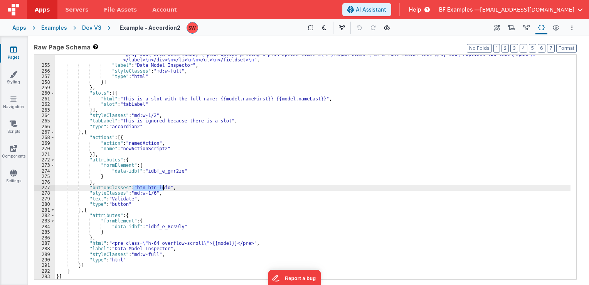
drag, startPoint x: 133, startPoint y: 187, endPoint x: 163, endPoint y: 188, distance: 30.1
click at [163, 188] on div ""html" : "<fieldset> \n <ul class= \" relative bg-white rounded-md -space-y-px …" at bounding box center [313, 153] width 516 height 280
click at [97, 30] on div "Dev V3" at bounding box center [91, 28] width 19 height 8
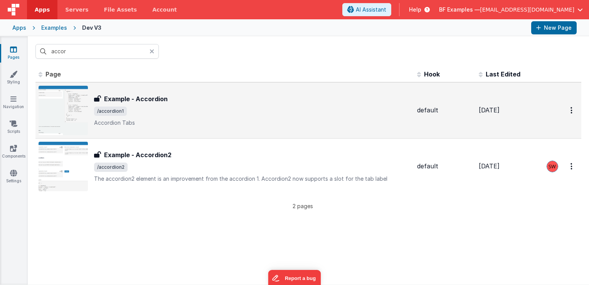
click at [236, 113] on span "/accordion1" at bounding box center [252, 110] width 317 height 9
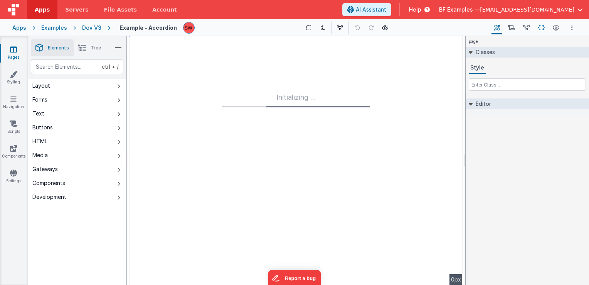
click at [539, 29] on icon at bounding box center [542, 28] width 7 height 8
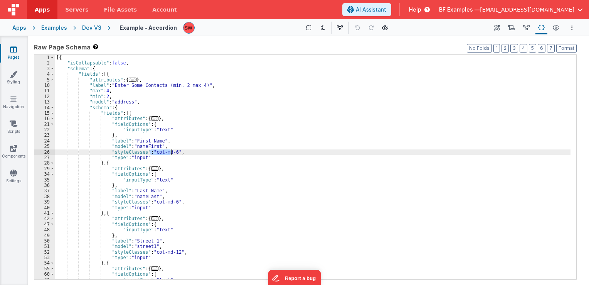
drag, startPoint x: 150, startPoint y: 154, endPoint x: 171, endPoint y: 154, distance: 20.1
click at [171, 154] on div "[{ "isCollapsable" : false , "schema" : { "fields" : [{ "attributes" : { ... } …" at bounding box center [313, 173] width 516 height 236
drag, startPoint x: 170, startPoint y: 152, endPoint x: 150, endPoint y: 151, distance: 20.1
click at [150, 151] on div "[{ "isCollapsable" : false , "schema" : { "fields" : [{ "attributes" : { ... } …" at bounding box center [313, 173] width 516 height 236
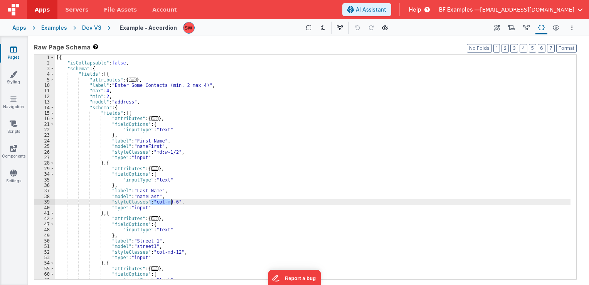
drag, startPoint x: 152, startPoint y: 202, endPoint x: 172, endPoint y: 203, distance: 20.1
click at [172, 203] on div "[{ "isCollapsable" : false , "schema" : { "fields" : [{ "attributes" : { ... } …" at bounding box center [313, 173] width 516 height 236
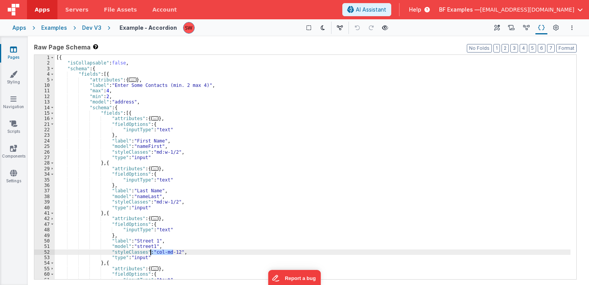
drag, startPoint x: 173, startPoint y: 252, endPoint x: 155, endPoint y: 254, distance: 17.5
click at [154, 254] on div "[{ "isCollapsable" : false , "schema" : { "fields" : [{ "attributes" : { ... } …" at bounding box center [313, 173] width 516 height 236
paste textarea
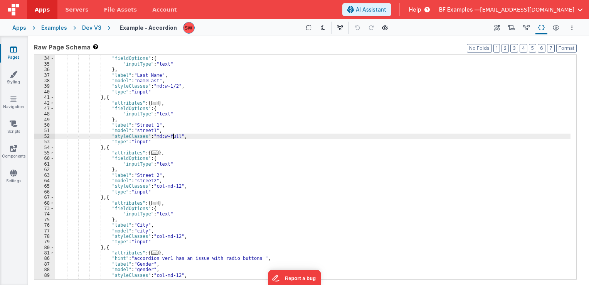
scroll to position [139, 0]
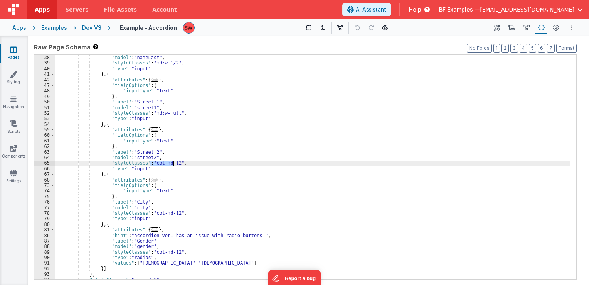
drag, startPoint x: 151, startPoint y: 163, endPoint x: 174, endPoint y: 164, distance: 22.8
click at [174, 164] on div ""label" : "Last Name" , "model" : "nameLast" , "styleClasses" : "md:w-1/2" , "t…" at bounding box center [313, 167] width 516 height 236
paste textarea
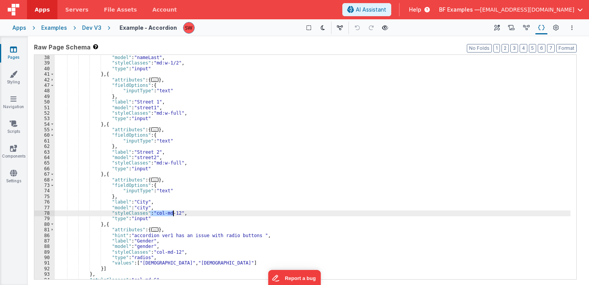
drag, startPoint x: 150, startPoint y: 213, endPoint x: 172, endPoint y: 213, distance: 22.0
click at [172, 213] on div ""label" : "Last Name" , "model" : "nameLast" , "styleClasses" : "md:w-1/2" , "t…" at bounding box center [313, 167] width 516 height 236
paste textarea
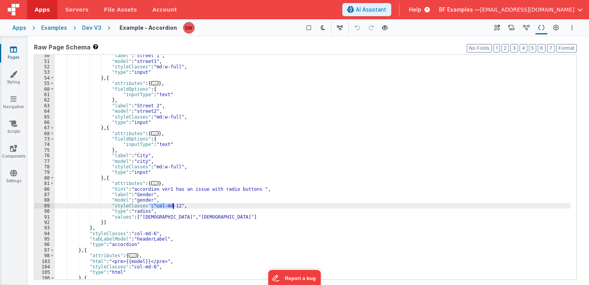
drag, startPoint x: 150, startPoint y: 208, endPoint x: 174, endPoint y: 208, distance: 23.1
click at [174, 208] on div ""label" : "Street 1" , "model" : "street1" , "styleClasses" : "md:w-full" , "ty…" at bounding box center [313, 171] width 516 height 236
paste textarea
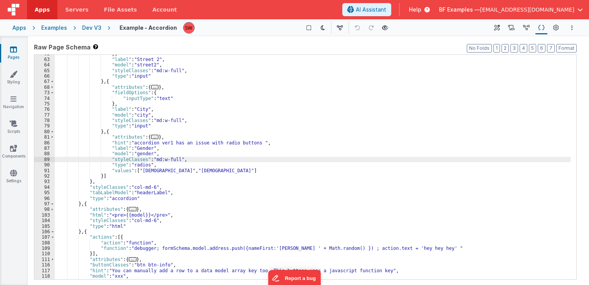
scroll to position [255, 0]
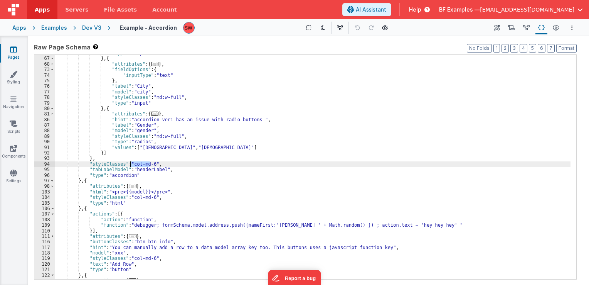
drag, startPoint x: 150, startPoint y: 164, endPoint x: 131, endPoint y: 165, distance: 19.7
click at [131, 165] on div ""type" : "input" } , { "attributes" : { ... } , "fieldOptions" : { "inputType" …" at bounding box center [313, 168] width 516 height 236
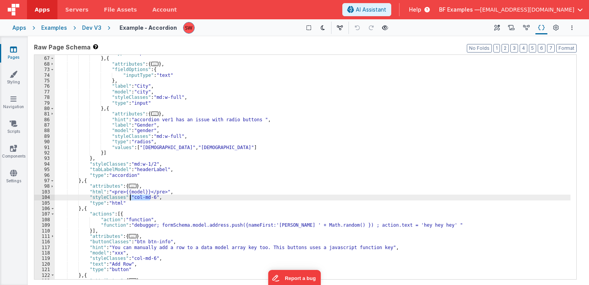
drag, startPoint x: 150, startPoint y: 196, endPoint x: 130, endPoint y: 196, distance: 19.3
click at [130, 196] on div ""type" : "input" } , { "attributes" : { ... } , "fieldOptions" : { "inputType" …" at bounding box center [313, 168] width 516 height 236
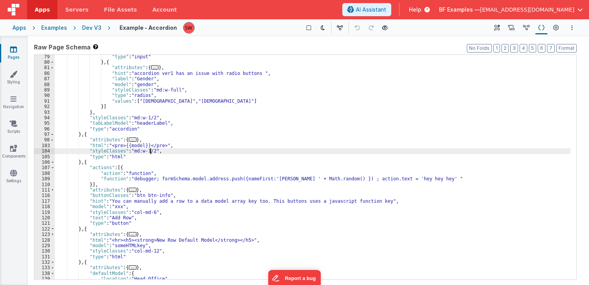
scroll to position [324, 0]
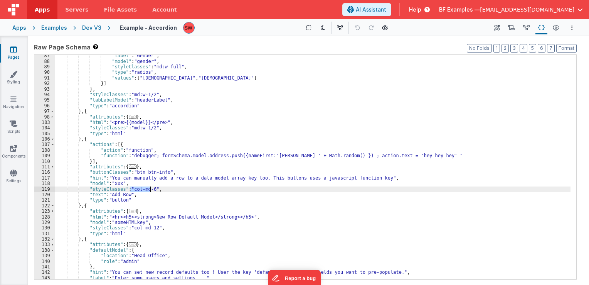
drag, startPoint x: 131, startPoint y: 190, endPoint x: 151, endPoint y: 190, distance: 20.1
click at [151, 190] on div ""label" : "Gender" , "model" : "gender" , "styleClasses" : "md:w-full" , "type"…" at bounding box center [313, 171] width 516 height 236
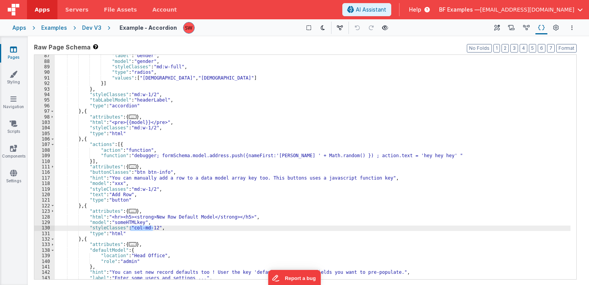
drag, startPoint x: 153, startPoint y: 229, endPoint x: 131, endPoint y: 229, distance: 22.0
click at [131, 229] on div ""label" : "Gender" , "model" : "gender" , "styleClasses" : "md:w-full" , "type"…" at bounding box center [313, 171] width 516 height 236
paste textarea
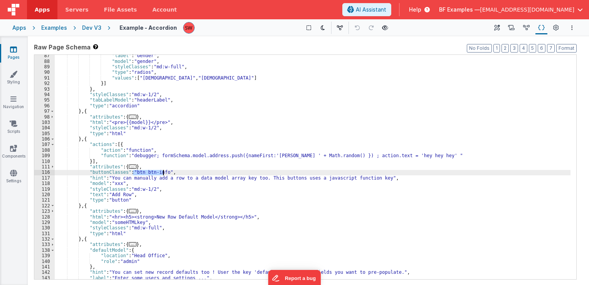
drag, startPoint x: 133, startPoint y: 173, endPoint x: 162, endPoint y: 173, distance: 28.9
click at [162, 173] on div ""label" : "Gender" , "model" : "gender" , "styleClasses" : "md:w-full" , "type"…" at bounding box center [313, 171] width 516 height 236
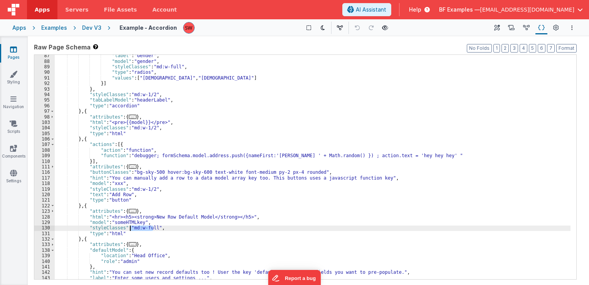
drag, startPoint x: 152, startPoint y: 228, endPoint x: 131, endPoint y: 228, distance: 20.8
click at [131, 228] on div ""label" : "Gender" , "model" : "gender" , "styleClasses" : "md:w-full" , "type"…" at bounding box center [313, 171] width 516 height 236
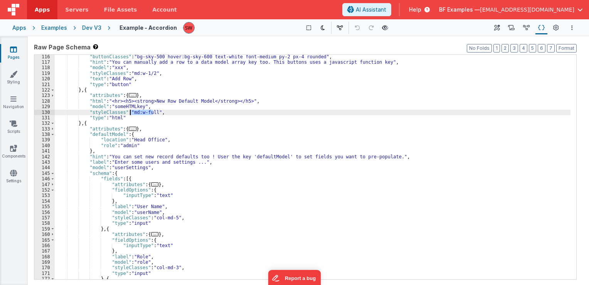
scroll to position [463, 0]
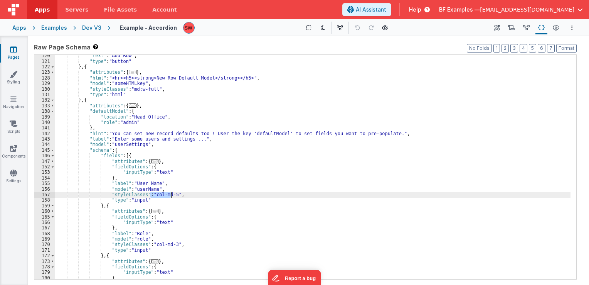
drag, startPoint x: 151, startPoint y: 194, endPoint x: 171, endPoint y: 194, distance: 19.7
click at [171, 194] on div ""text" : "Add Row" , "type" : "button" } , { "attributes" : { ... } , "html" : …" at bounding box center [313, 171] width 516 height 236
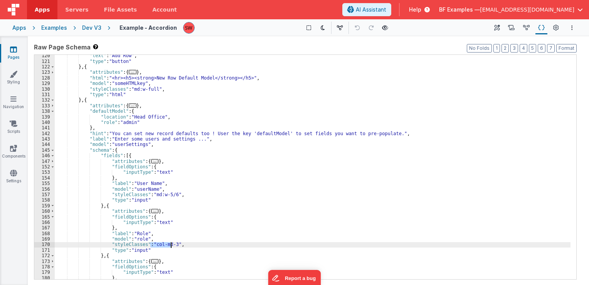
drag, startPoint x: 151, startPoint y: 244, endPoint x: 170, endPoint y: 245, distance: 18.9
click at [170, 245] on div ""text" : "Add Row" , "type" : "button" } , { "attributes" : { ... } , "html" : …" at bounding box center [313, 171] width 516 height 236
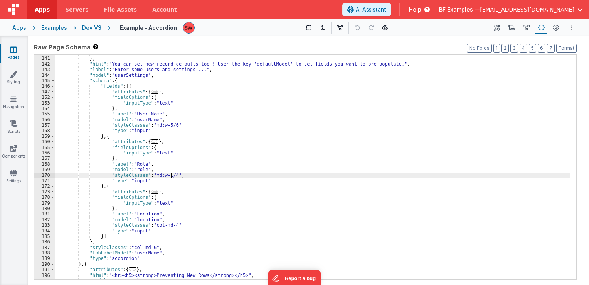
scroll to position [532, 0]
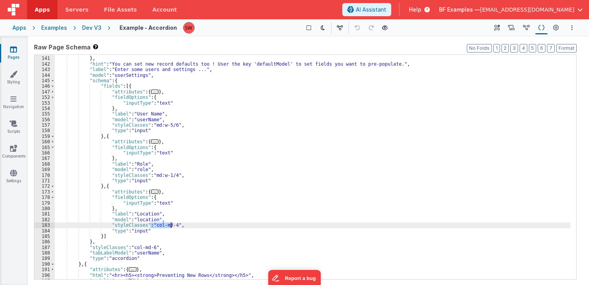
drag, startPoint x: 151, startPoint y: 226, endPoint x: 170, endPoint y: 227, distance: 18.9
click at [170, 227] on div ""role" : "admin" } , "hint" : "You can set new record defaults too ! User the k…" at bounding box center [313, 168] width 516 height 236
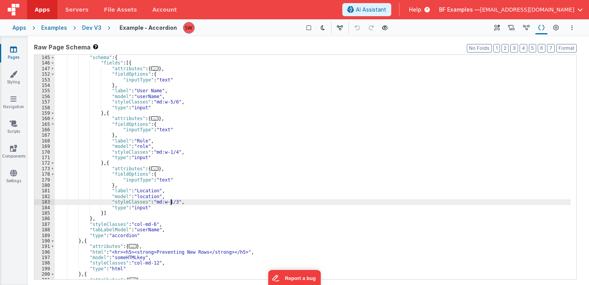
scroll to position [579, 0]
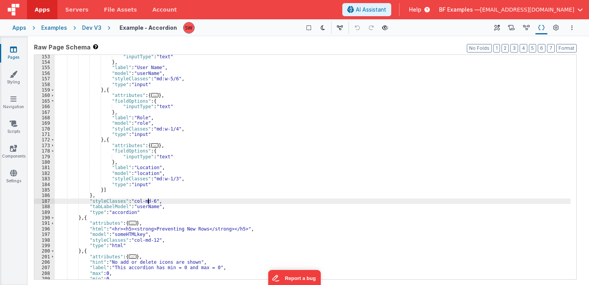
click at [149, 201] on div ""inputType" : "text" } , "label" : "User Name" , "model" : "userName" , "styleC…" at bounding box center [313, 172] width 516 height 236
click at [150, 201] on div ""inputType" : "text" } , "label" : "User Name" , "model" : "userName" , "styleC…" at bounding box center [313, 167] width 516 height 224
drag, startPoint x: 150, startPoint y: 201, endPoint x: 133, endPoint y: 201, distance: 17.0
click at [133, 201] on div ""inputType" : "text" } , "label" : "User Name" , "model" : "userName" , "styleC…" at bounding box center [313, 172] width 516 height 236
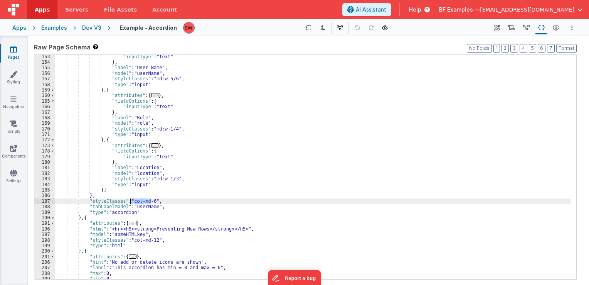
paste textarea
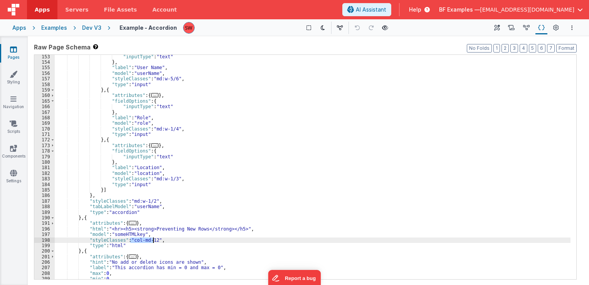
drag, startPoint x: 131, startPoint y: 241, endPoint x: 153, endPoint y: 241, distance: 22.0
click at [153, 241] on div ""inputType" : "text" } , "label" : "User Name" , "model" : "userName" , "styleC…" at bounding box center [313, 172] width 516 height 236
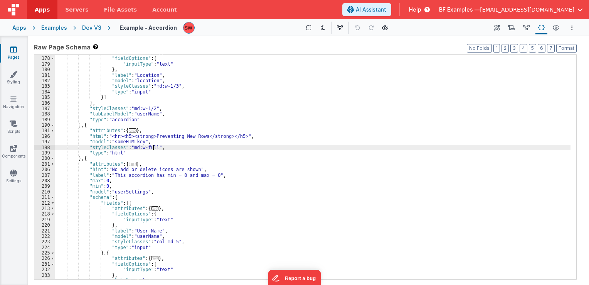
scroll to position [694, 0]
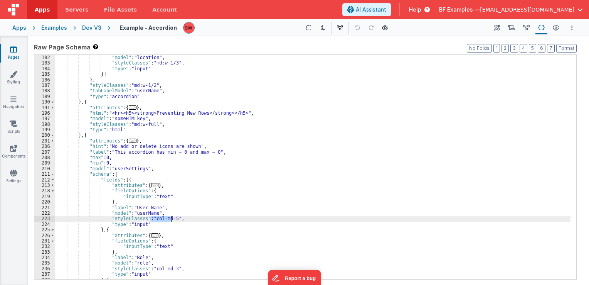
drag, startPoint x: 151, startPoint y: 220, endPoint x: 171, endPoint y: 220, distance: 19.7
click at [171, 220] on div ""label" : "Location" , "model" : "location" , "styleClasses" : "md:w-1/3" , "ty…" at bounding box center [313, 167] width 516 height 236
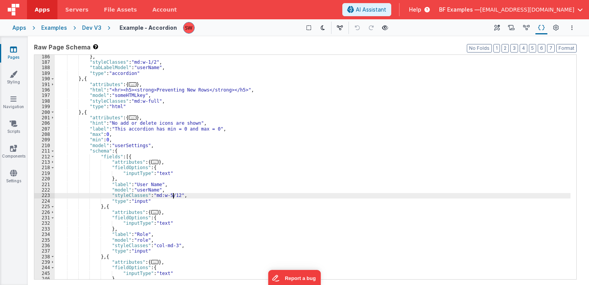
scroll to position [764, 0]
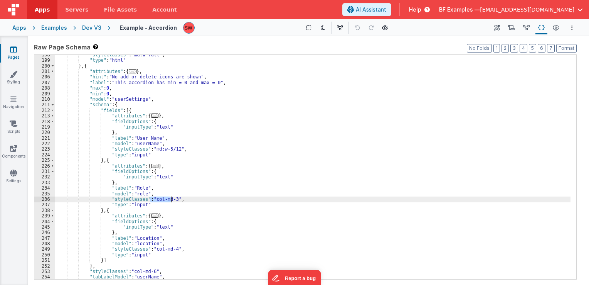
drag, startPoint x: 152, startPoint y: 199, endPoint x: 170, endPoint y: 200, distance: 18.5
click at [170, 200] on div ""styleClasses" : "md:w-full" , "type" : "html" } , { "attributes" : { ... } , "…" at bounding box center [313, 170] width 516 height 236
paste textarea
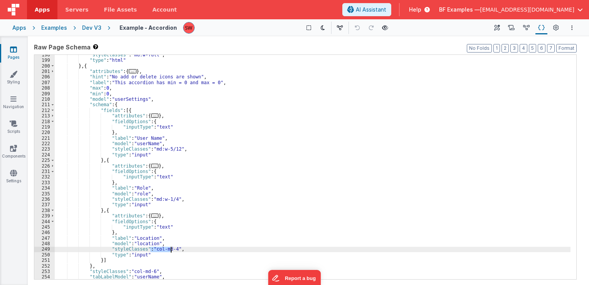
drag, startPoint x: 151, startPoint y: 248, endPoint x: 171, endPoint y: 248, distance: 20.1
click at [171, 248] on div ""styleClasses" : "md:w-full" , "type" : "html" } , { "attributes" : { ... } , "…" at bounding box center [313, 170] width 516 height 236
paste textarea
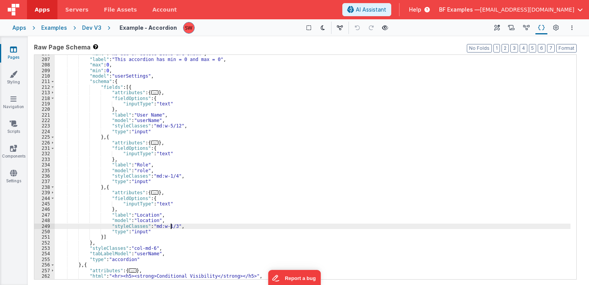
scroll to position [810, 0]
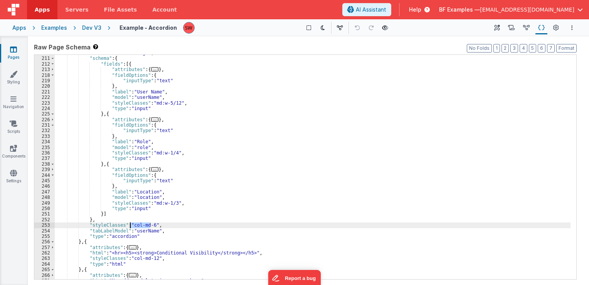
drag, startPoint x: 150, startPoint y: 225, endPoint x: 131, endPoint y: 228, distance: 18.7
click at [131, 228] on div ""model" : "userSettings" , "schema" : { "fields" : [{ "attributes" : { ... } , …" at bounding box center [313, 168] width 516 height 236
paste textarea
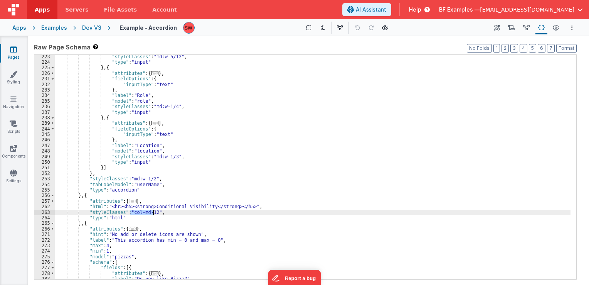
drag, startPoint x: 131, startPoint y: 211, endPoint x: 152, endPoint y: 214, distance: 21.0
click at [152, 214] on div ""styleClasses" : "md:w-5/12" , "type" : "input" } , { "attributes" : { ... } , …" at bounding box center [313, 172] width 516 height 236
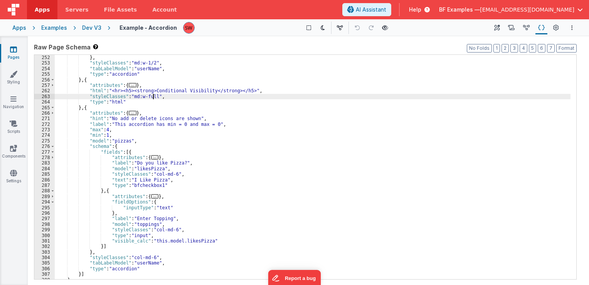
scroll to position [972, 0]
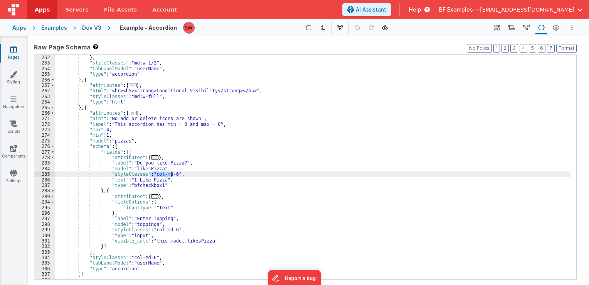
drag, startPoint x: 150, startPoint y: 174, endPoint x: 171, endPoint y: 175, distance: 20.1
click at [171, 175] on div "}] } , "styleClasses" : "md:w-1/2" , "tabLabelModel" : "userName" , "type" : "a…" at bounding box center [313, 167] width 516 height 236
paste textarea
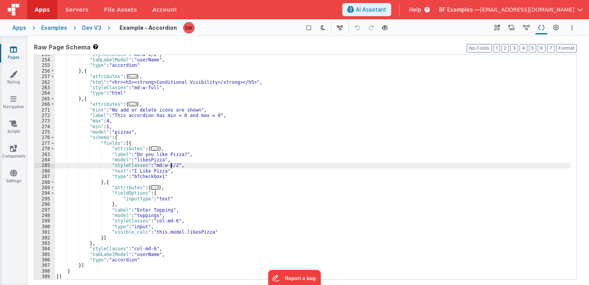
scroll to position [981, 0]
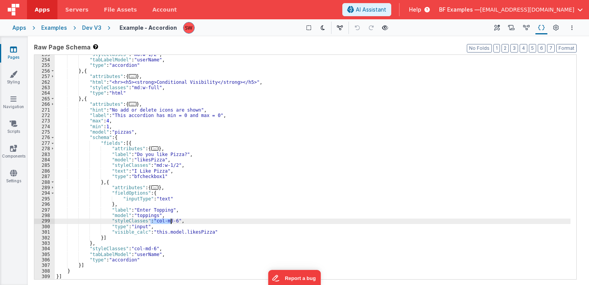
drag, startPoint x: 151, startPoint y: 221, endPoint x: 171, endPoint y: 222, distance: 20.1
click at [171, 222] on div ""styleClasses" : "md:w-1/2" , "tabLabelModel" : "userName" , "type" : "accordio…" at bounding box center [313, 170] width 516 height 236
paste textarea
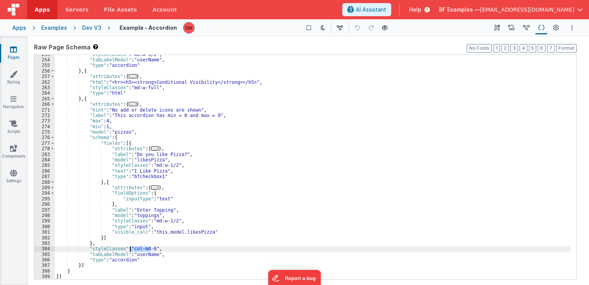
drag, startPoint x: 150, startPoint y: 248, endPoint x: 131, endPoint y: 248, distance: 18.9
click at [131, 248] on div ""styleClasses" : "md:w-1/2" , "tabLabelModel" : "userName" , "type" : "accordio…" at bounding box center [313, 170] width 516 height 236
paste textarea
click at [92, 29] on div "Dev V3" at bounding box center [91, 28] width 19 height 8
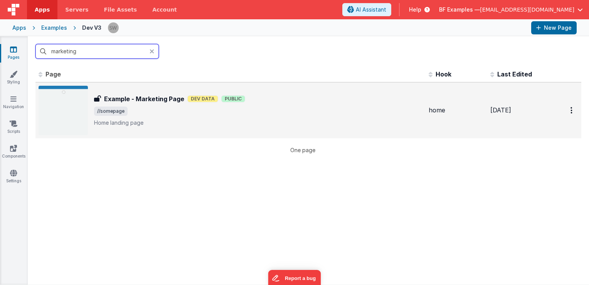
type input "marketing"
click at [330, 107] on span "//somepage" at bounding box center [258, 110] width 329 height 9
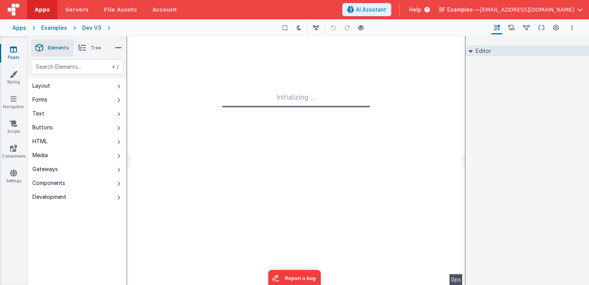
click at [540, 28] on icon at bounding box center [542, 28] width 7 height 8
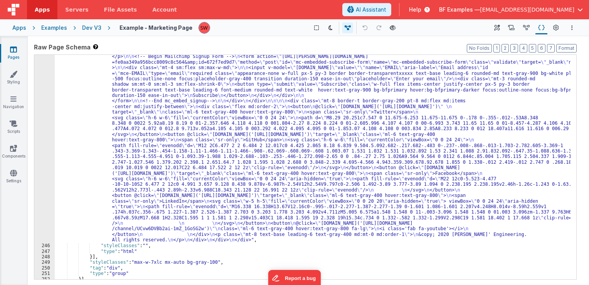
scroll to position [3370, 0]
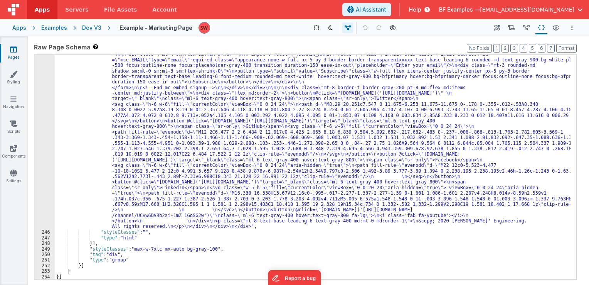
drag, startPoint x: 86, startPoint y: 30, endPoint x: 208, endPoint y: 0, distance: 125.4
click at [86, 30] on div "Dev V3" at bounding box center [91, 28] width 19 height 8
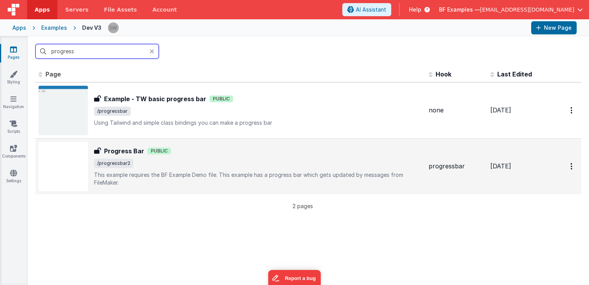
type input "progress"
click at [273, 160] on span "/progressbar2" at bounding box center [258, 163] width 329 height 9
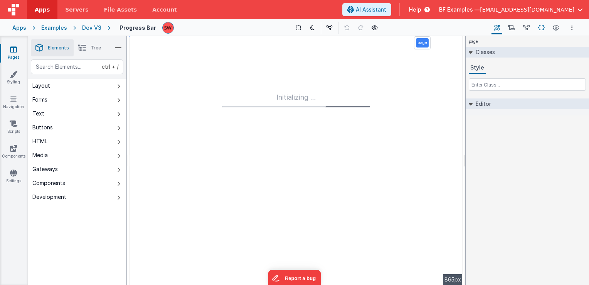
click at [540, 27] on icon at bounding box center [542, 28] width 7 height 8
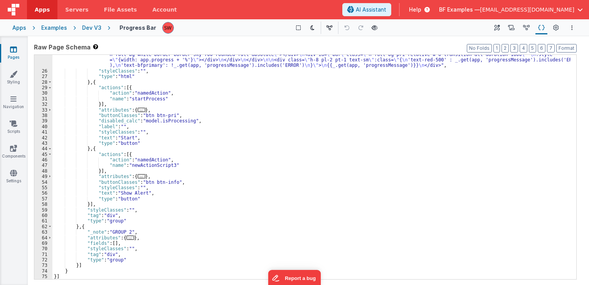
scroll to position [81, 0]
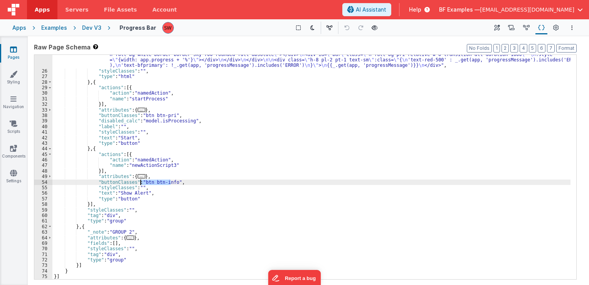
drag, startPoint x: 171, startPoint y: 184, endPoint x: 141, endPoint y: 182, distance: 29.7
click at [141, 182] on div ""html" : "<div class= \" space-y-4 \" > \n <div class= \" flex justify-center \…" at bounding box center [311, 170] width 518 height 258
click at [88, 26] on div "Dev V3" at bounding box center [91, 28] width 19 height 8
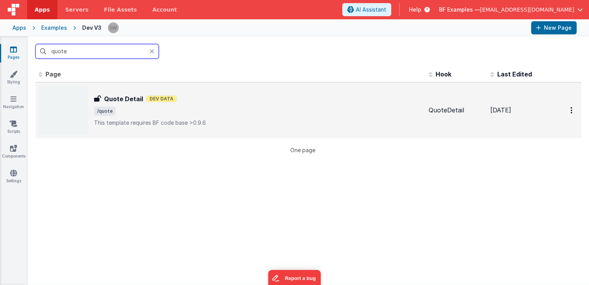
type input "quote"
click at [316, 91] on td "Quote Detail Quote Detail Dev Data /quote This template requires BF code base >…" at bounding box center [230, 110] width 390 height 56
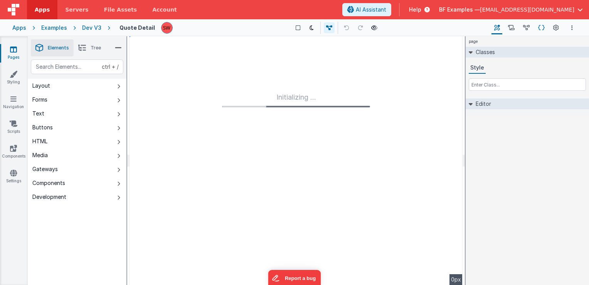
click at [542, 29] on icon at bounding box center [542, 28] width 7 height 8
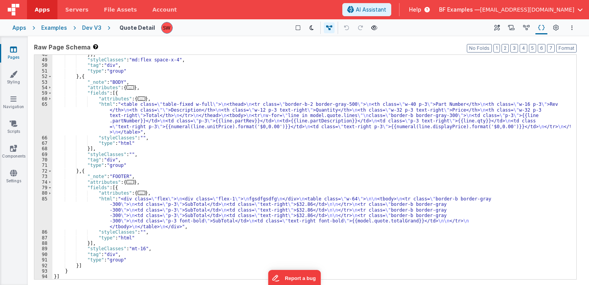
scroll to position [176, 0]
click at [88, 29] on div "Dev V3" at bounding box center [91, 28] width 19 height 8
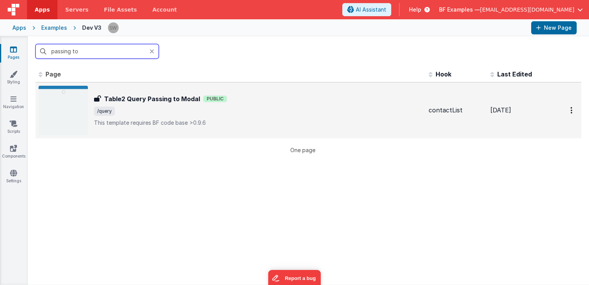
type input "passing to"
click at [284, 88] on div "Table2 Query Passing to Modal Table2 Query Passing to Modal Public /query This …" at bounding box center [231, 110] width 384 height 49
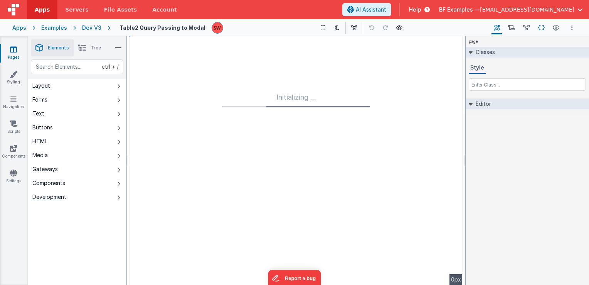
click at [541, 29] on icon at bounding box center [542, 28] width 7 height 8
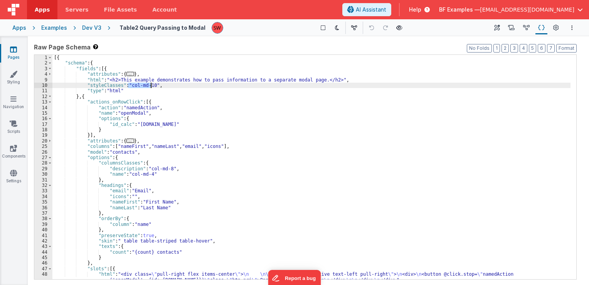
drag, startPoint x: 128, startPoint y: 85, endPoint x: 150, endPoint y: 86, distance: 22.0
click at [150, 86] on div "[{ "schema" : { "fields" : [{ "attributes" : { ... } , "html" : "<h2>This examp…" at bounding box center [311, 173] width 518 height 236
drag, startPoint x: 148, startPoint y: 86, endPoint x: 129, endPoint y: 84, distance: 19.1
click at [129, 84] on div "[{ "schema" : { "fields" : [{ "attributes" : { ... } , "html" : "<h2>This examp…" at bounding box center [311, 173] width 518 height 236
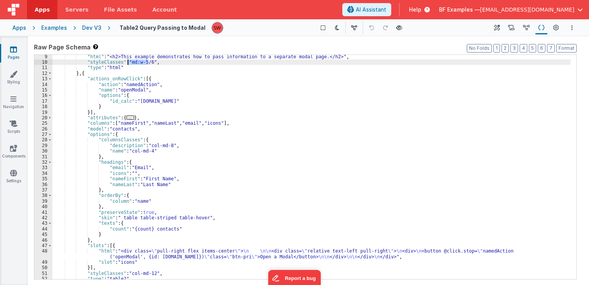
scroll to position [46, 0]
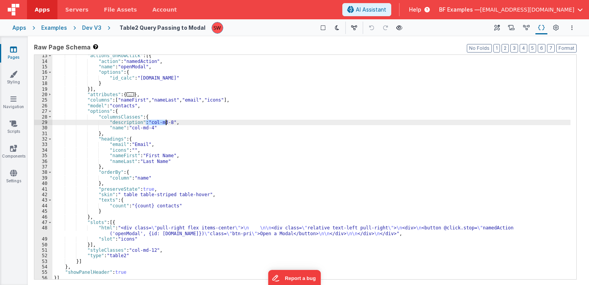
drag, startPoint x: 146, startPoint y: 121, endPoint x: 166, endPoint y: 122, distance: 19.7
click at [166, 122] on div ""actions_onRowClick" : [{ "action" : "namedAction" , "name" : "openModal" , "op…" at bounding box center [311, 171] width 518 height 236
paste textarea
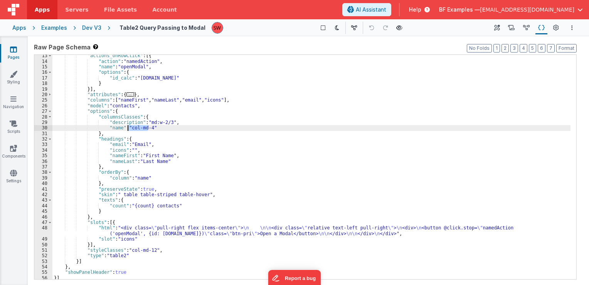
drag, startPoint x: 148, startPoint y: 130, endPoint x: 128, endPoint y: 127, distance: 19.9
click at [128, 127] on div ""actions_onRowClick" : [{ "action" : "namedAction" , "name" : "openModal" , "op…" at bounding box center [311, 171] width 518 height 236
paste textarea
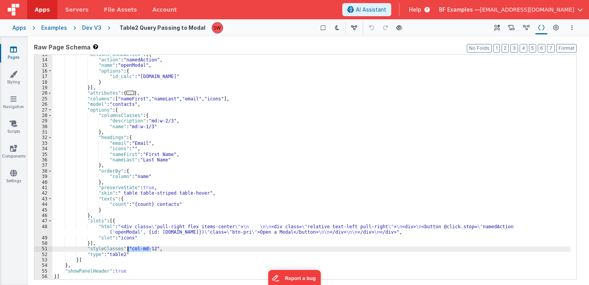
drag, startPoint x: 150, startPoint y: 248, endPoint x: 128, endPoint y: 250, distance: 22.8
click at [128, 250] on div ""actions_onRowClick" : [{ "action" : "namedAction" , "name" : "openModal" , "op…" at bounding box center [311, 170] width 518 height 236
paste textarea
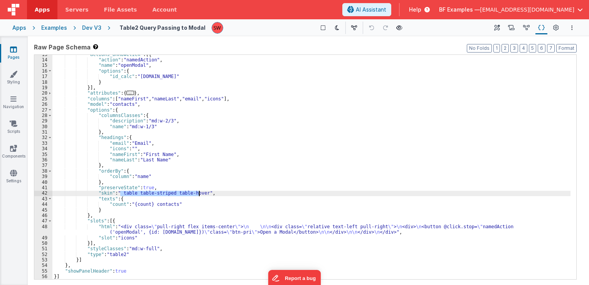
drag, startPoint x: 120, startPoint y: 191, endPoint x: 199, endPoint y: 195, distance: 78.8
click at [199, 195] on div ""actions_onRowClick" : [{ "action" : "namedAction" , "name" : "openModal" , "op…" at bounding box center [311, 170] width 518 height 236
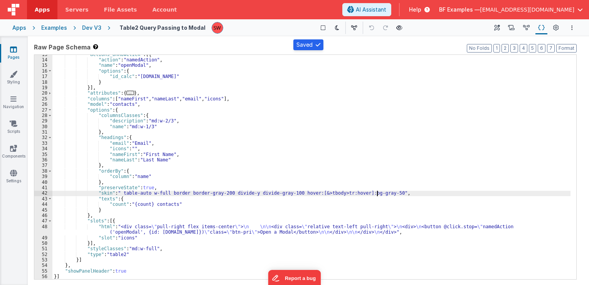
click at [88, 27] on div "Dev V3" at bounding box center [91, 28] width 19 height 8
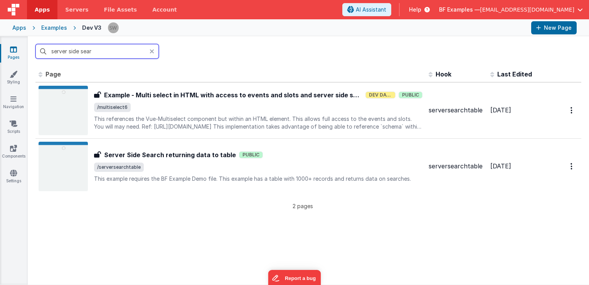
type input "server side sear"
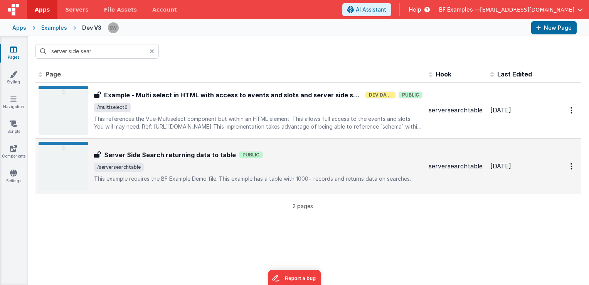
click at [305, 165] on span "/serversearchtable" at bounding box center [258, 166] width 329 height 9
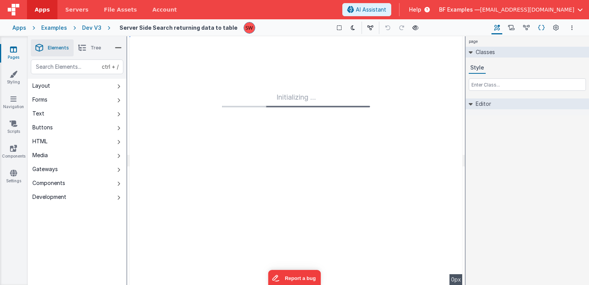
click at [540, 27] on icon at bounding box center [542, 28] width 7 height 8
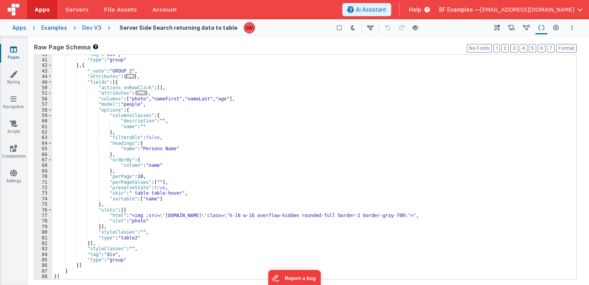
scroll to position [153, 0]
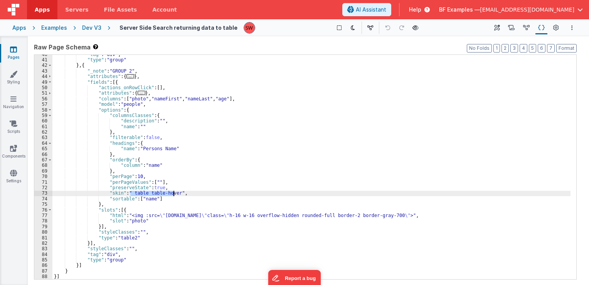
drag, startPoint x: 130, startPoint y: 194, endPoint x: 174, endPoint y: 194, distance: 44.0
click at [174, 194] on div ""tag" : "div" , "type" : "group" } , { "_note" : "GROUP 2" , "attributes" : { .…" at bounding box center [311, 170] width 518 height 236
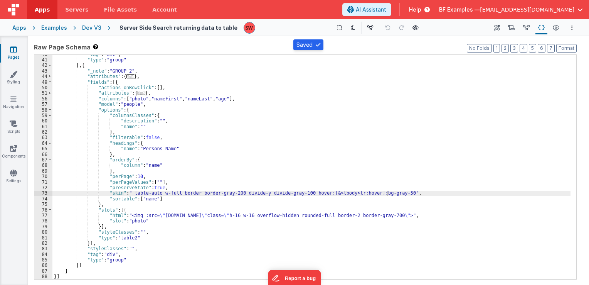
click at [91, 27] on div "Dev V3" at bounding box center [91, 28] width 19 height 8
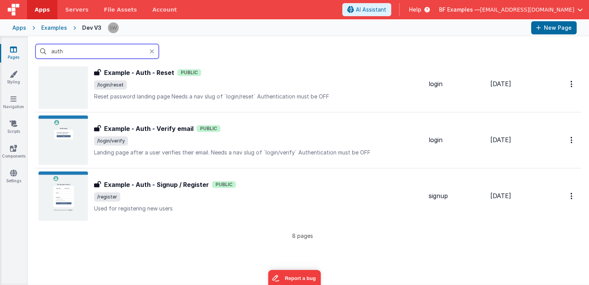
scroll to position [309, 0]
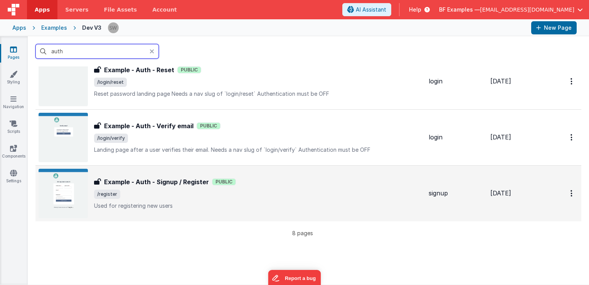
type input "auth"
click at [278, 197] on span "/register" at bounding box center [258, 193] width 329 height 9
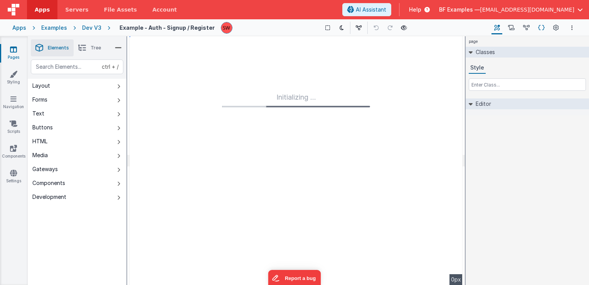
click at [537, 27] on button "Schema" at bounding box center [542, 27] width 12 height 13
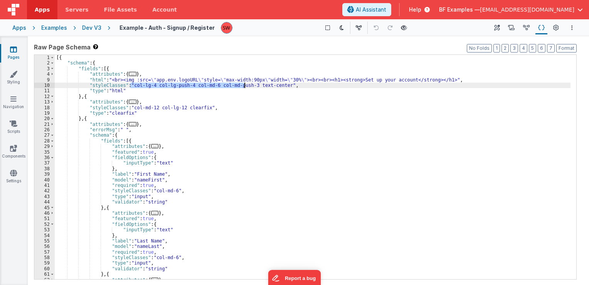
drag, startPoint x: 130, startPoint y: 86, endPoint x: 245, endPoint y: 86, distance: 115.0
click at [245, 86] on div "[{ "schema" : { "fields" : [{ "attributes" : { ... } , "html" : "<br><img :src=…" at bounding box center [313, 173] width 516 height 236
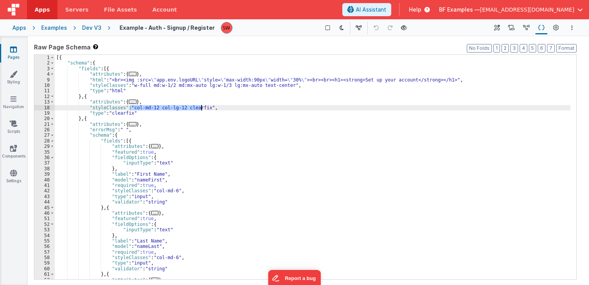
drag, startPoint x: 130, startPoint y: 107, endPoint x: 201, endPoint y: 109, distance: 70.6
click at [201, 109] on div "[{ "schema" : { "fields" : [{ "attributes" : { ... } , "html" : "<br><img :src=…" at bounding box center [313, 173] width 516 height 236
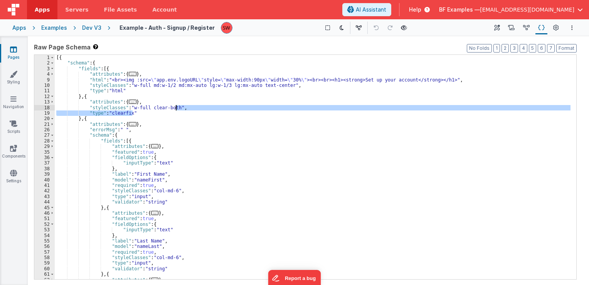
drag, startPoint x: 142, startPoint y: 113, endPoint x: 176, endPoint y: 108, distance: 34.3
click at [176, 108] on div "[{ "schema" : { "fields" : [{ "attributes" : { ... } , "html" : "<br><img :src=…" at bounding box center [313, 173] width 516 height 236
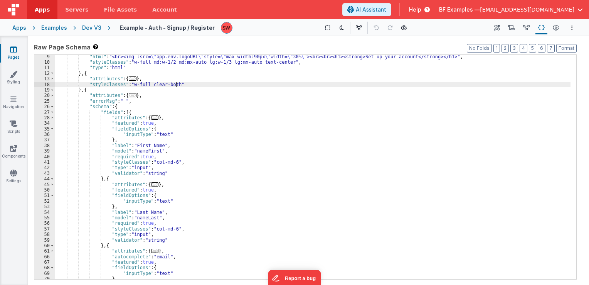
scroll to position [46, 0]
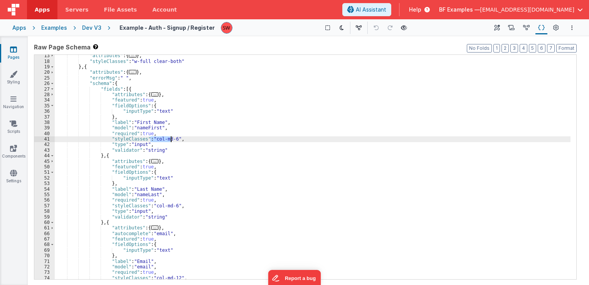
drag, startPoint x: 151, startPoint y: 140, endPoint x: 170, endPoint y: 140, distance: 18.9
click at [170, 140] on div ""attributes" : { ... } , "styleClasses" : "w-full clear-both" } , { "attributes…" at bounding box center [313, 171] width 516 height 236
drag, startPoint x: 170, startPoint y: 140, endPoint x: 151, endPoint y: 137, distance: 19.2
click at [151, 137] on div ""attributes" : { ... } , "styleClasses" : "w-full clear-both" } , { "attributes…" at bounding box center [313, 171] width 516 height 236
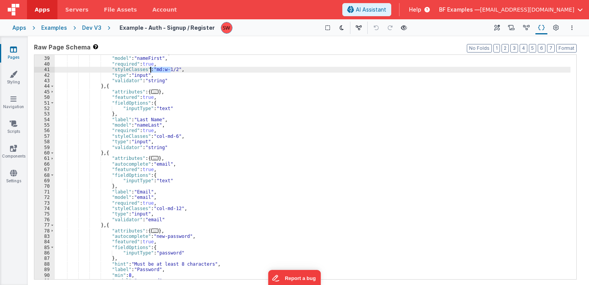
scroll to position [116, 0]
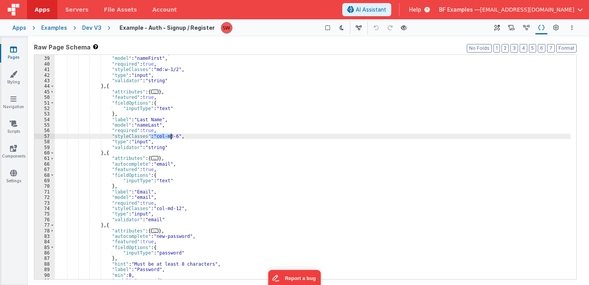
drag, startPoint x: 151, startPoint y: 136, endPoint x: 170, endPoint y: 137, distance: 18.6
click at [170, 137] on div ""label" : "First Name" , "model" : "nameFirst" , "required" : true , "styleClas…" at bounding box center [313, 168] width 516 height 236
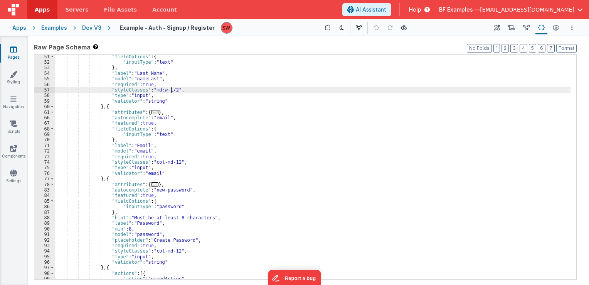
scroll to position [162, 0]
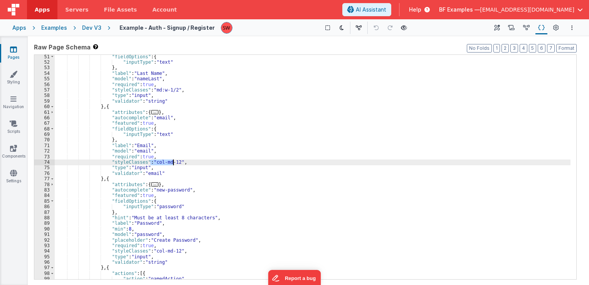
drag, startPoint x: 151, startPoint y: 163, endPoint x: 172, endPoint y: 162, distance: 21.2
click at [172, 162] on div ""fieldOptions" : { "inputType" : "text" } , "label" : "Last Name" , "model" : "…" at bounding box center [313, 172] width 516 height 236
paste textarea
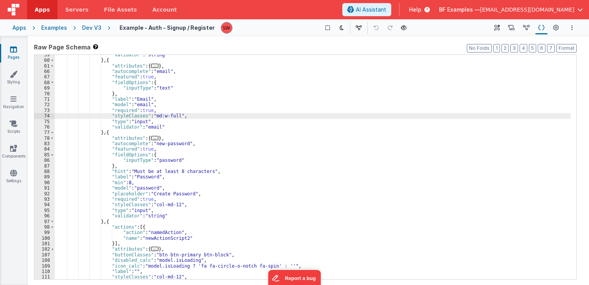
scroll to position [231, 0]
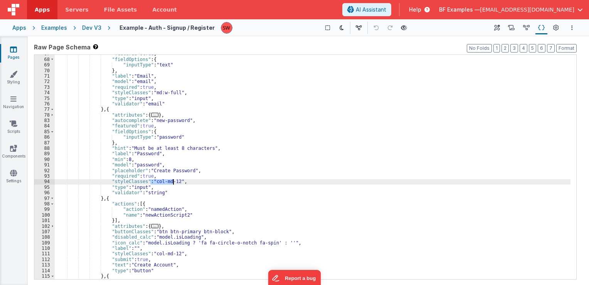
drag, startPoint x: 151, startPoint y: 181, endPoint x: 173, endPoint y: 182, distance: 21.6
click at [173, 182] on div ""featured" : true , "fieldOptions" : { "inputType" : "text" } , "label" : "Emai…" at bounding box center [313, 169] width 516 height 236
paste textarea
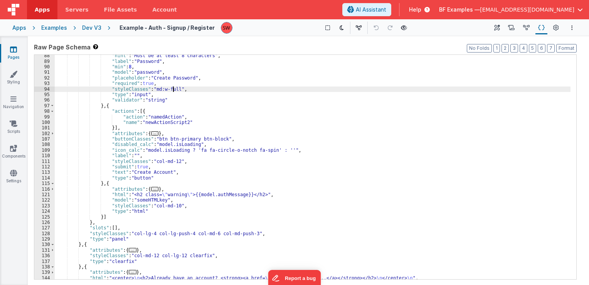
scroll to position [324, 0]
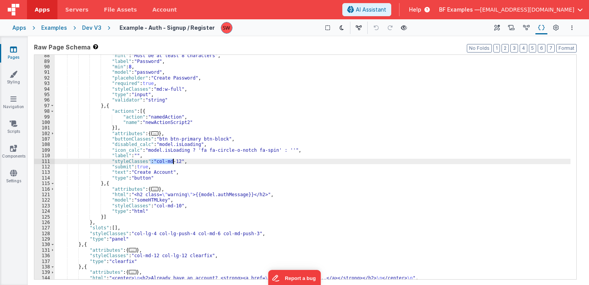
drag, startPoint x: 153, startPoint y: 162, endPoint x: 172, endPoint y: 164, distance: 19.7
click at [172, 164] on div ""hint" : "Must be at least 8 characters" , "label" : "Password" , "min" : 8 , "…" at bounding box center [313, 171] width 516 height 236
paste textarea
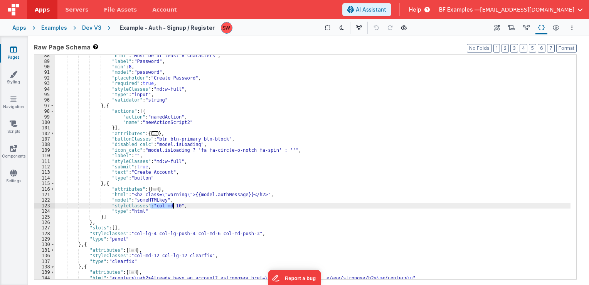
drag, startPoint x: 150, startPoint y: 207, endPoint x: 174, endPoint y: 206, distance: 23.9
click at [174, 206] on div ""hint" : "Must be at least 8 characters" , "label" : "Password" , "min" : 8 , "…" at bounding box center [313, 171] width 516 height 236
paste textarea
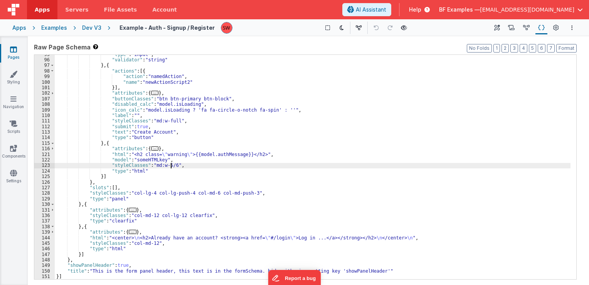
scroll to position [364, 0]
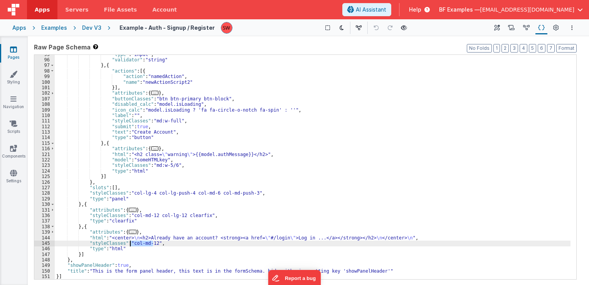
drag, startPoint x: 150, startPoint y: 242, endPoint x: 131, endPoint y: 241, distance: 18.9
click at [131, 241] on div ""type" : "input" , "validator" : "string" } , { "actions" : [{ "action" : "name…" at bounding box center [313, 170] width 516 height 236
paste textarea
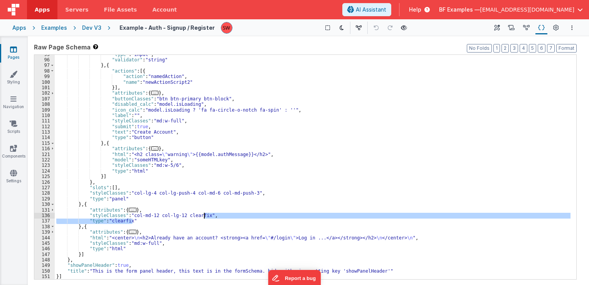
drag, startPoint x: 138, startPoint y: 223, endPoint x: 204, endPoint y: 216, distance: 66.3
click at [204, 216] on div ""type" : "input" , "validator" : "string" } , { "actions" : [{ "action" : "name…" at bounding box center [313, 170] width 516 height 236
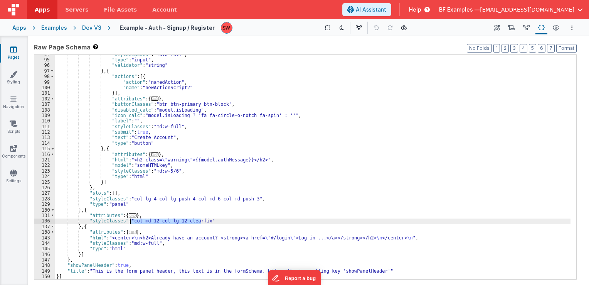
drag, startPoint x: 201, startPoint y: 221, endPoint x: 131, endPoint y: 221, distance: 69.4
click at [131, 221] on div ""styleClasses" : "md:w-full" , "type" : "input" , "validator" : "string" } , { …" at bounding box center [313, 170] width 516 height 236
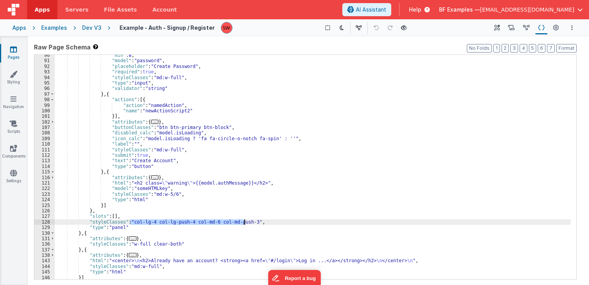
drag, startPoint x: 130, startPoint y: 221, endPoint x: 245, endPoint y: 223, distance: 114.6
click at [245, 223] on div ""min" : 8 , "model" : "password" , "placeholder" : "Create Password" , "require…" at bounding box center [313, 170] width 516 height 236
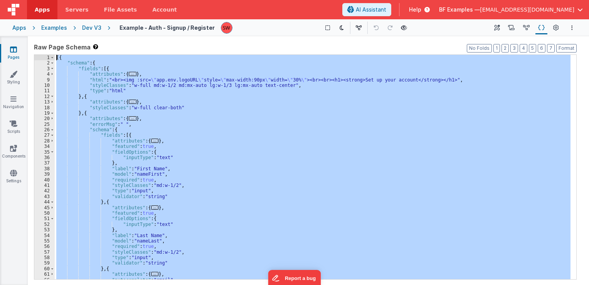
scroll to position [0, 0]
drag, startPoint x: 119, startPoint y: 275, endPoint x: 75, endPoint y: 19, distance: 259.5
click at [75, 19] on div "Apps Servers File Assets Account Some FUTURE Slot AI Assistant Help BF Examples…" at bounding box center [294, 142] width 589 height 285
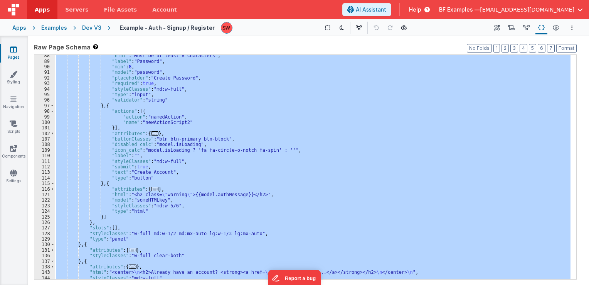
scroll to position [359, 0]
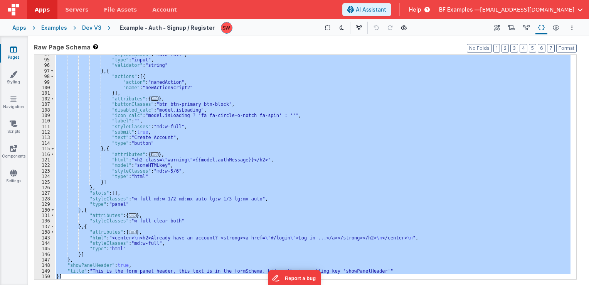
click at [86, 29] on div "Dev V3" at bounding box center [91, 28] width 19 height 8
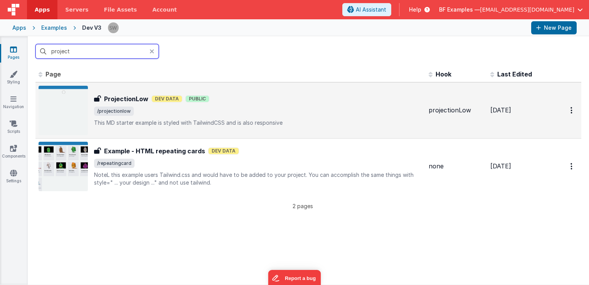
type input "project"
click at [327, 101] on div "ProjectionLow Dev Data Public" at bounding box center [258, 98] width 329 height 9
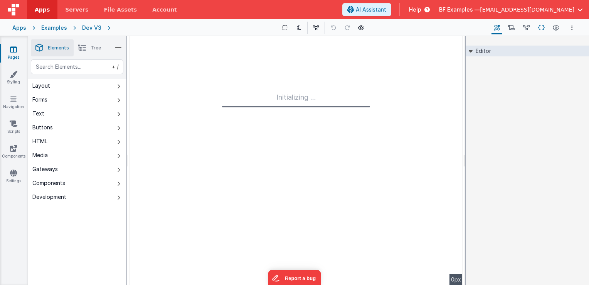
click at [540, 27] on icon at bounding box center [542, 28] width 7 height 8
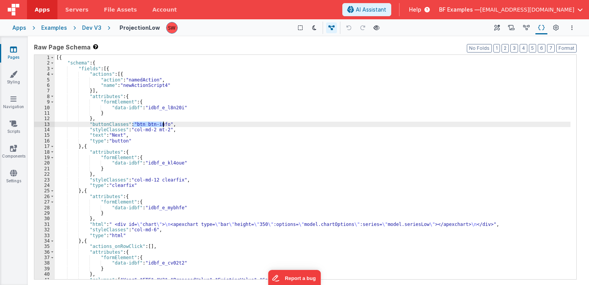
drag, startPoint x: 132, startPoint y: 124, endPoint x: 164, endPoint y: 125, distance: 31.2
click at [164, 125] on div "[{ "schema" : { "fields" : [{ "actions" : [{ "action" : "namedAction" , "name" …" at bounding box center [313, 173] width 516 height 236
drag, startPoint x: 151, startPoint y: 128, endPoint x: 131, endPoint y: 129, distance: 19.7
click at [131, 129] on div "[{ "schema" : { "fields" : [{ "actions" : [{ "action" : "namedAction" , "name" …" at bounding box center [313, 173] width 516 height 236
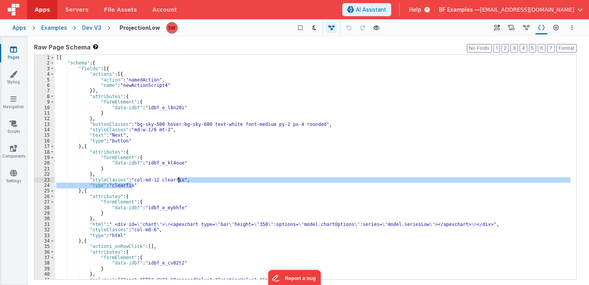
drag, startPoint x: 137, startPoint y: 185, endPoint x: 179, endPoint y: 178, distance: 42.6
click at [179, 178] on div "[{ "schema" : { "fields" : [{ "actions" : [{ "action" : "namedAction" , "name" …" at bounding box center [313, 173] width 516 height 236
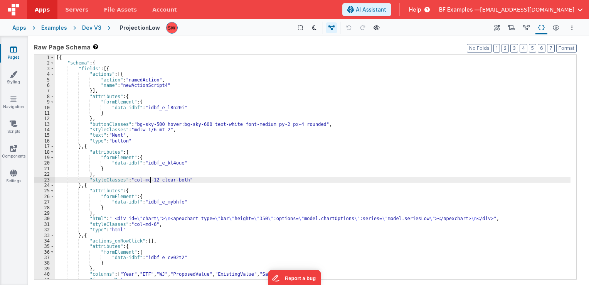
drag, startPoint x: 152, startPoint y: 180, endPoint x: 147, endPoint y: 180, distance: 4.2
click at [147, 180] on div "[{ "schema" : { "fields" : [{ "actions" : [{ "action" : "namedAction" , "name" …" at bounding box center [313, 173] width 516 height 236
drag, startPoint x: 152, startPoint y: 181, endPoint x: 131, endPoint y: 181, distance: 20.8
click at [131, 181] on div "[{ "schema" : { "fields" : [{ "actions" : [{ "action" : "namedAction" , "name" …" at bounding box center [313, 173] width 516 height 236
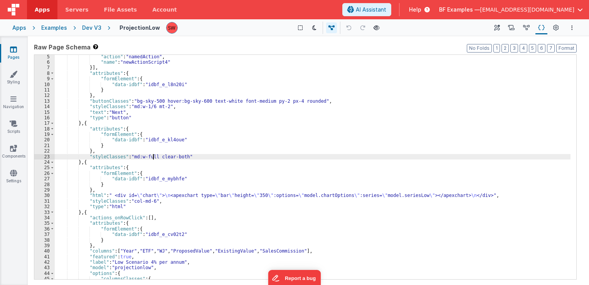
scroll to position [46, 0]
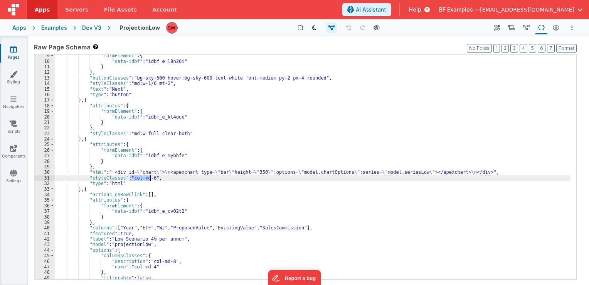
drag, startPoint x: 131, startPoint y: 178, endPoint x: 150, endPoint y: 178, distance: 18.9
click at [150, 178] on div ""formElement" : { "data-idbf" : "idbf_e_l8n20i" } } , "buttonClasses" : "bg-sky…" at bounding box center [313, 171] width 516 height 236
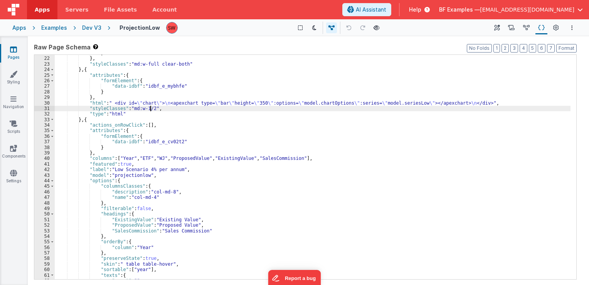
scroll to position [139, 0]
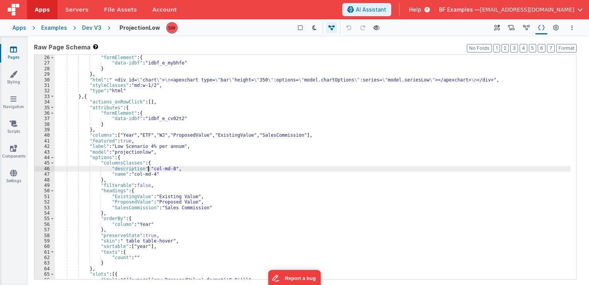
drag, startPoint x: 149, startPoint y: 169, endPoint x: 167, endPoint y: 171, distance: 18.6
click at [167, 171] on div ""attributes" : { "formElement" : { "data-idbf" : "idbf_e_mybhfe" } } , "html" :…" at bounding box center [313, 167] width 516 height 236
drag, startPoint x: 148, startPoint y: 168, endPoint x: 167, endPoint y: 169, distance: 19.3
click at [167, 169] on div ""attributes" : { "formElement" : { "data-idbf" : "idbf_e_mybhfe" } } , "html" :…" at bounding box center [313, 167] width 516 height 236
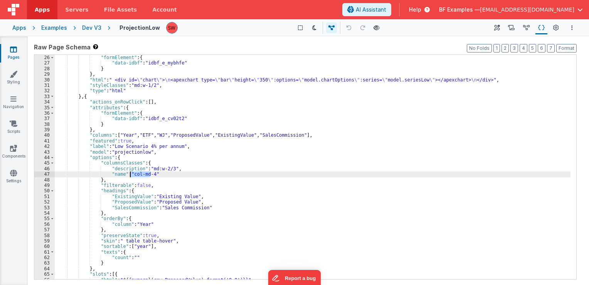
drag, startPoint x: 150, startPoint y: 176, endPoint x: 131, endPoint y: 175, distance: 19.0
click at [131, 175] on div ""attributes" : { "formElement" : { "data-idbf" : "idbf_e_mybhfe" } } , "html" :…" at bounding box center [313, 167] width 516 height 236
paste textarea
click at [147, 174] on div ""attributes" : { "formElement" : { "data-idbf" : "idbf_e_mybhfe" } } , "html" :…" at bounding box center [313, 167] width 516 height 236
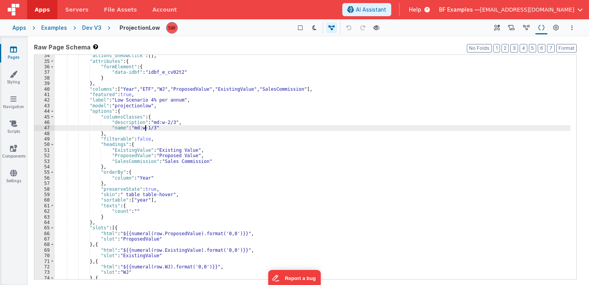
scroll to position [208, 0]
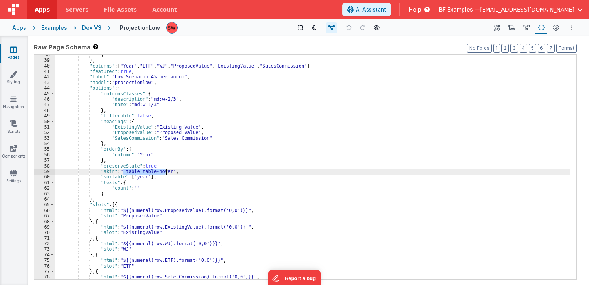
drag, startPoint x: 123, startPoint y: 172, endPoint x: 165, endPoint y: 172, distance: 42.8
click at [165, 172] on div "} } , "columns" : [ "Year" , "ETF" , "WJ" , "ProposedValue" , "ExistingValue" ,…" at bounding box center [313, 170] width 516 height 236
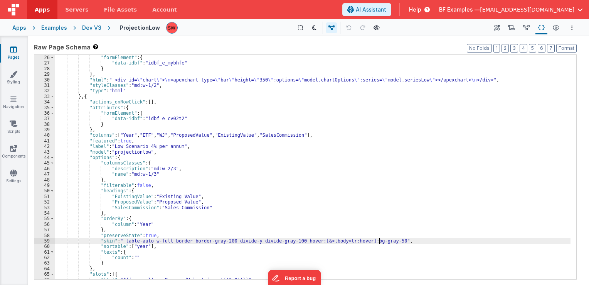
scroll to position [93, 0]
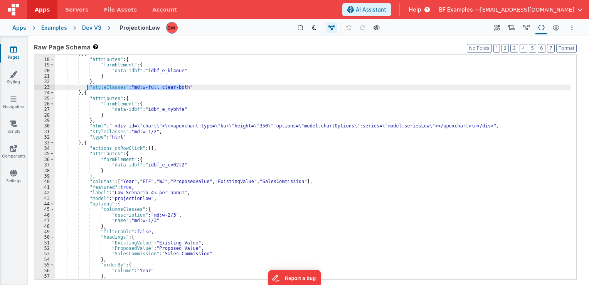
drag, startPoint x: 184, startPoint y: 86, endPoint x: 87, endPoint y: 87, distance: 96.8
click at [87, 87] on div "} , { "attributes" : { "formElement" : { "data-idbf" : "idbf_e_kl4oue" } } , "s…" at bounding box center [313, 169] width 516 height 236
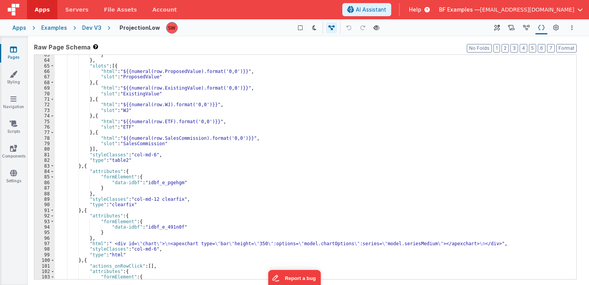
scroll to position [393, 0]
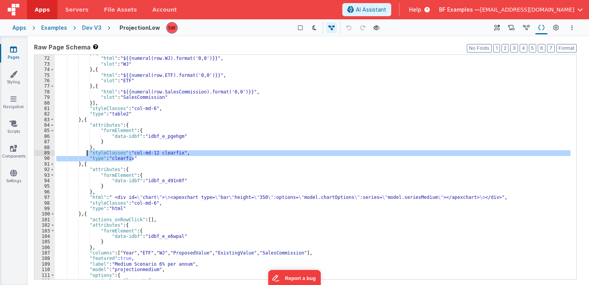
drag, startPoint x: 138, startPoint y: 158, endPoint x: 87, endPoint y: 154, distance: 51.1
click at [87, 154] on div "} , { "html" : "${{numeral(row.WJ).format('0,0')}}" , "slot" : "WJ" } , { "html…" at bounding box center [313, 168] width 516 height 236
paste textarea
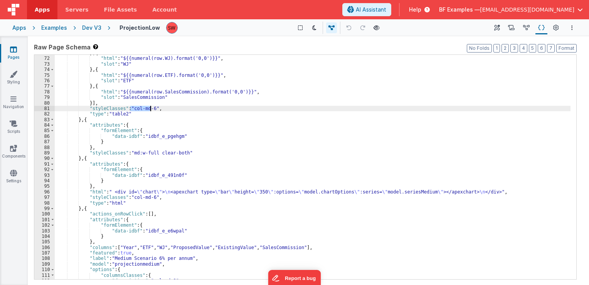
drag, startPoint x: 130, startPoint y: 109, endPoint x: 149, endPoint y: 110, distance: 19.7
click at [149, 110] on div "} , { "html" : "${{numeral(row.WJ).format('0,0')}}" , "slot" : "WJ" } , { "html…" at bounding box center [313, 168] width 516 height 236
drag, startPoint x: 131, startPoint y: 109, endPoint x: 149, endPoint y: 110, distance: 18.6
click at [149, 110] on div "} , { "html" : "${{numeral(row.WJ).format('0,0')}}" , "slot" : "WJ" } , { "html…" at bounding box center [313, 168] width 516 height 236
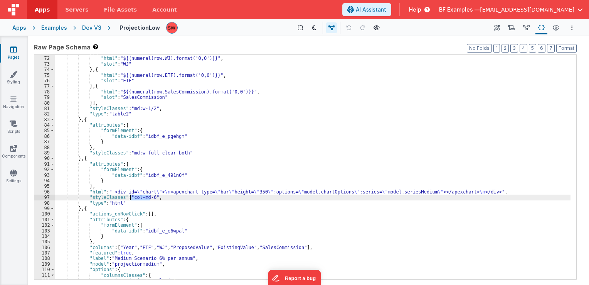
drag, startPoint x: 150, startPoint y: 195, endPoint x: 130, endPoint y: 195, distance: 19.7
click at [130, 195] on div "} , { "html" : "${{numeral(row.WJ).format('0,0')}}" , "slot" : "WJ" } , { "html…" at bounding box center [313, 168] width 516 height 236
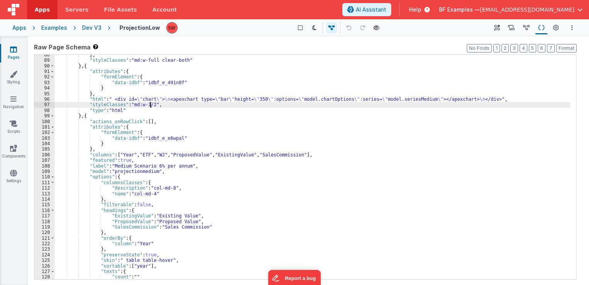
scroll to position [509, 0]
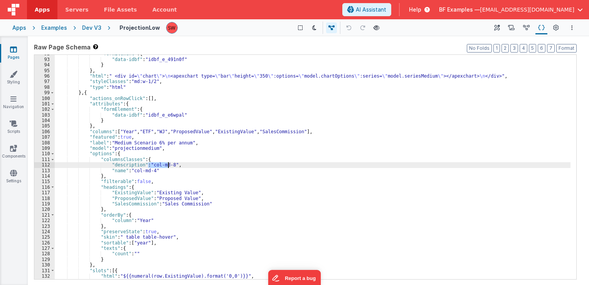
drag, startPoint x: 148, startPoint y: 165, endPoint x: 167, endPoint y: 167, distance: 19.4
click at [167, 167] on div ""formElement" : { "data-idbf" : "idbf_e_491n0f" } } , "html" : " <div id= \" ch…" at bounding box center [313, 169] width 516 height 236
paste textarea
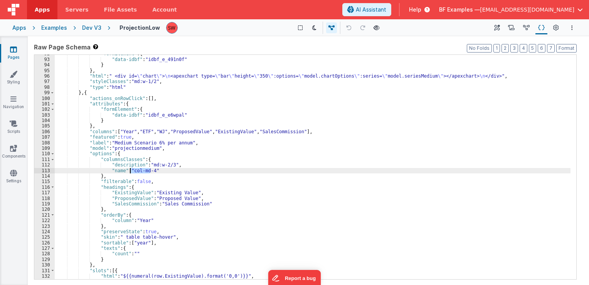
drag, startPoint x: 150, startPoint y: 169, endPoint x: 131, endPoint y: 170, distance: 18.9
click at [131, 170] on div ""formElement" : { "data-idbf" : "idbf_e_491n0f" } } , "html" : " <div id= \" ch…" at bounding box center [313, 169] width 516 height 236
paste textarea
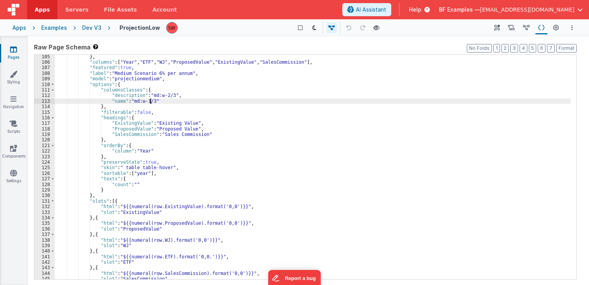
scroll to position [579, 0]
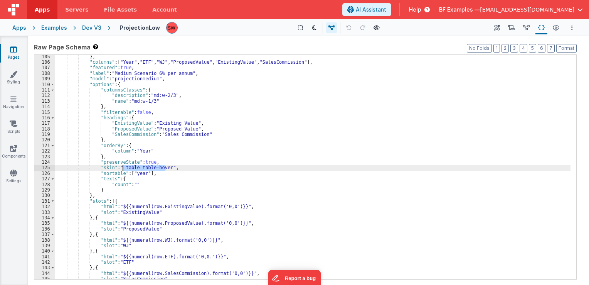
drag, startPoint x: 165, startPoint y: 167, endPoint x: 123, endPoint y: 168, distance: 42.4
click at [123, 168] on div "} , "columns" : [ "Year" , "ETF" , "WJ" , "ProposedValue" , "ExistingValue" , "…" at bounding box center [313, 172] width 516 height 236
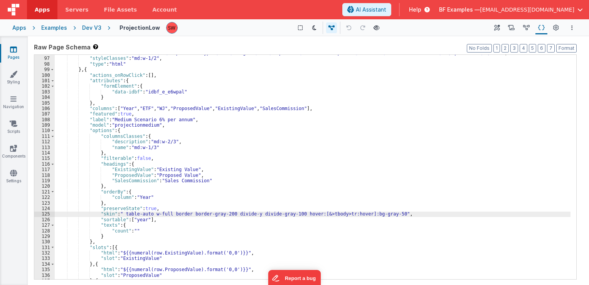
scroll to position [463, 0]
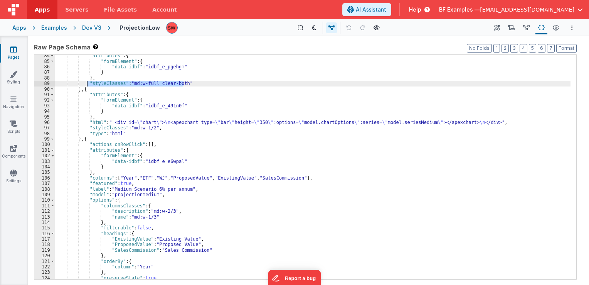
drag, startPoint x: 183, startPoint y: 84, endPoint x: 86, endPoint y: 83, distance: 96.8
click at [86, 83] on div ""attributes" : { "formElement" : { "data-idbf" : "idbf_e_pgehgm" } } , "styleCl…" at bounding box center [313, 171] width 516 height 236
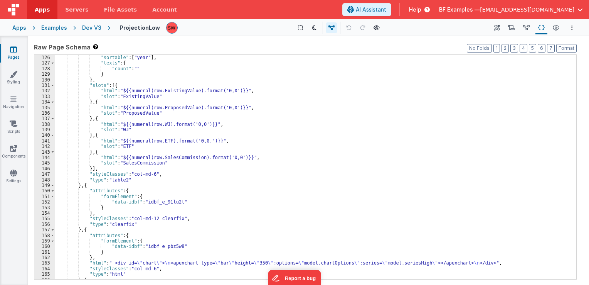
scroll to position [764, 0]
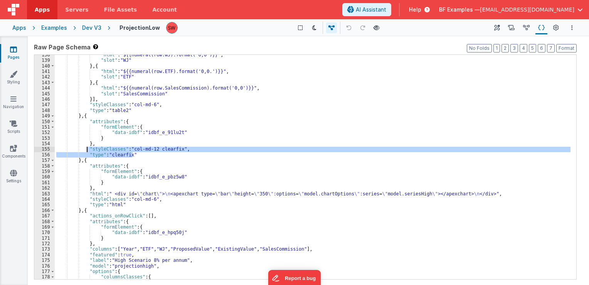
drag, startPoint x: 135, startPoint y: 155, endPoint x: 86, endPoint y: 148, distance: 48.7
click at [86, 148] on div ""html" : "${{numeral(row.WJ).format('0,0')}}" , "slot" : "WJ" } , { "html" : "$…" at bounding box center [313, 170] width 516 height 236
paste textarea
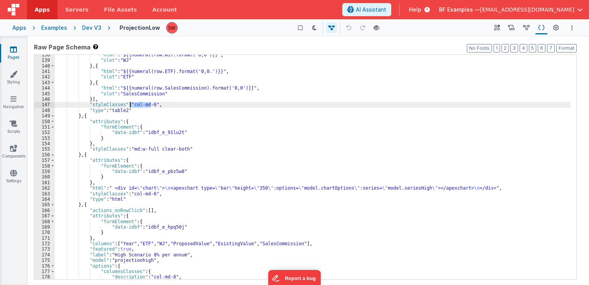
drag, startPoint x: 151, startPoint y: 105, endPoint x: 130, endPoint y: 105, distance: 20.5
click at [130, 105] on div ""html" : "${{numeral(row.WJ).format('0,0')}}" , "slot" : "WJ" } , { "html" : "$…" at bounding box center [313, 170] width 516 height 236
drag, startPoint x: 130, startPoint y: 105, endPoint x: 150, endPoint y: 106, distance: 19.3
click at [150, 106] on div ""html" : "${{numeral(row.WJ).format('0,0')}}" , "slot" : "WJ" } , { "html" : "$…" at bounding box center [313, 170] width 516 height 236
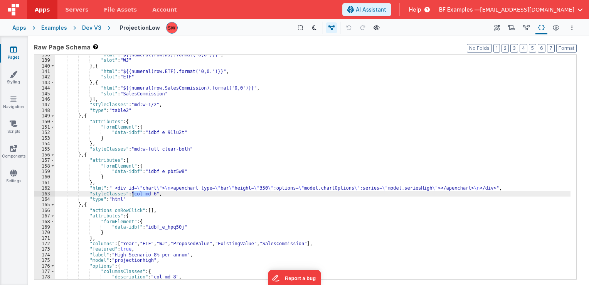
drag, startPoint x: 151, startPoint y: 194, endPoint x: 131, endPoint y: 193, distance: 19.7
click at [131, 193] on div ""html" : "${{numeral(row.WJ).format('0,0')}}" , "slot" : "WJ" } , { "html" : "$…" at bounding box center [313, 170] width 516 height 236
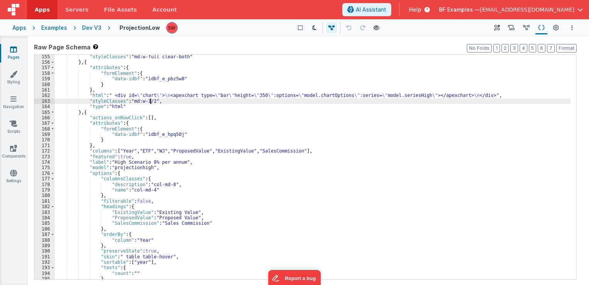
scroll to position [856, 0]
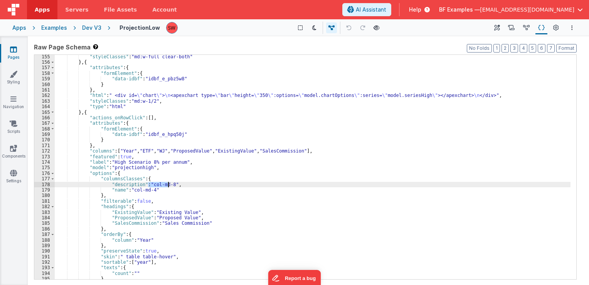
drag, startPoint x: 148, startPoint y: 184, endPoint x: 168, endPoint y: 185, distance: 20.5
click at [168, 185] on div ""styleClasses" : "md:w-full clear-both" } , { "attributes" : { "formElement" : …" at bounding box center [313, 172] width 516 height 236
paste textarea
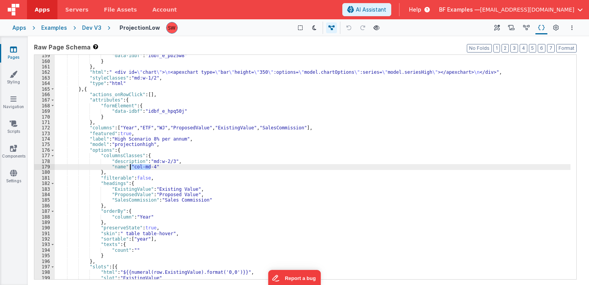
drag, startPoint x: 150, startPoint y: 169, endPoint x: 131, endPoint y: 168, distance: 19.3
click at [131, 168] on div ""data-idbf" : "idbf_e_pbz5w8" } } , "html" : " <div id= \" chart \" > \n <apexc…" at bounding box center [313, 171] width 516 height 236
paste textarea
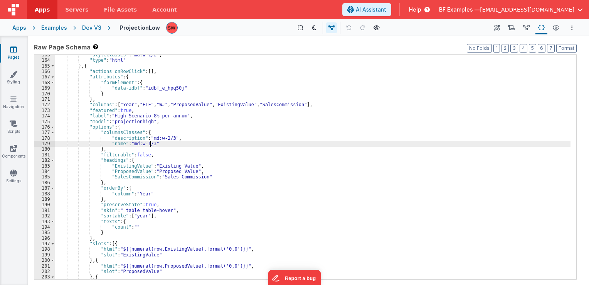
scroll to position [903, 0]
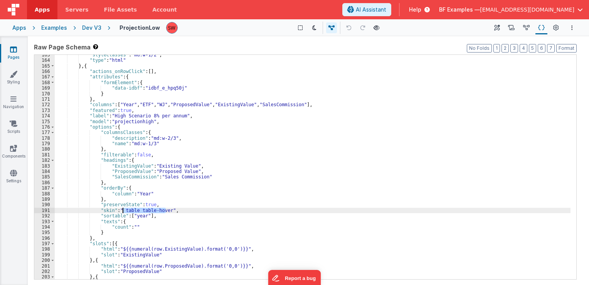
drag, startPoint x: 165, startPoint y: 209, endPoint x: 123, endPoint y: 208, distance: 41.7
click at [123, 208] on div ""styleClasses" : "md:w-1/2" , "type" : "html" } , { "actions_onRowClick" : [ ] …" at bounding box center [313, 170] width 516 height 236
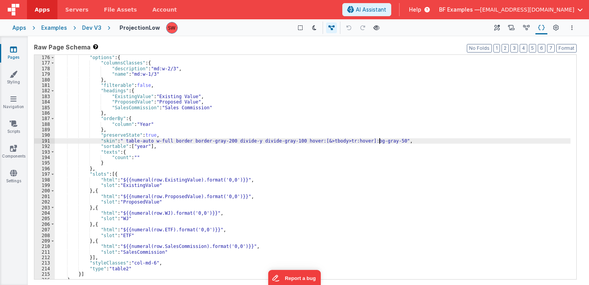
scroll to position [986, 0]
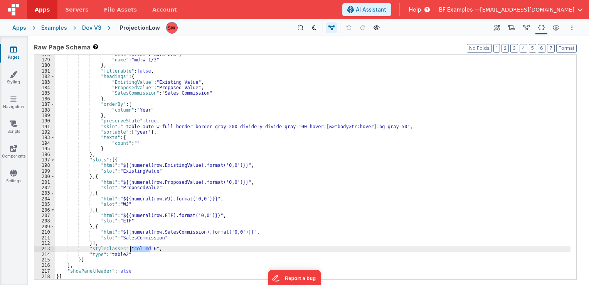
drag, startPoint x: 151, startPoint y: 249, endPoint x: 130, endPoint y: 247, distance: 20.5
click at [130, 247] on div ""description" : "md:w-2/3" , "name" : "md:w-1/3" } , "filterable" : false , "he…" at bounding box center [313, 170] width 516 height 236
click at [91, 29] on div "Dev V3" at bounding box center [91, 28] width 19 height 8
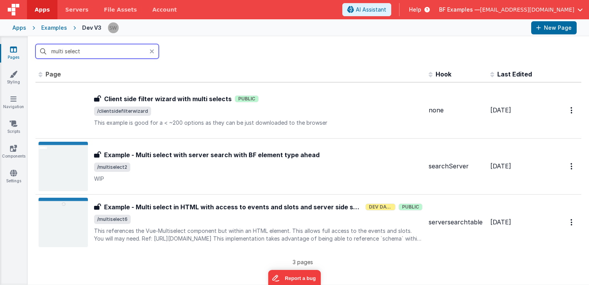
type input "multi select"
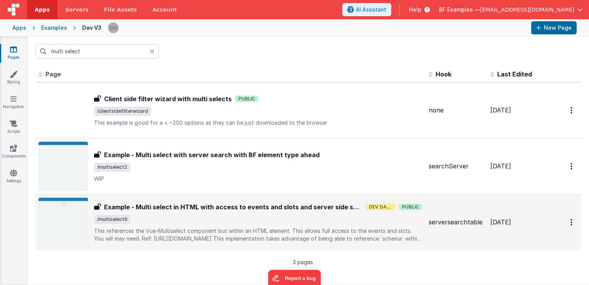
click at [278, 213] on div "Example - Multi select in HTML with access to events and slots and server side …" at bounding box center [258, 222] width 329 height 40
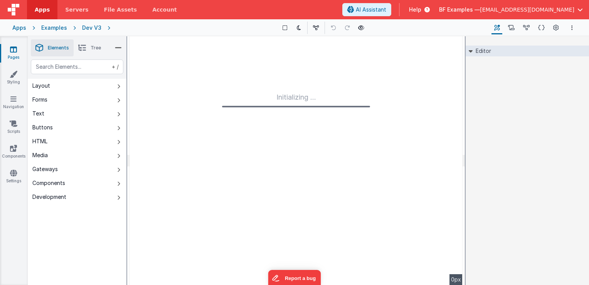
click at [539, 27] on icon at bounding box center [542, 28] width 7 height 8
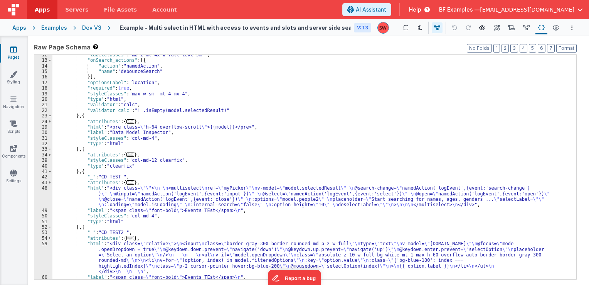
scroll to position [69, 0]
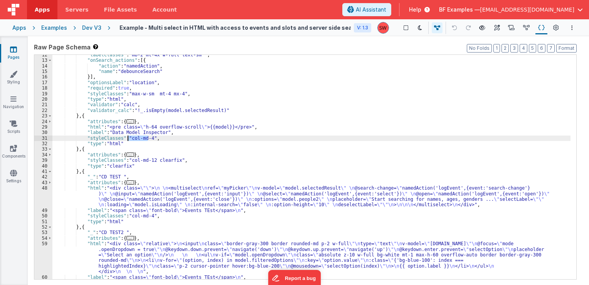
drag, startPoint x: 147, startPoint y: 138, endPoint x: 128, endPoint y: 138, distance: 19.7
click at [128, 138] on div ""labelClasses" : "mb-2 mt-4x w-full text-sm " , "onSearch_actions" : [{ "action…" at bounding box center [311, 170] width 518 height 236
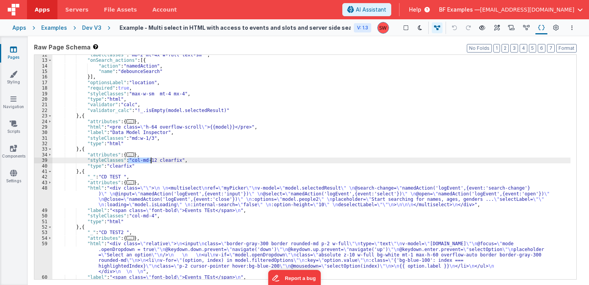
drag, startPoint x: 128, startPoint y: 161, endPoint x: 150, endPoint y: 161, distance: 22.0
click at [150, 161] on div ""labelClasses" : "mb-2 mt-4x w-full text-sm " , "onSearch_actions" : [{ "action…" at bounding box center [311, 170] width 518 height 236
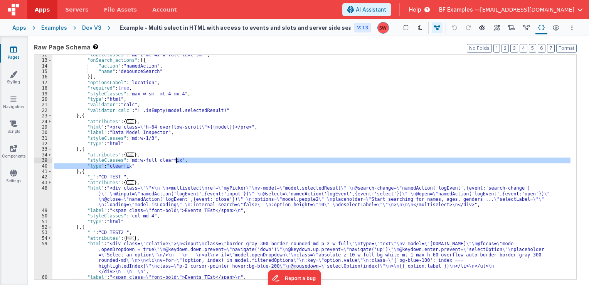
drag, startPoint x: 159, startPoint y: 164, endPoint x: 176, endPoint y: 160, distance: 17.4
click at [176, 160] on div ""labelClasses" : "mb-2 mt-4x w-full text-sm " , "onSearch_actions" : [{ "action…" at bounding box center [311, 170] width 518 height 236
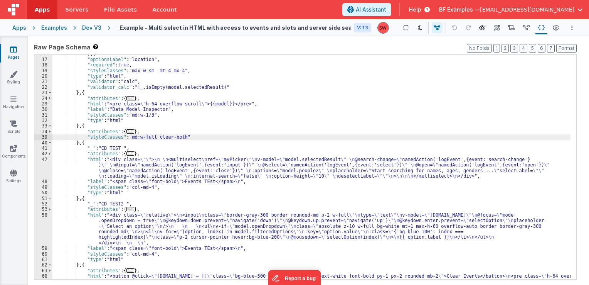
scroll to position [116, 0]
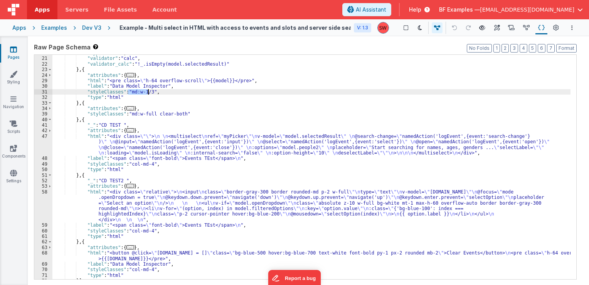
drag, startPoint x: 128, startPoint y: 91, endPoint x: 147, endPoint y: 92, distance: 19.3
click at [147, 92] on div ""type" : "html" , "validator" : "calc" , "validator_calc" : "!_.isEmpty(model.s…" at bounding box center [311, 168] width 518 height 236
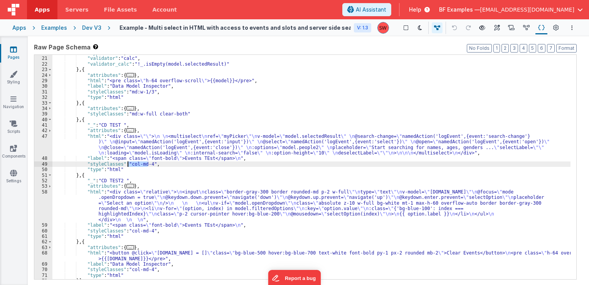
drag, startPoint x: 147, startPoint y: 163, endPoint x: 127, endPoint y: 165, distance: 21.0
click at [127, 165] on div ""type" : "html" , "validator" : "calc" , "validator_calc" : "!_.isEmpty(model.s…" at bounding box center [311, 168] width 518 height 236
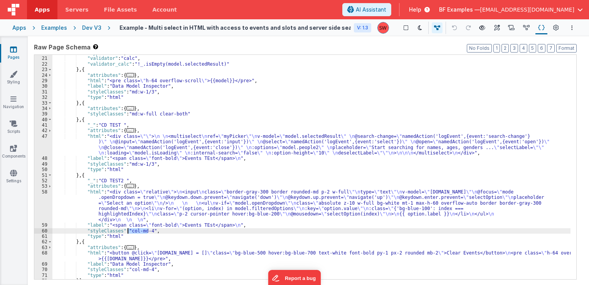
drag, startPoint x: 148, startPoint y: 231, endPoint x: 129, endPoint y: 230, distance: 18.9
click at [129, 230] on div ""type" : "html" , "validator" : "calc" , "validator_calc" : "!_.isEmpty(model.s…" at bounding box center [311, 168] width 518 height 236
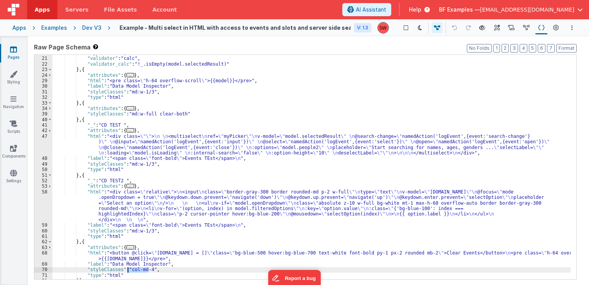
drag, startPoint x: 148, startPoint y: 268, endPoint x: 128, endPoint y: 269, distance: 20.1
click at [128, 269] on div ""type" : "html" , "validator" : "calc" , "validator_calc" : "!_.isEmpty(model.s…" at bounding box center [311, 168] width 518 height 236
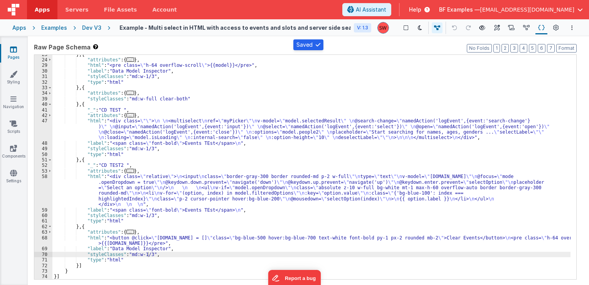
click at [92, 27] on div "Dev V3" at bounding box center [91, 28] width 19 height 8
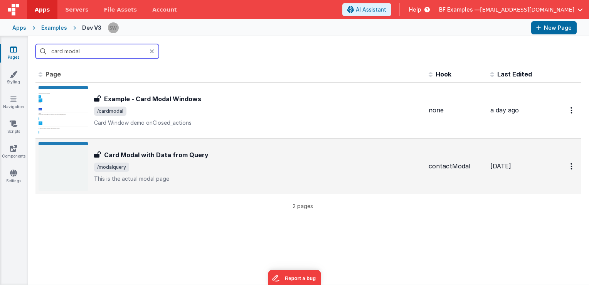
type input "card modal"
click at [241, 162] on span "/modalquery" at bounding box center [258, 166] width 329 height 9
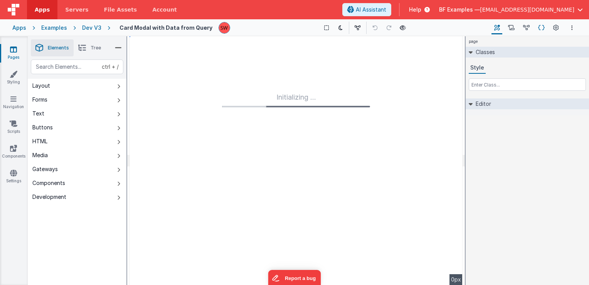
click at [547, 27] on button "Schema" at bounding box center [542, 27] width 12 height 13
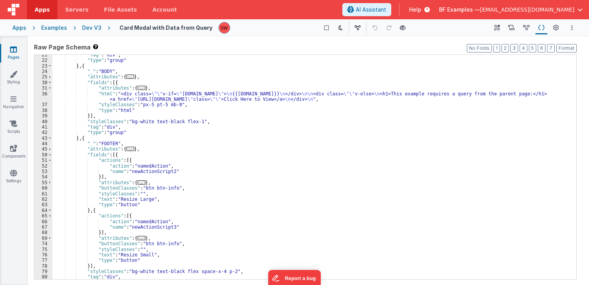
scroll to position [92, 0]
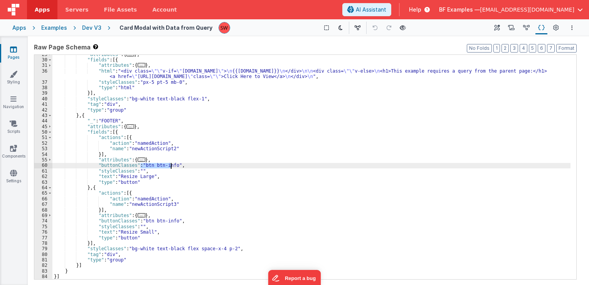
drag, startPoint x: 140, startPoint y: 164, endPoint x: 172, endPoint y: 165, distance: 31.3
click at [172, 165] on div ""attributes" : { ... } , "fields" : [{ "attributes" : { ... } , "html" : "<div …" at bounding box center [311, 170] width 518 height 236
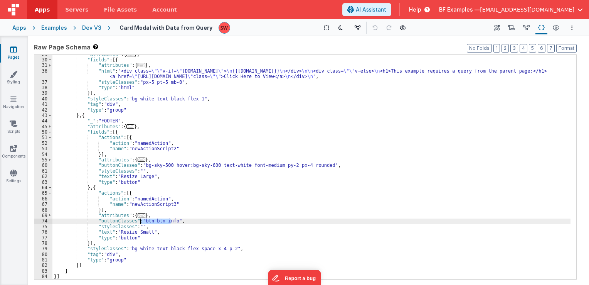
drag, startPoint x: 171, startPoint y: 222, endPoint x: 140, endPoint y: 220, distance: 30.2
click at [140, 220] on div ""attributes" : { ... } , "fields" : [{ "attributes" : { ... } , "html" : "<div …" at bounding box center [311, 170] width 518 height 236
click at [93, 28] on div "Dev V3" at bounding box center [91, 28] width 19 height 8
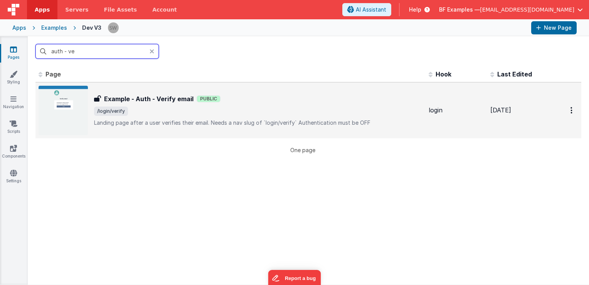
type input "auth - ve"
click at [317, 111] on span "/login/verify" at bounding box center [258, 110] width 329 height 9
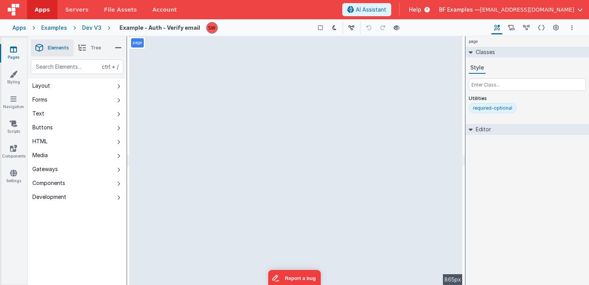
click at [535, 29] on div "Schema Page Schema" at bounding box center [541, 27] width 15 height 13
click at [540, 28] on icon at bounding box center [542, 28] width 7 height 8
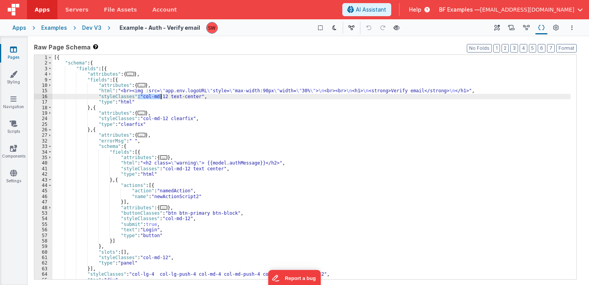
drag, startPoint x: 138, startPoint y: 96, endPoint x: 161, endPoint y: 98, distance: 22.8
click at [161, 98] on div "[{ "schema" : { "fields" : [{ "attributes" : { ... } , "fields" : [{ "attribute…" at bounding box center [311, 173] width 518 height 236
drag, startPoint x: 161, startPoint y: 98, endPoint x: 139, endPoint y: 96, distance: 22.4
click at [139, 96] on div "[{ "schema" : { "fields" : [{ "attributes" : { ... } , "fields" : [{ "attribute…" at bounding box center [311, 173] width 518 height 236
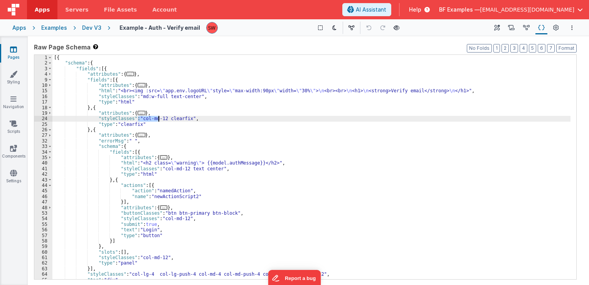
drag, startPoint x: 138, startPoint y: 118, endPoint x: 159, endPoint y: 119, distance: 20.8
click at [159, 119] on div "[{ "schema" : { "fields" : [{ "attributes" : { ... } , "fields" : [{ "attribute…" at bounding box center [311, 173] width 518 height 236
drag, startPoint x: 162, startPoint y: 119, endPoint x: 139, endPoint y: 118, distance: 22.4
click at [139, 118] on div "[{ "schema" : { "fields" : [{ "attributes" : { ... } , "fields" : [{ "attribute…" at bounding box center [311, 173] width 518 height 236
click at [139, 119] on div "[{ "schema" : { "fields" : [{ "attributes" : { ... } , "fields" : [{ "attribute…" at bounding box center [311, 173] width 518 height 236
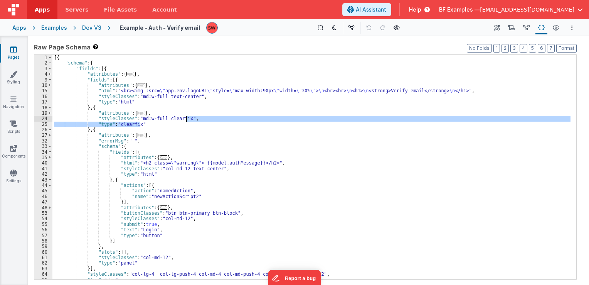
drag, startPoint x: 144, startPoint y: 126, endPoint x: 187, endPoint y: 120, distance: 43.5
click at [187, 120] on div "[{ "schema" : { "fields" : [{ "attributes" : { ... } , "fields" : [{ "attribute…" at bounding box center [311, 173] width 518 height 236
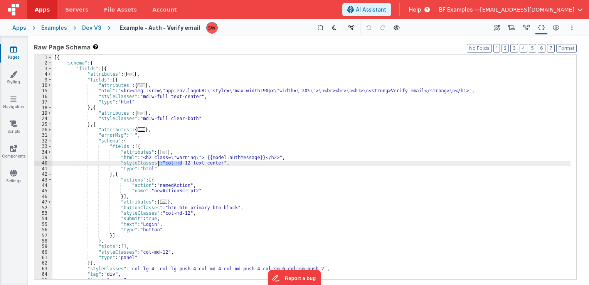
drag, startPoint x: 181, startPoint y: 164, endPoint x: 159, endPoint y: 164, distance: 22.0
click at [159, 164] on div "[{ "schema" : { "fields" : [{ "attributes" : { ... } , "fields" : [{ "attribute…" at bounding box center [311, 173] width 518 height 236
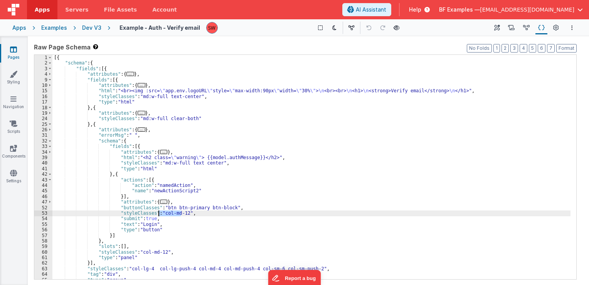
drag, startPoint x: 181, startPoint y: 214, endPoint x: 159, endPoint y: 215, distance: 22.0
click at [159, 215] on div "[{ "schema" : { "fields" : [{ "attributes" : { ... } , "fields" : [{ "attribute…" at bounding box center [311, 173] width 518 height 236
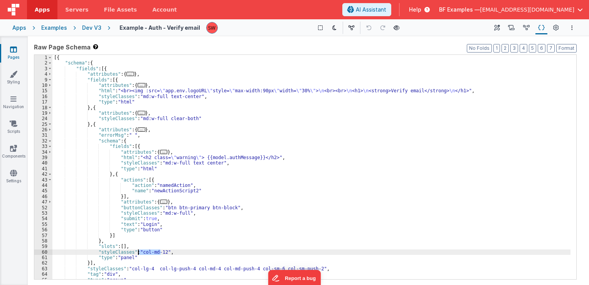
drag, startPoint x: 160, startPoint y: 253, endPoint x: 139, endPoint y: 253, distance: 21.6
click at [139, 253] on div "[{ "schema" : { "fields" : [{ "attributes" : { ... } , "fields" : [{ "attribute…" at bounding box center [311, 173] width 518 height 236
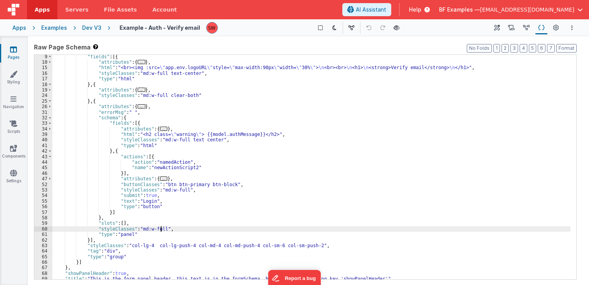
scroll to position [31, 0]
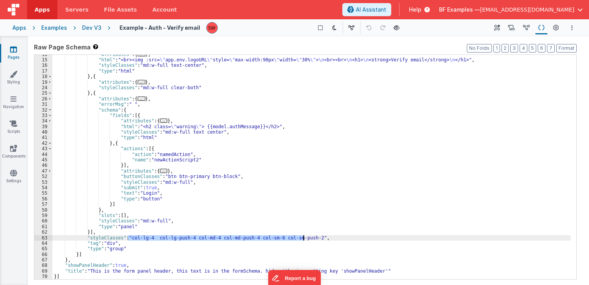
drag, startPoint x: 128, startPoint y: 239, endPoint x: 304, endPoint y: 240, distance: 175.9
click at [304, 240] on div ""attributes" : { ... } , "html" : "<br><img :src= \" app.env.logoURL \" style= …" at bounding box center [311, 170] width 518 height 236
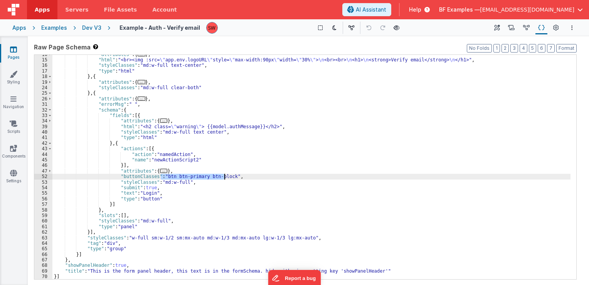
drag, startPoint x: 162, startPoint y: 175, endPoint x: 225, endPoint y: 176, distance: 63.3
click at [225, 176] on div ""attributes" : { ... } , "html" : "<br><img :src= \" app.env.logoURL \" style= …" at bounding box center [311, 170] width 518 height 236
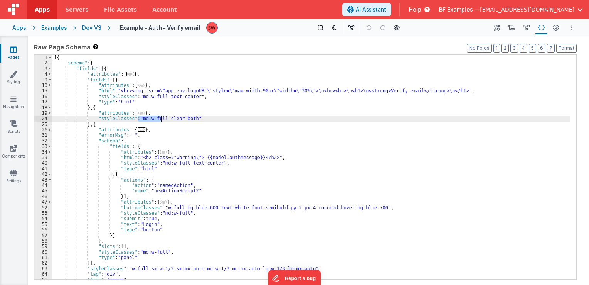
drag, startPoint x: 138, startPoint y: 118, endPoint x: 160, endPoint y: 118, distance: 22.8
click at [160, 118] on div "[{ "schema" : { "fields" : [{ "attributes" : { ... } , "fields" : [{ "attribute…" at bounding box center [311, 173] width 518 height 236
drag, startPoint x: 94, startPoint y: 117, endPoint x: 192, endPoint y: 120, distance: 98.4
click at [192, 120] on div "[{ "schema" : { "fields" : [{ "attributes" : { ... } , "fields" : [{ "attribute…" at bounding box center [311, 173] width 518 height 236
click at [94, 27] on div "Dev V3" at bounding box center [91, 28] width 19 height 8
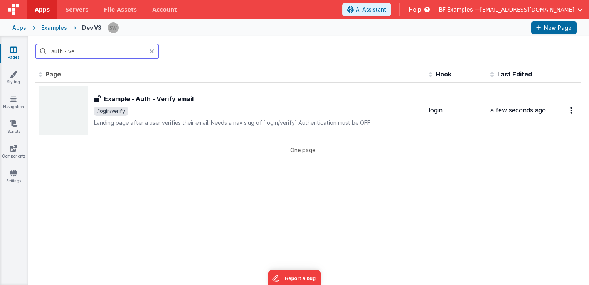
click at [78, 54] on input "auth - ve" at bounding box center [96, 51] width 123 height 15
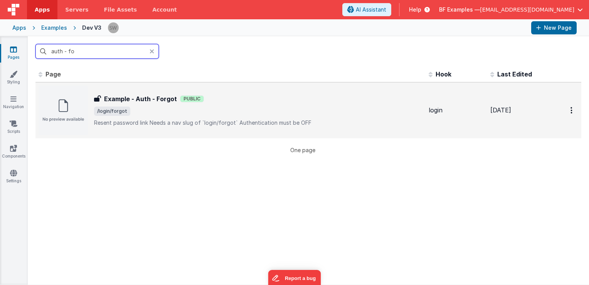
type input "auth - fo"
click at [268, 98] on div "Example - Auth - Forgot Public" at bounding box center [258, 98] width 329 height 9
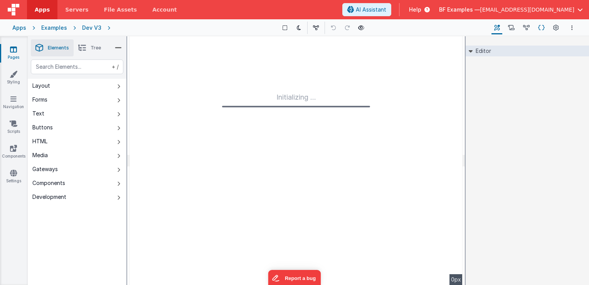
click at [539, 29] on icon at bounding box center [542, 28] width 7 height 8
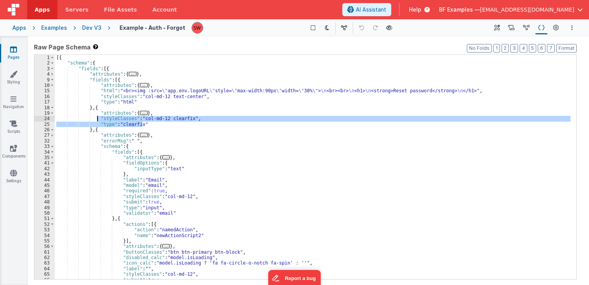
drag, startPoint x: 147, startPoint y: 123, endPoint x: 97, endPoint y: 120, distance: 49.9
click at [97, 120] on div "[{ "schema" : { "fields" : [{ "attributes" : { ... } , "fields" : [{ "attribute…" at bounding box center [313, 173] width 516 height 236
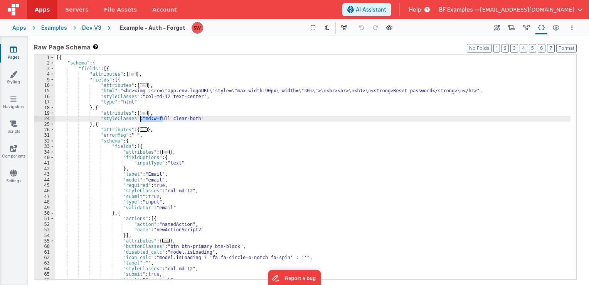
drag, startPoint x: 162, startPoint y: 118, endPoint x: 141, endPoint y: 118, distance: 21.6
click at [141, 118] on div "[{ "schema" : { "fields" : [{ "attributes" : { ... } , "fields" : [{ "attribute…" at bounding box center [313, 173] width 516 height 236
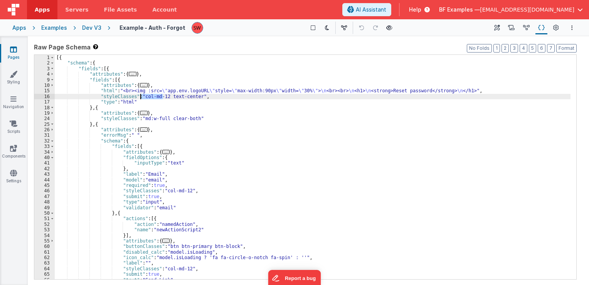
drag, startPoint x: 162, startPoint y: 96, endPoint x: 141, endPoint y: 98, distance: 20.9
click at [141, 98] on div "[{ "schema" : { "fields" : [{ "attributes" : { ... } , "fields" : [{ "attribute…" at bounding box center [313, 173] width 516 height 236
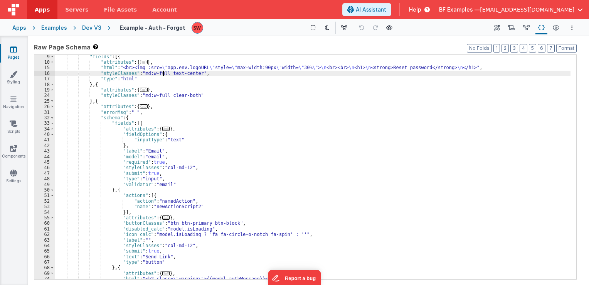
scroll to position [46, 0]
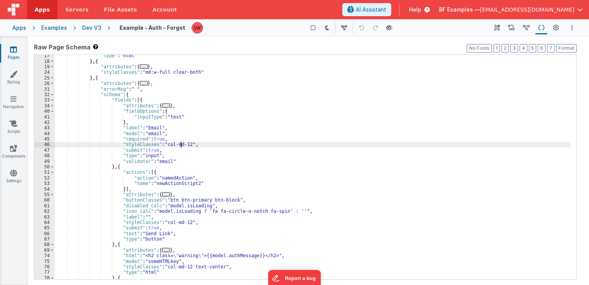
click at [181, 144] on div ""type" : "html" } , { "attributes" : { ... } , "styleClasses" : "md:w-full clea…" at bounding box center [313, 171] width 516 height 236
drag, startPoint x: 183, startPoint y: 145, endPoint x: 160, endPoint y: 144, distance: 22.4
click at [160, 144] on div ""type" : "html" } , { "attributes" : { ... } , "styleClasses" : "md:w-full clea…" at bounding box center [313, 171] width 516 height 236
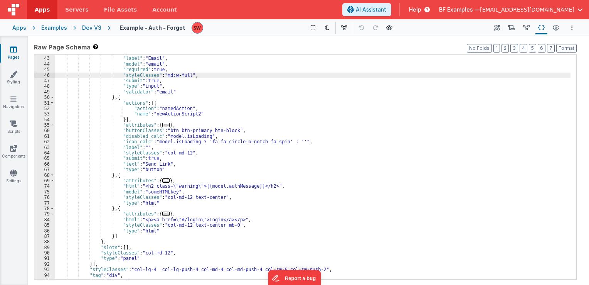
scroll to position [139, 0]
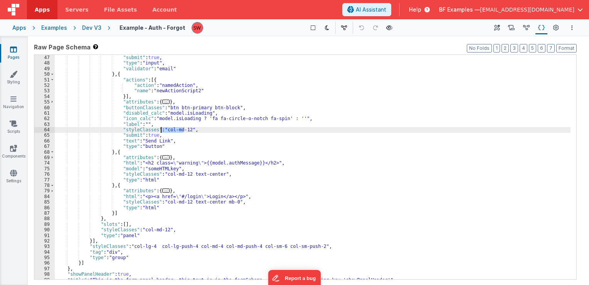
drag, startPoint x: 184, startPoint y: 130, endPoint x: 161, endPoint y: 130, distance: 22.4
click at [161, 130] on div ""styleClasses" : "md:w-full" , "submit" : true , "type" : "input" , "validator"…" at bounding box center [313, 167] width 516 height 236
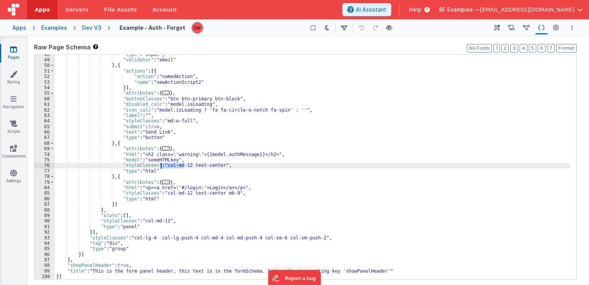
drag, startPoint x: 183, startPoint y: 164, endPoint x: 160, endPoint y: 164, distance: 22.4
click at [160, 164] on div ""type" : "input" , "validator" : "email" } , { "actions" : [{ "action" : "named…" at bounding box center [313, 170] width 516 height 236
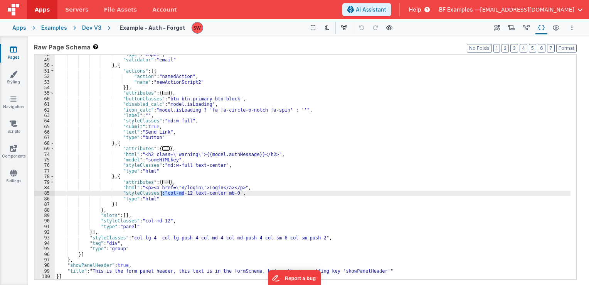
drag, startPoint x: 183, startPoint y: 194, endPoint x: 160, endPoint y: 191, distance: 22.6
click at [160, 191] on div ""type" : "input" , "validator" : "email" } , { "actions" : [{ "action" : "named…" at bounding box center [313, 170] width 516 height 236
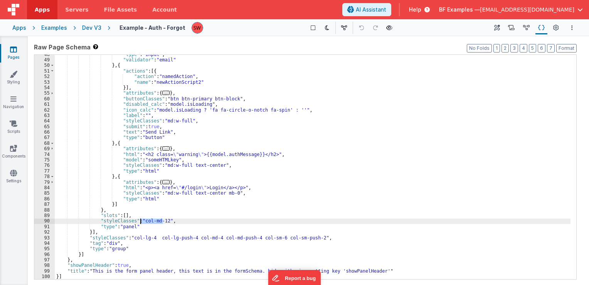
drag, startPoint x: 162, startPoint y: 221, endPoint x: 140, endPoint y: 221, distance: 22.0
click at [140, 221] on div ""type" : "input" , "validator" : "email" } , { "actions" : [{ "action" : "named…" at bounding box center [313, 170] width 516 height 236
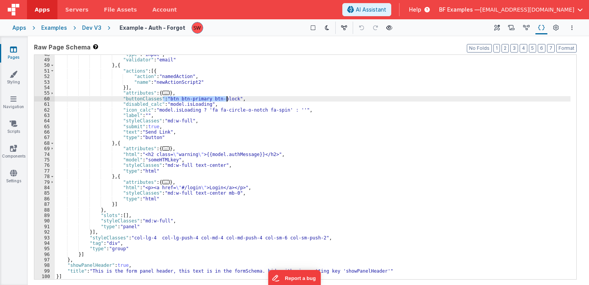
drag, startPoint x: 164, startPoint y: 98, endPoint x: 227, endPoint y: 99, distance: 63.7
click at [227, 99] on div ""type" : "input" , "validator" : "email" } , { "actions" : [{ "action" : "named…" at bounding box center [313, 170] width 516 height 236
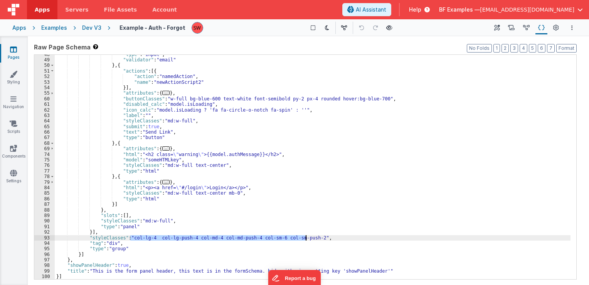
drag, startPoint x: 130, startPoint y: 237, endPoint x: 305, endPoint y: 237, distance: 174.8
click at [305, 237] on div ""type" : "input" , "validator" : "email" } , { "actions" : [{ "action" : "named…" at bounding box center [313, 170] width 516 height 236
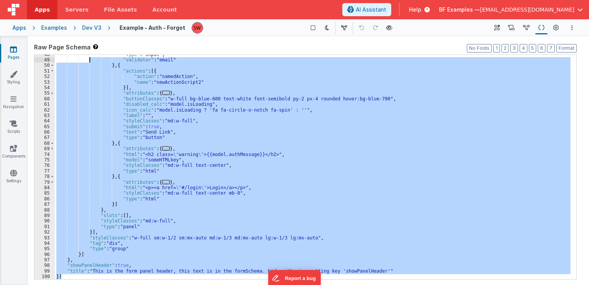
scroll to position [0, 0]
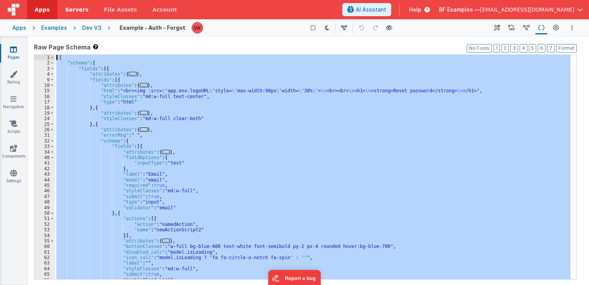
drag, startPoint x: 125, startPoint y: 277, endPoint x: 58, endPoint y: 19, distance: 266.9
click at [58, 19] on div "Apps Servers File Assets Account Some FUTURE Slot AI Assistant Help BF Examples…" at bounding box center [294, 142] width 589 height 285
click at [150, 118] on div "[{ "schema" : { "fields" : [{ "attributes" : { ... } , "fields" : [{ "attribute…" at bounding box center [313, 167] width 516 height 224
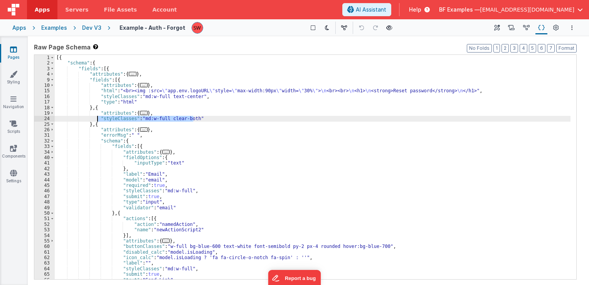
drag, startPoint x: 196, startPoint y: 118, endPoint x: 96, endPoint y: 120, distance: 99.9
click at [96, 120] on div "[{ "schema" : { "fields" : [{ "attributes" : { ... } , "fields" : [{ "attribute…" at bounding box center [313, 173] width 516 height 236
click at [90, 28] on div "Dev V3" at bounding box center [91, 28] width 19 height 8
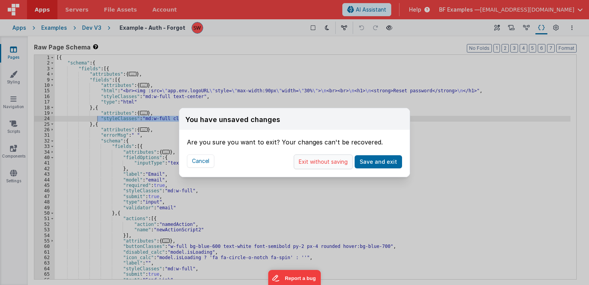
click at [313, 165] on button "Exit without saving" at bounding box center [323, 161] width 59 height 15
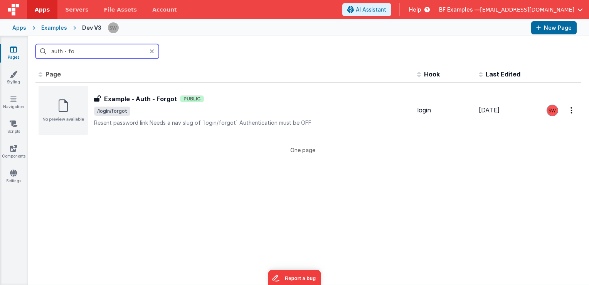
click at [103, 50] on input "auth - fo" at bounding box center [96, 51] width 123 height 15
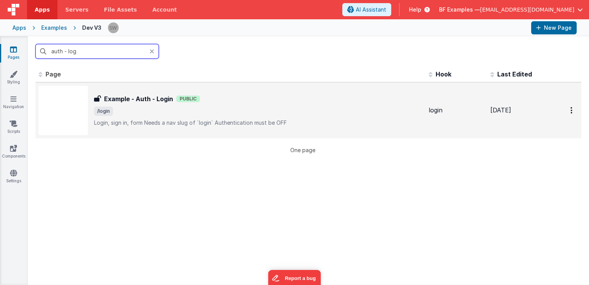
type input "auth - log"
click at [255, 117] on div "Example - Auth - Login Example - Auth - Login Public /login Login, sign in, for…" at bounding box center [258, 110] width 329 height 32
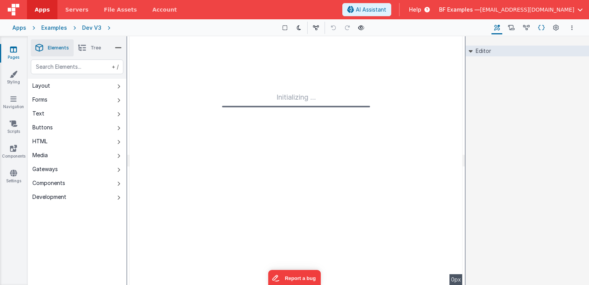
click at [542, 28] on icon at bounding box center [542, 28] width 7 height 8
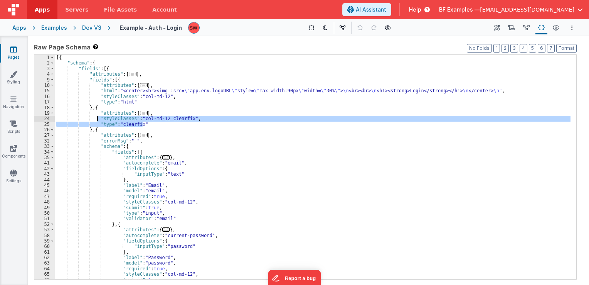
drag, startPoint x: 155, startPoint y: 124, endPoint x: 97, endPoint y: 119, distance: 58.1
click at [97, 119] on div "[{ "schema" : { "fields" : [{ "attributes" : { ... } , "fields" : [{ "attribute…" at bounding box center [313, 173] width 516 height 236
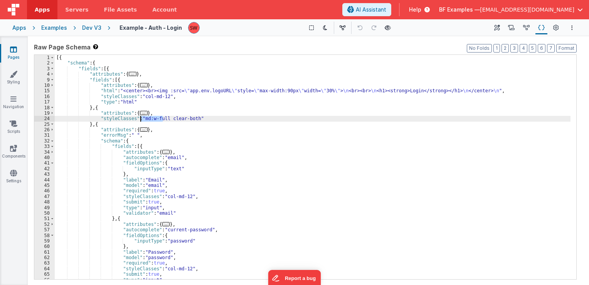
drag, startPoint x: 163, startPoint y: 119, endPoint x: 140, endPoint y: 118, distance: 22.8
click at [140, 118] on div "[{ "schema" : { "fields" : [{ "attributes" : { ... } , "fields" : [{ "attribute…" at bounding box center [313, 173] width 516 height 236
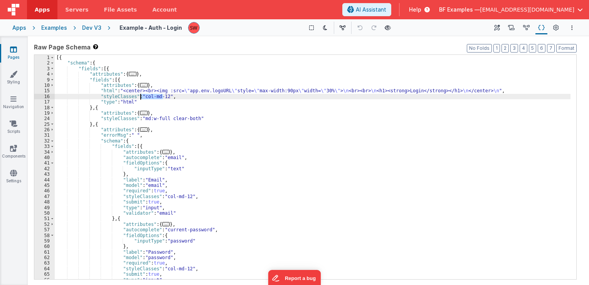
drag, startPoint x: 162, startPoint y: 96, endPoint x: 140, endPoint y: 97, distance: 22.0
click at [140, 97] on div "[{ "schema" : { "fields" : [{ "attributes" : { ... } , "fields" : [{ "attribute…" at bounding box center [313, 173] width 516 height 236
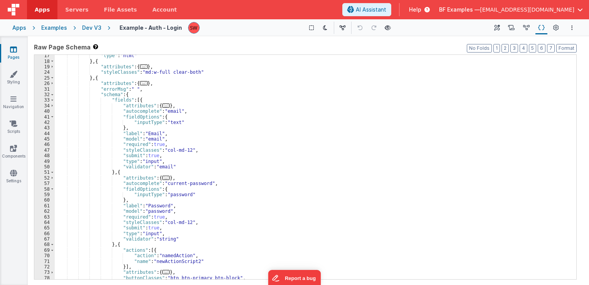
scroll to position [46, 0]
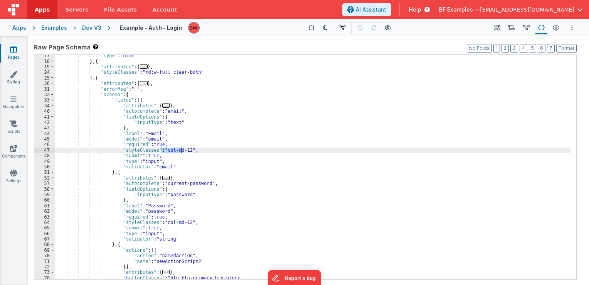
drag, startPoint x: 161, startPoint y: 149, endPoint x: 182, endPoint y: 150, distance: 21.7
click at [182, 150] on div ""type" : "html" } , { "attributes" : { ... } , "styleClasses" : "md:w-full clea…" at bounding box center [313, 171] width 516 height 236
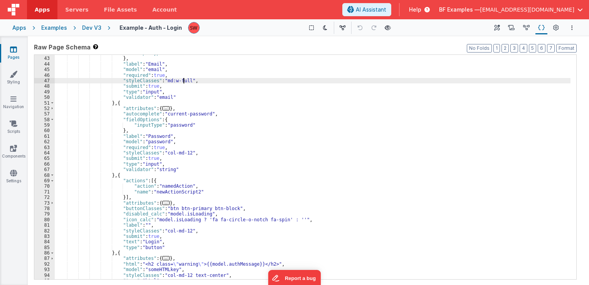
scroll to position [116, 0]
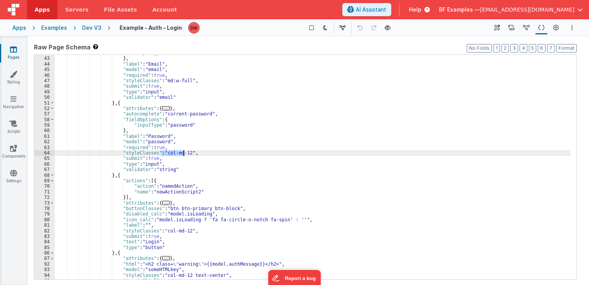
drag, startPoint x: 160, startPoint y: 154, endPoint x: 183, endPoint y: 155, distance: 22.4
click at [183, 155] on div ""inputType" : "text" } , "label" : "Email" , "model" : "email" , "required" : t…" at bounding box center [313, 168] width 516 height 236
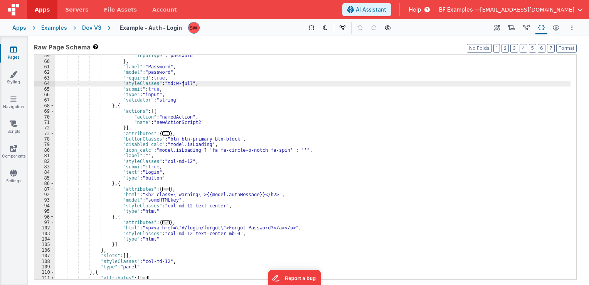
scroll to position [185, 0]
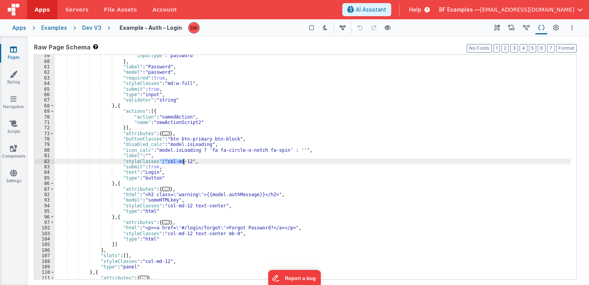
drag, startPoint x: 160, startPoint y: 162, endPoint x: 182, endPoint y: 162, distance: 22.0
click at [182, 162] on div ""inputType" : "password" } , "label" : "Password" , "model" : "password" , "req…" at bounding box center [313, 171] width 516 height 236
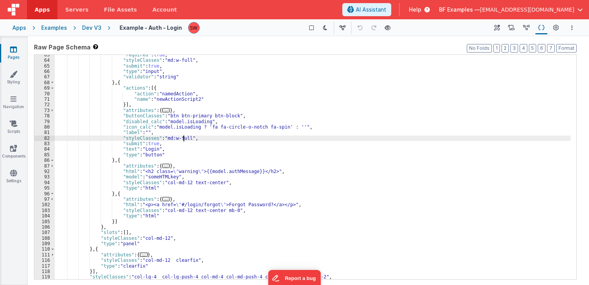
scroll to position [231, 0]
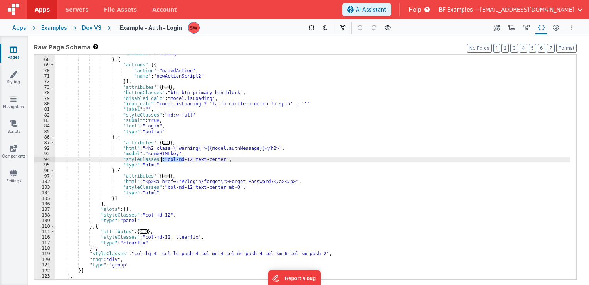
drag, startPoint x: 183, startPoint y: 160, endPoint x: 162, endPoint y: 159, distance: 21.2
click at [162, 159] on div ""validator" : "string" } , { "actions" : [{ "action" : "namedAction" , "name" :…" at bounding box center [313, 169] width 516 height 236
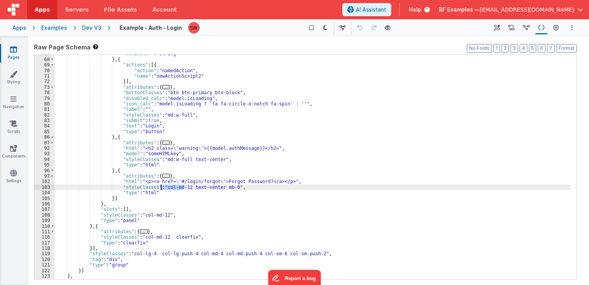
drag, startPoint x: 183, startPoint y: 187, endPoint x: 160, endPoint y: 187, distance: 23.5
click at [160, 187] on div ""validator" : "string" } , { "actions" : [{ "action" : "namedAction" , "name" :…" at bounding box center [313, 169] width 516 height 236
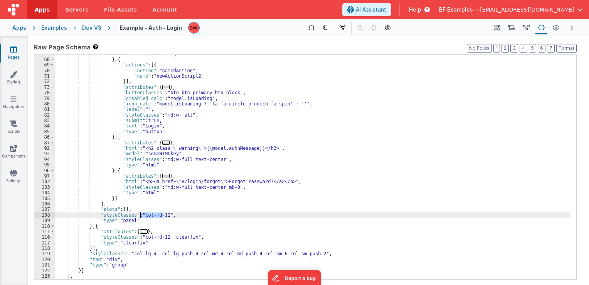
drag, startPoint x: 162, startPoint y: 215, endPoint x: 141, endPoint y: 215, distance: 20.8
click at [141, 215] on div ""validator" : "string" } , { "actions" : [{ "action" : "namedAction" , "name" :…" at bounding box center [313, 169] width 516 height 236
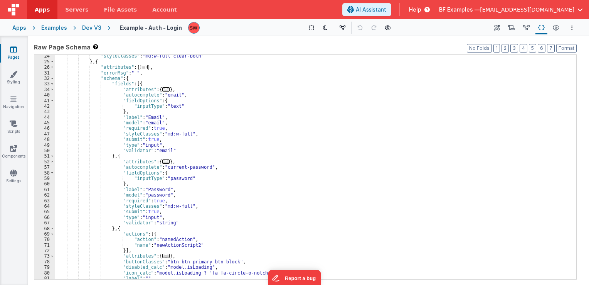
scroll to position [0, 0]
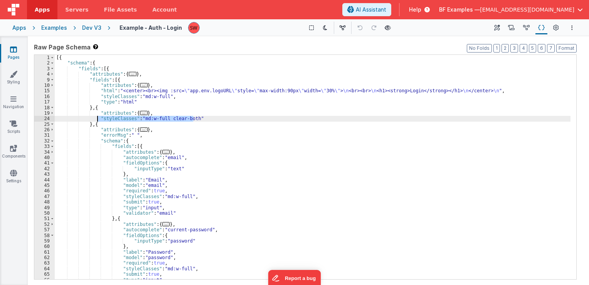
drag, startPoint x: 193, startPoint y: 118, endPoint x: 97, endPoint y: 120, distance: 95.7
click at [97, 120] on div "[{ "schema" : { "fields" : [{ "attributes" : { ... } , "fields" : [{ "attribute…" at bounding box center [313, 173] width 516 height 236
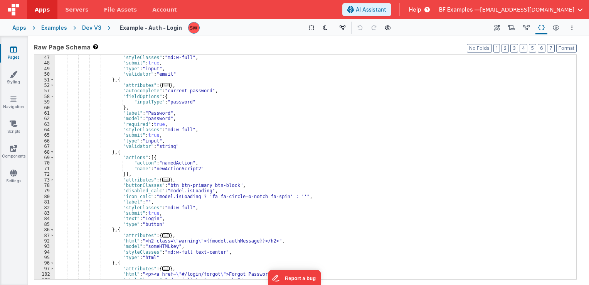
scroll to position [248, 0]
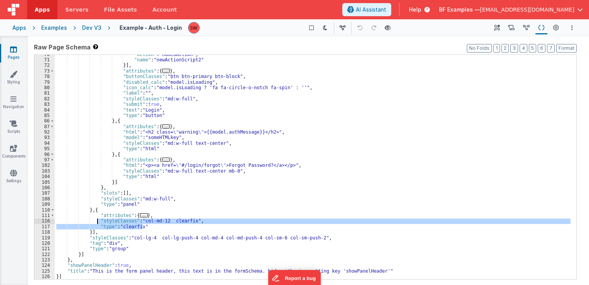
drag, startPoint x: 149, startPoint y: 226, endPoint x: 97, endPoint y: 221, distance: 51.6
click at [97, 221] on div ""action" : "namedAction" , "name" : "newActionScript2" }] , "attributes" : { ..…" at bounding box center [313, 170] width 516 height 236
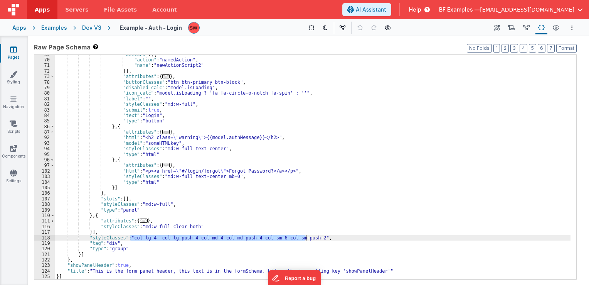
drag, startPoint x: 130, startPoint y: 237, endPoint x: 306, endPoint y: 238, distance: 175.1
click at [306, 238] on div ""actions" : [{ "action" : "namedAction" , "name" : "newActionScript2" }] , "att…" at bounding box center [313, 170] width 516 height 236
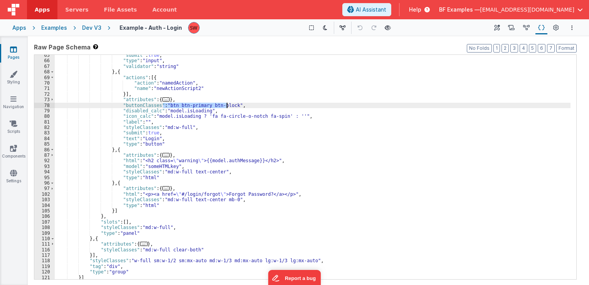
drag, startPoint x: 164, startPoint y: 104, endPoint x: 226, endPoint y: 105, distance: 62.9
click at [226, 105] on div ""submit" : true , "type" : "input" , "validator" : "string" } , { "actions" : […" at bounding box center [313, 170] width 516 height 236
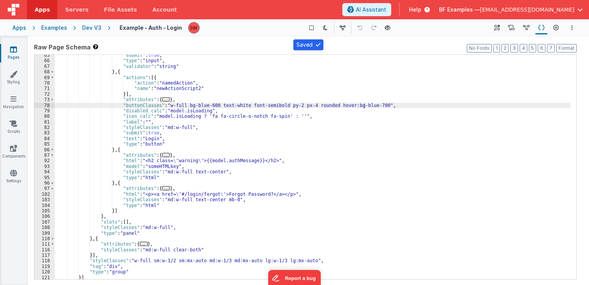
click at [91, 26] on div "Dev V3" at bounding box center [91, 28] width 19 height 8
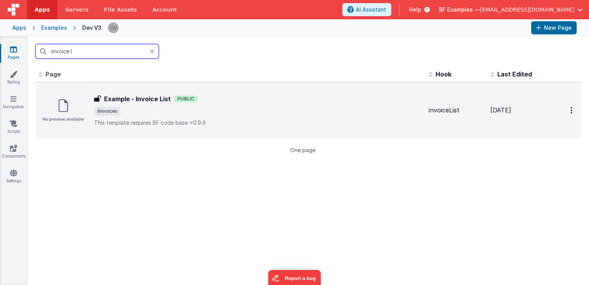
type input "invoice l"
click at [312, 113] on span "/invoices" at bounding box center [258, 110] width 329 height 9
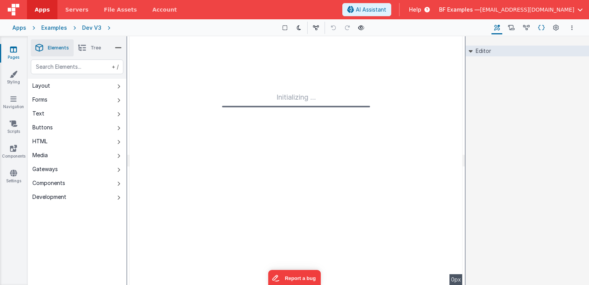
click at [542, 28] on icon at bounding box center [542, 28] width 7 height 8
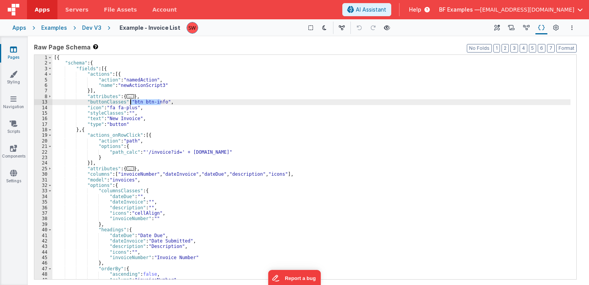
drag, startPoint x: 160, startPoint y: 104, endPoint x: 130, endPoint y: 104, distance: 30.9
click at [130, 104] on div "[{ "schema" : { "fields" : [{ "actions" : [{ "action" : "namedAction" , "name" …" at bounding box center [311, 173] width 518 height 236
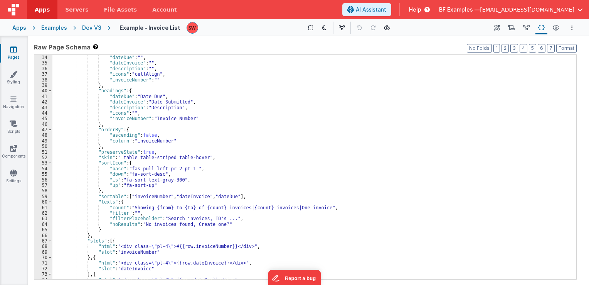
scroll to position [162, 0]
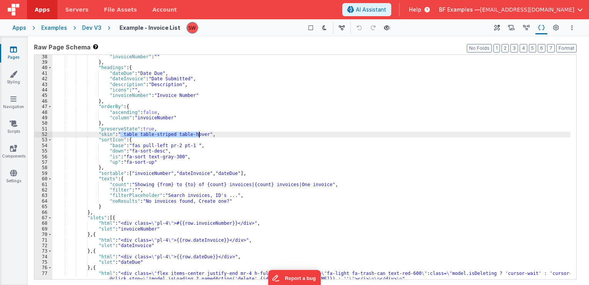
drag, startPoint x: 119, startPoint y: 134, endPoint x: 200, endPoint y: 135, distance: 80.6
click at [200, 135] on div ""invoiceNumber" : "" } , "headings" : { "dateDue" : "Date Due" , "dateInvoice" …" at bounding box center [311, 172] width 518 height 236
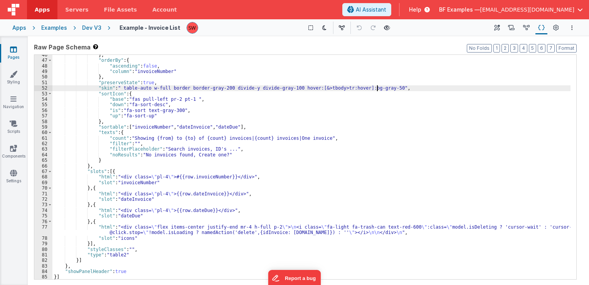
scroll to position [209, 0]
click at [92, 27] on div "Dev V3" at bounding box center [91, 28] width 19 height 8
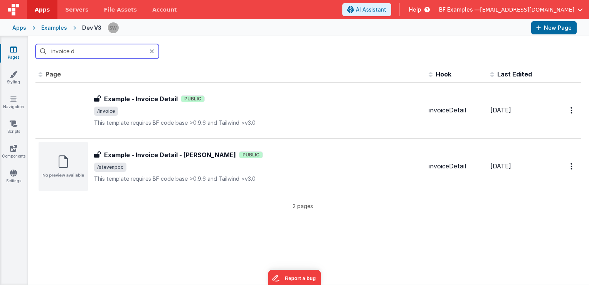
type input "invoice d"
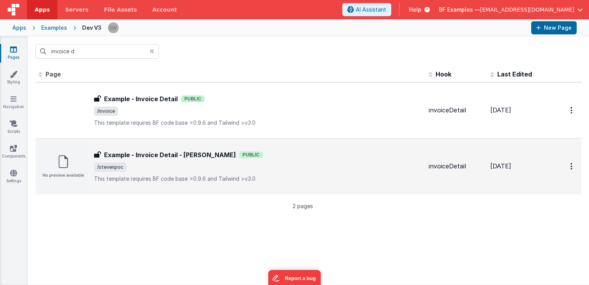
click at [313, 163] on span "/stevenpoc" at bounding box center [258, 166] width 329 height 9
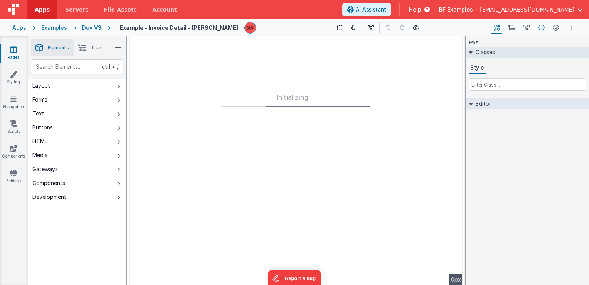
click at [540, 27] on icon at bounding box center [542, 28] width 7 height 8
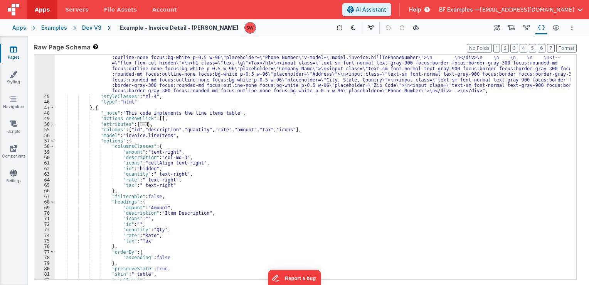
scroll to position [301, 0]
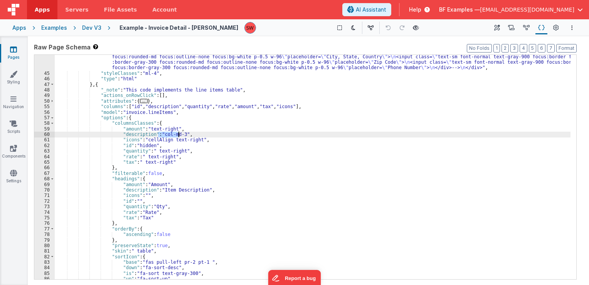
drag, startPoint x: 159, startPoint y: 135, endPoint x: 177, endPoint y: 135, distance: 18.9
click at [177, 135] on div ""html" : "<!-- This code implements the \" Bill to \" of the invoice --> \n\n <…" at bounding box center [313, 147] width 516 height 308
drag, startPoint x: 158, startPoint y: 135, endPoint x: 177, endPoint y: 135, distance: 19.7
click at [177, 135] on div ""html" : "<!-- This code implements the \" Bill to \" of the invoice --> \n\n <…" at bounding box center [313, 147] width 516 height 308
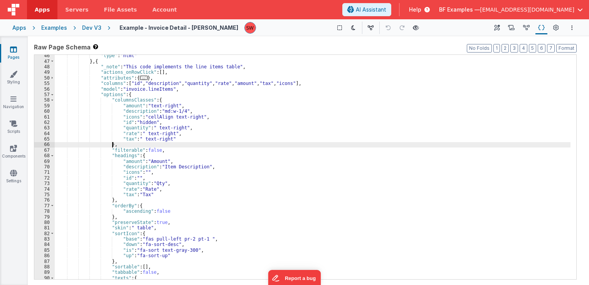
click at [159, 147] on div ""type" : "html" } , { "_note" : "This code implements the line items table" , "…" at bounding box center [313, 171] width 516 height 236
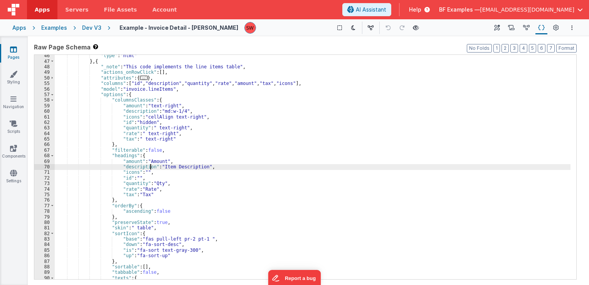
click at [150, 169] on div ""type" : "html" } , { "_note" : "This code implements the line items table" , "…" at bounding box center [313, 171] width 516 height 236
click at [155, 117] on div ""type" : "html" } , { "_note" : "This code implements the line items table" , "…" at bounding box center [313, 171] width 516 height 236
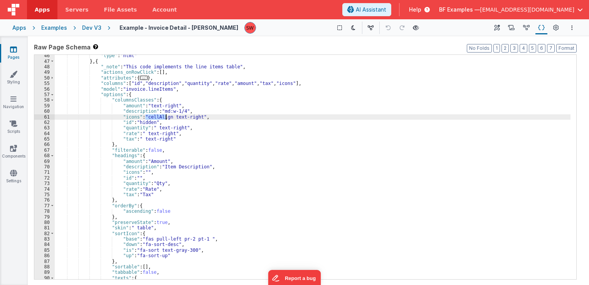
drag, startPoint x: 145, startPoint y: 116, endPoint x: 166, endPoint y: 117, distance: 21.6
click at [166, 117] on div ""type" : "html" } , { "_note" : "This code implements the line items table" , "…" at bounding box center [313, 171] width 516 height 236
drag, startPoint x: 142, startPoint y: 115, endPoint x: 194, endPoint y: 116, distance: 51.7
click at [194, 116] on div ""type" : "html" } , { "_note" : "This code implements the line items table" , "…" at bounding box center [313, 171] width 516 height 236
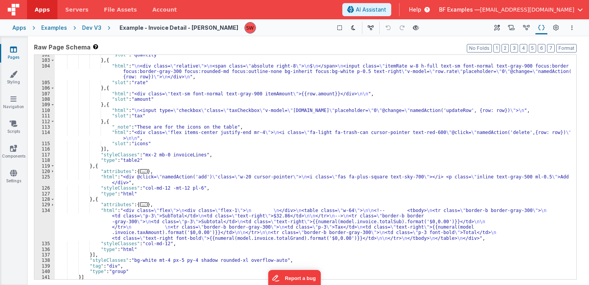
scroll to position [637, 0]
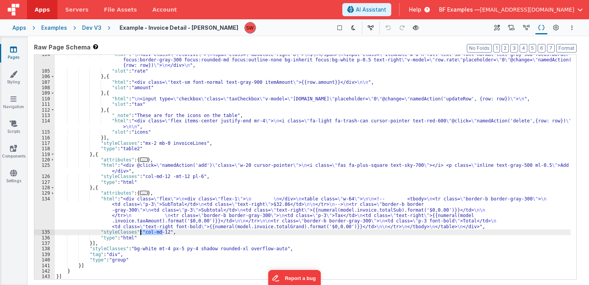
drag, startPoint x: 163, startPoint y: 232, endPoint x: 141, endPoint y: 233, distance: 22.4
click at [141, 233] on div ""html" : " \n <div class= \" relative \" > \n <span class= \" absolute right-8 …" at bounding box center [313, 175] width 516 height 247
drag, startPoint x: 162, startPoint y: 231, endPoint x: 142, endPoint y: 231, distance: 20.4
click at [142, 231] on div ""html" : " \n <div class= \" relative \" > \n <span class= \" absolute right-8 …" at bounding box center [313, 175] width 516 height 247
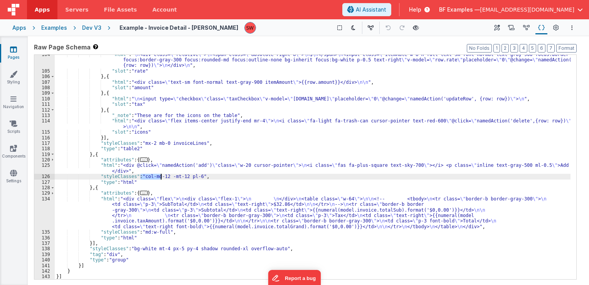
drag, startPoint x: 141, startPoint y: 175, endPoint x: 163, endPoint y: 177, distance: 22.0
click at [163, 177] on div ""html" : " \n <div class= \" relative \" > \n <span class= \" absolute right-8 …" at bounding box center [313, 175] width 516 height 247
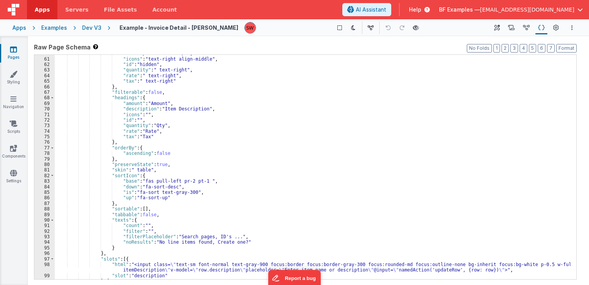
scroll to position [359, 0]
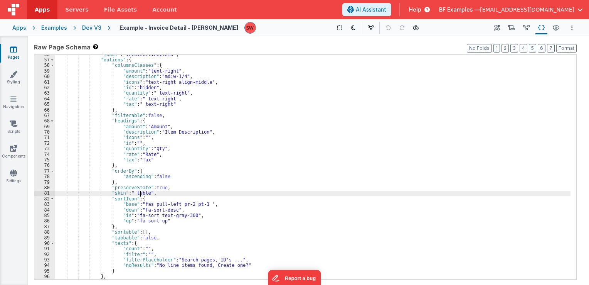
click at [141, 191] on div ""model" : "invoice.lineItems" , "options" : { "columnsClasses" : { "amount" : "…" at bounding box center [313, 170] width 516 height 236
click at [142, 191] on div ""model" : "invoice.lineItems" , "options" : { "columnsClasses" : { "amount" : "…" at bounding box center [313, 170] width 516 height 236
click at [142, 191] on div ""model" : "invoice.lineItems" , "options" : { "columnsClasses" : { "amount" : "…" at bounding box center [313, 167] width 516 height 224
click at [142, 192] on div ""model" : "invoice.lineItems" , "options" : { "columnsClasses" : { "amount" : "…" at bounding box center [313, 170] width 516 height 236
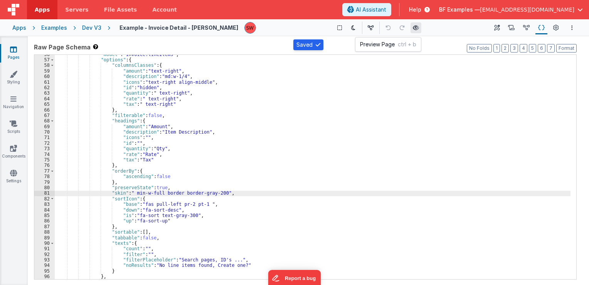
click at [411, 29] on button at bounding box center [416, 27] width 11 height 11
click at [83, 25] on div "Dev V3" at bounding box center [91, 28] width 19 height 8
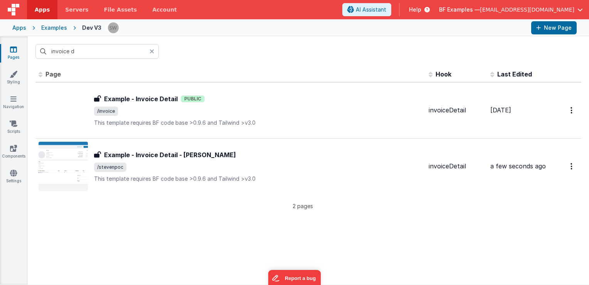
click at [154, 49] on icon at bounding box center [152, 51] width 5 height 6
